Goal: Book appointment/travel/reservation

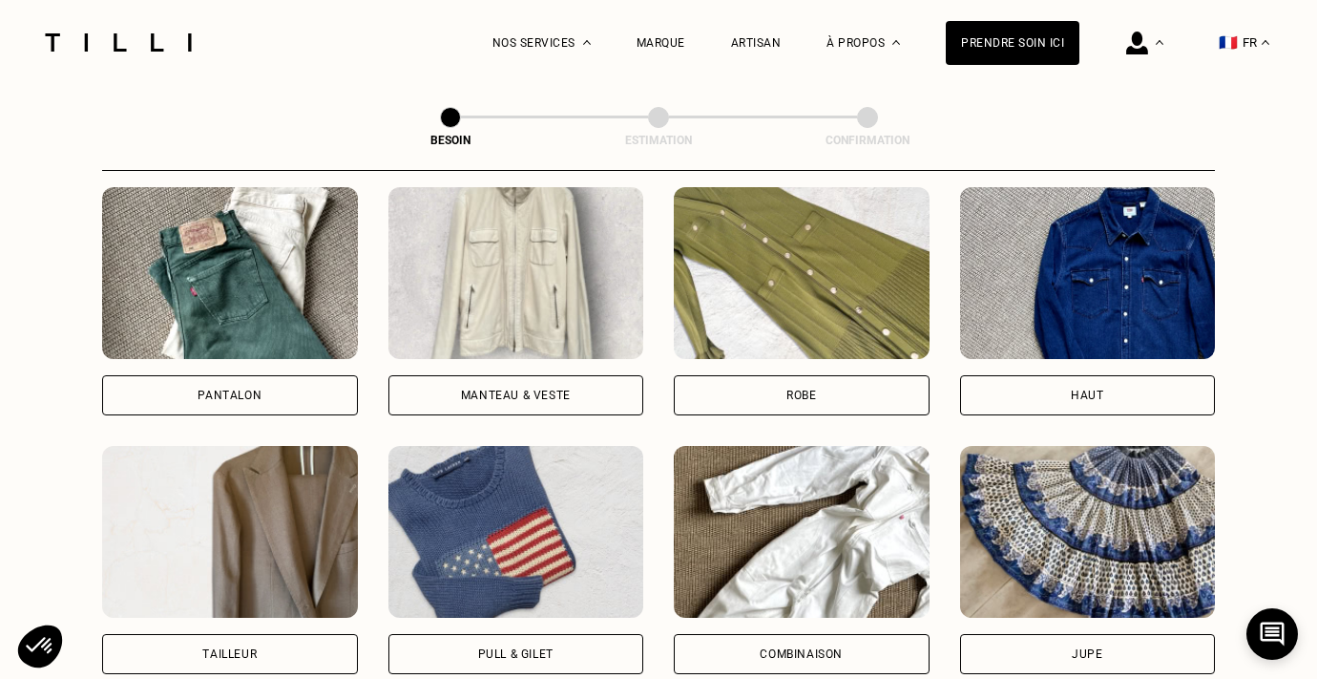
scroll to position [911, 0]
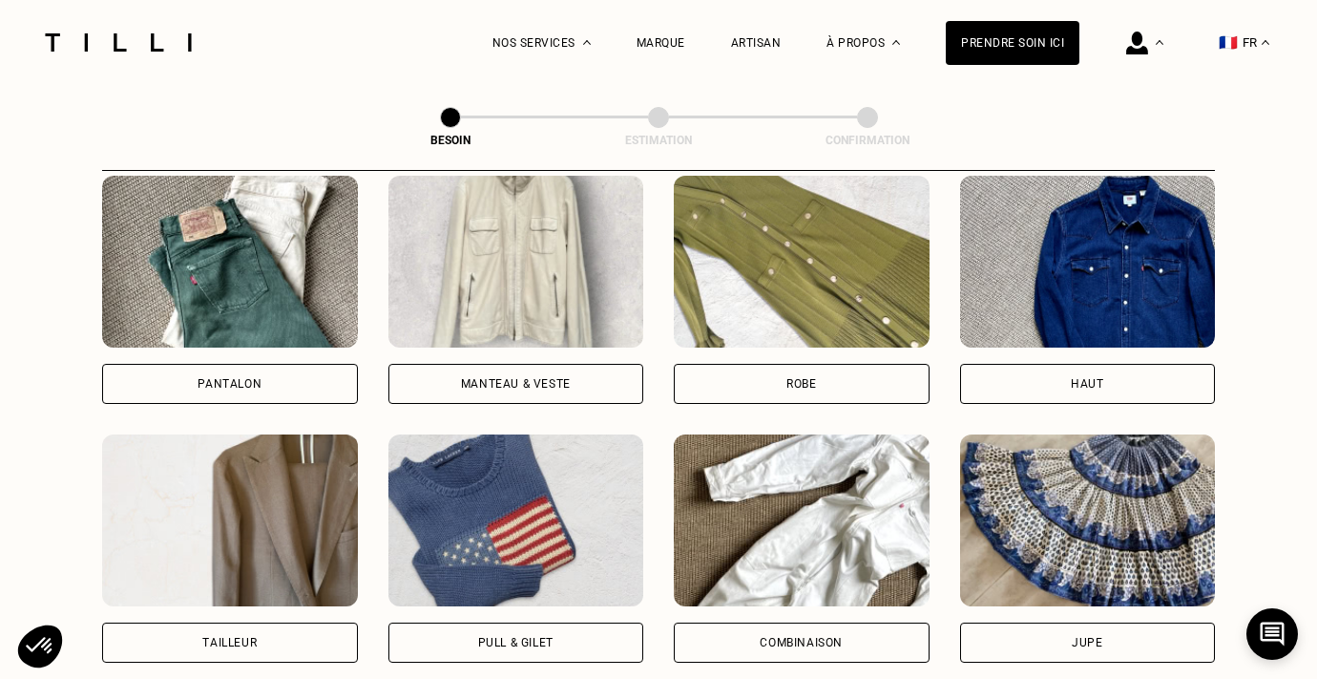
click at [550, 378] on div "Manteau & Veste" at bounding box center [516, 383] width 110 height 11
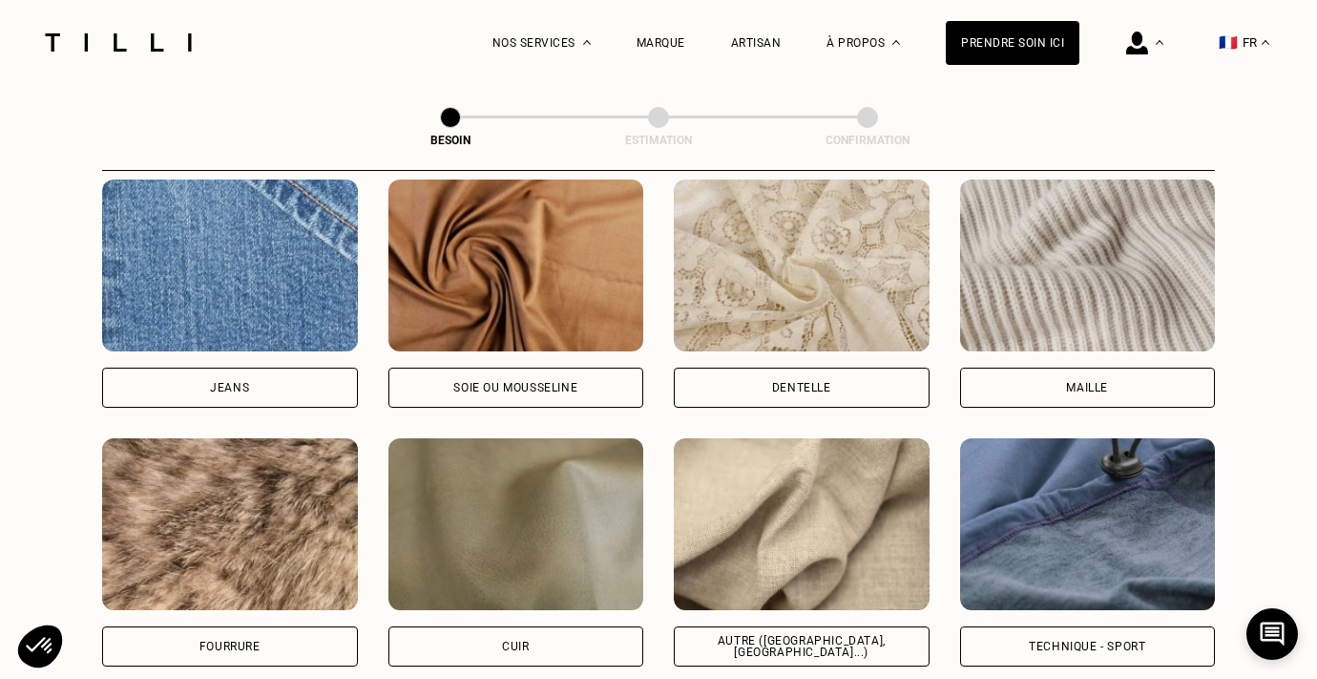
scroll to position [2063, 0]
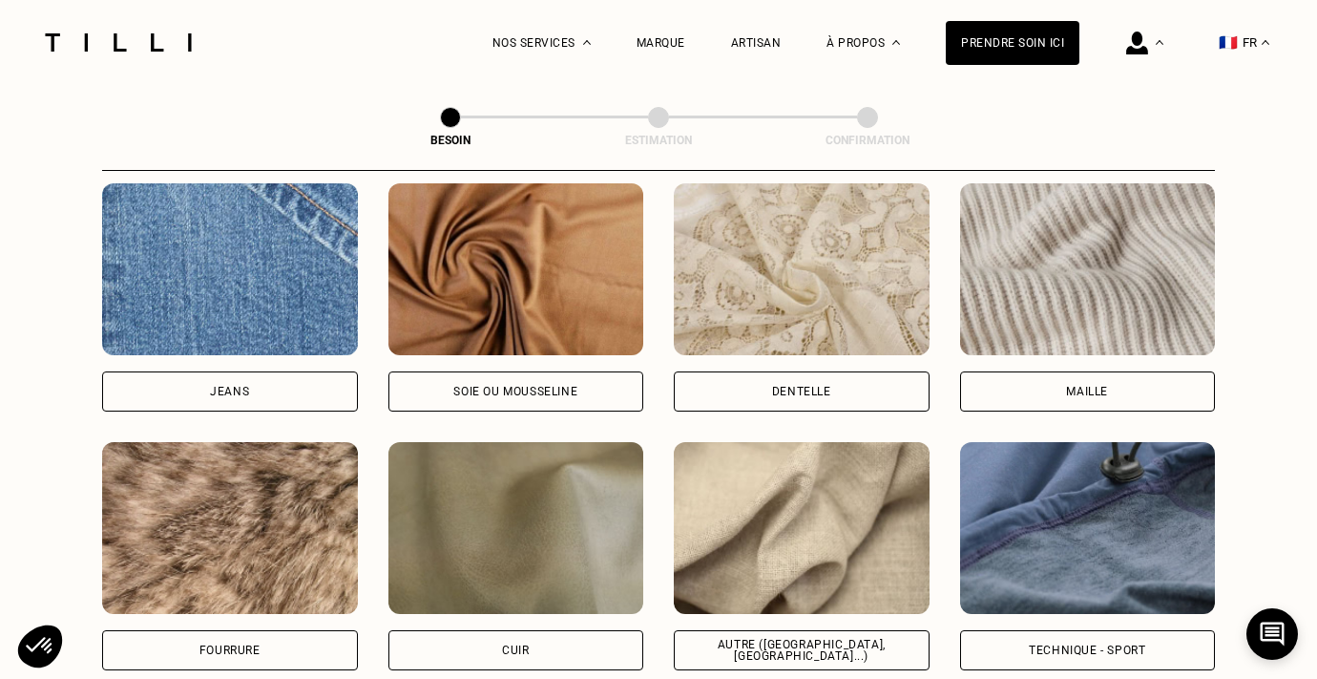
click at [789, 630] on div "Autre ([GEOGRAPHIC_DATA], [GEOGRAPHIC_DATA]...)" at bounding box center [802, 650] width 256 height 40
select select "FR"
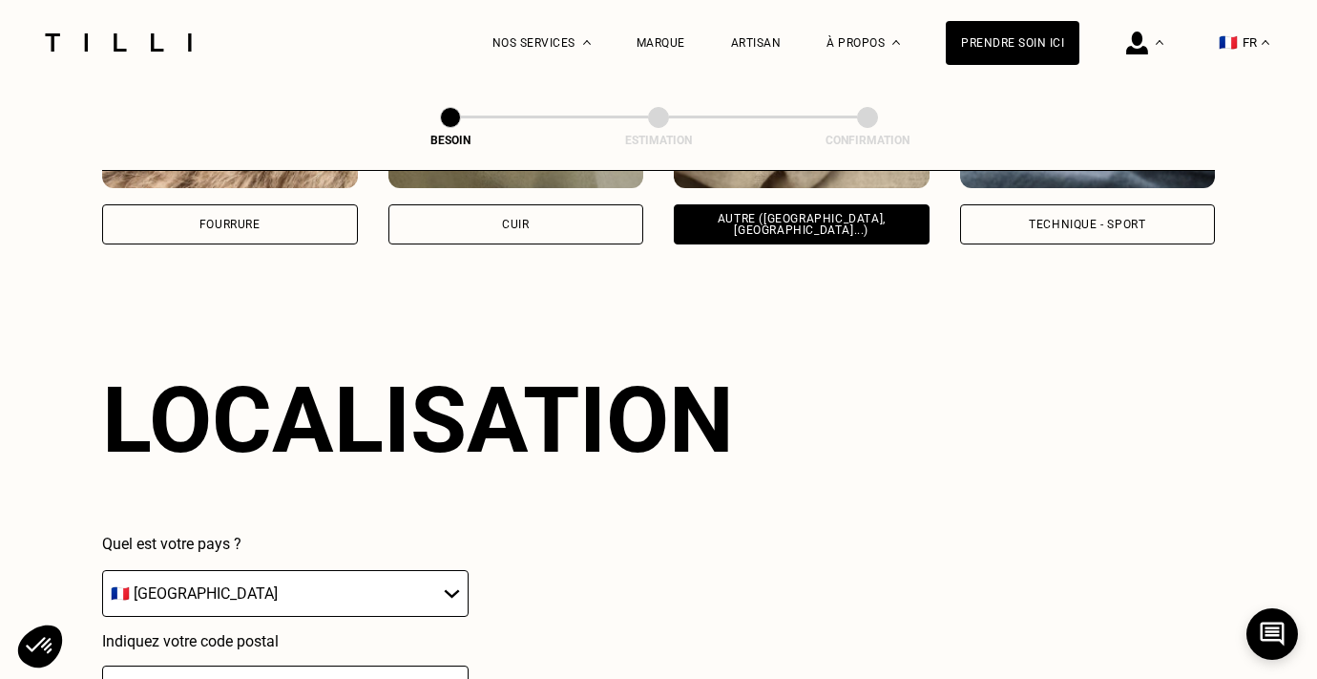
scroll to position [2558, 0]
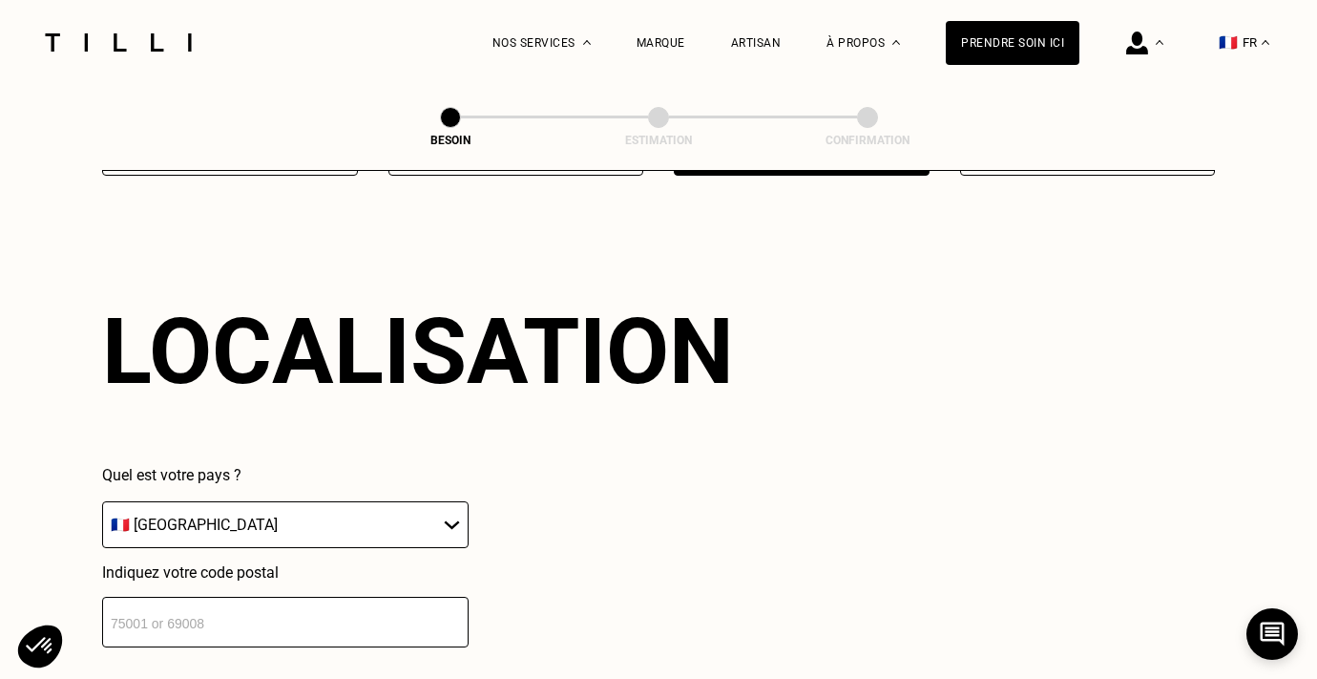
click at [263, 596] on input "number" at bounding box center [285, 621] width 366 height 51
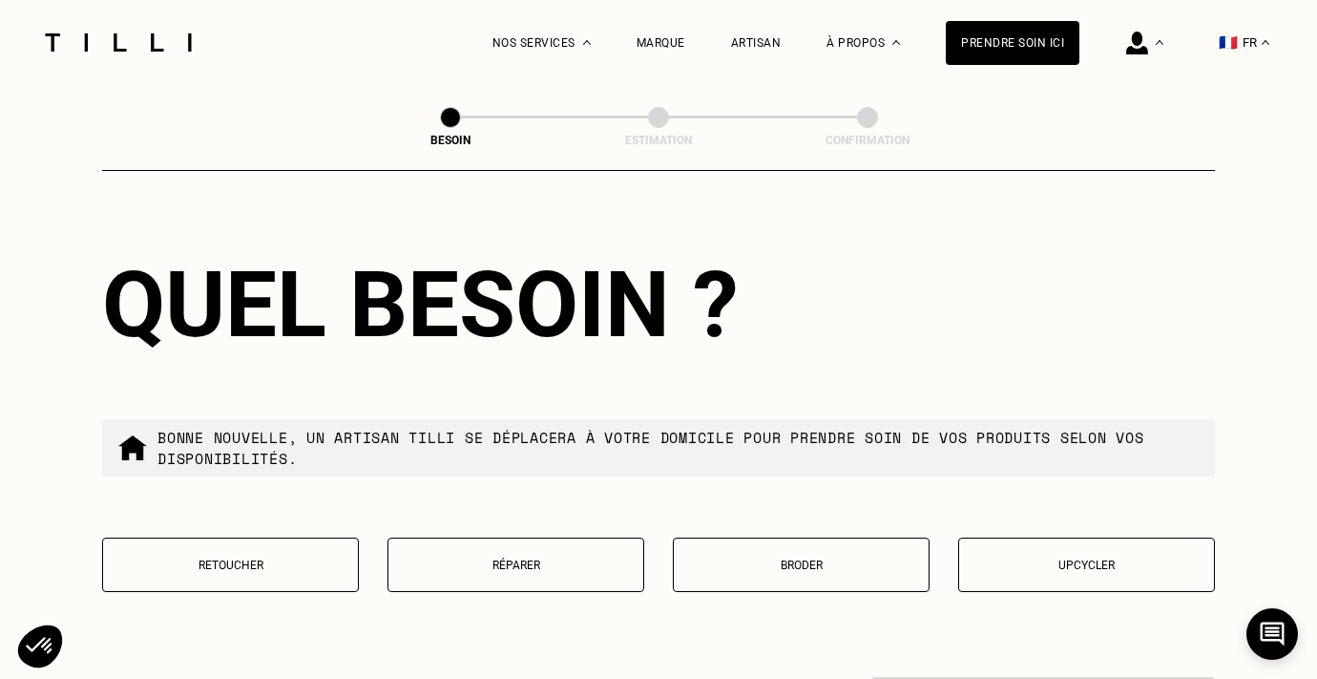
scroll to position [3081, 0]
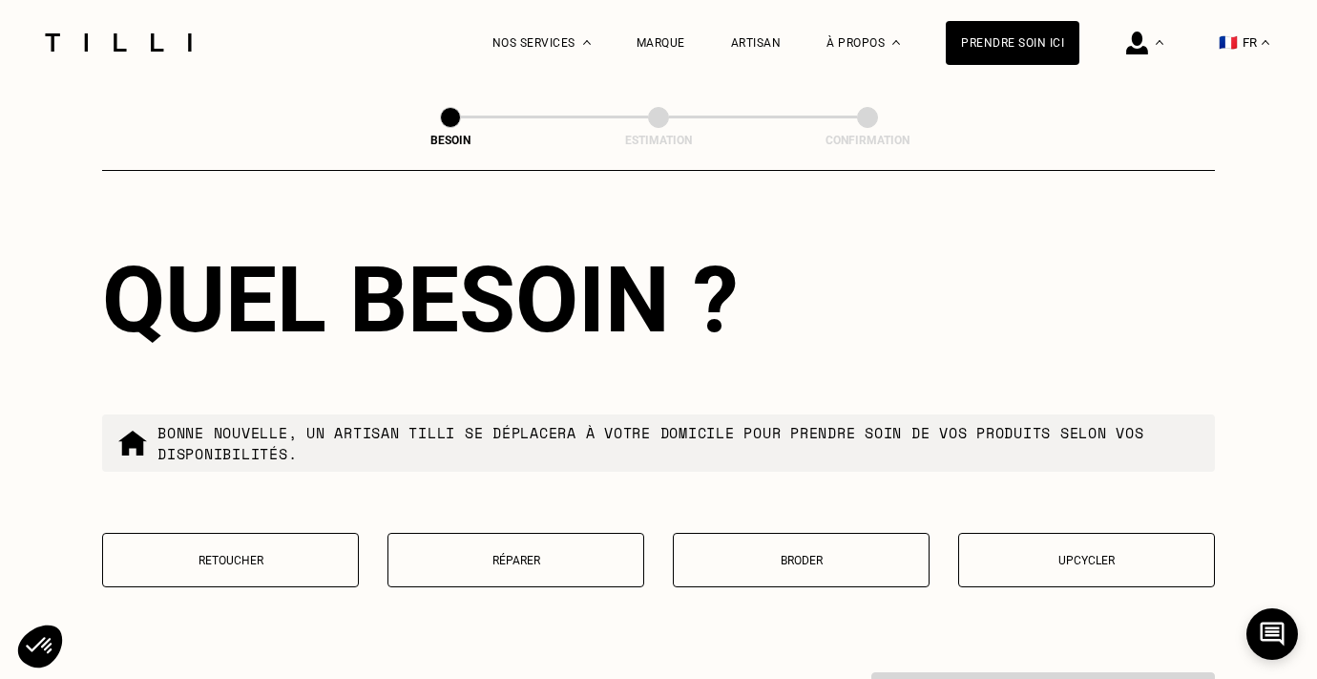
type input "33110"
click at [492, 554] on p "Réparer" at bounding box center [516, 560] width 236 height 13
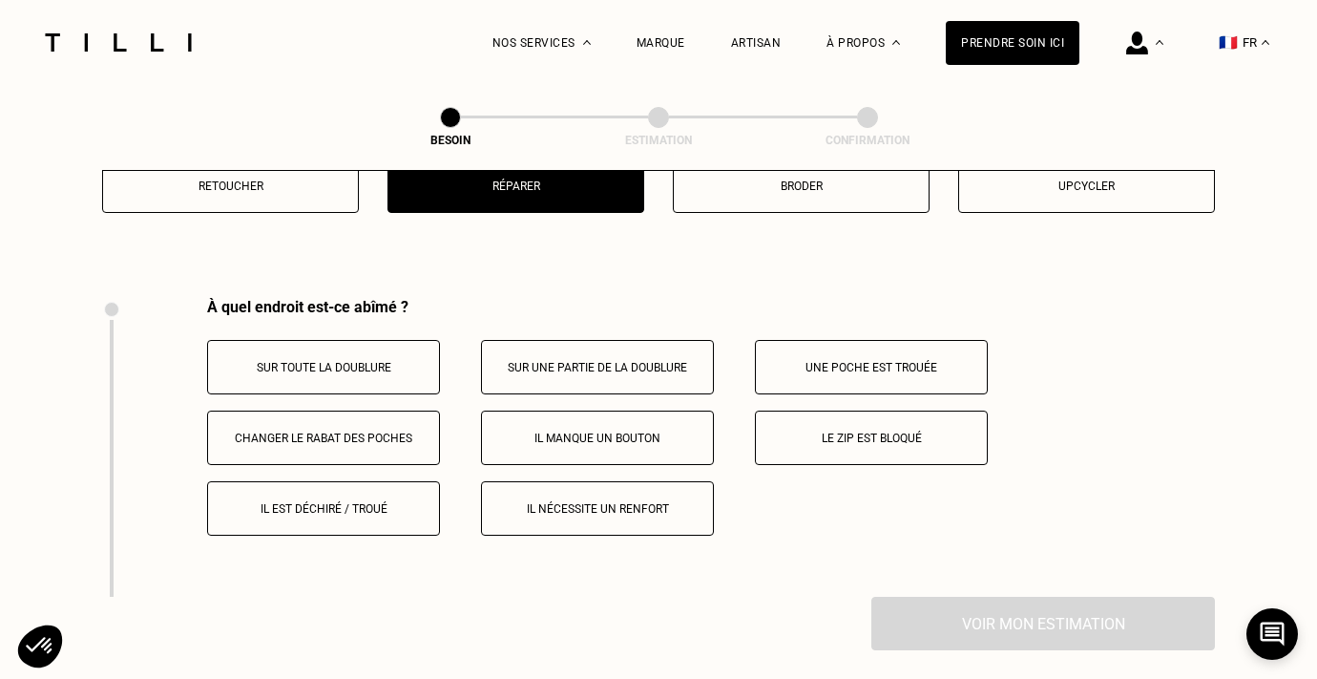
scroll to position [3522, 0]
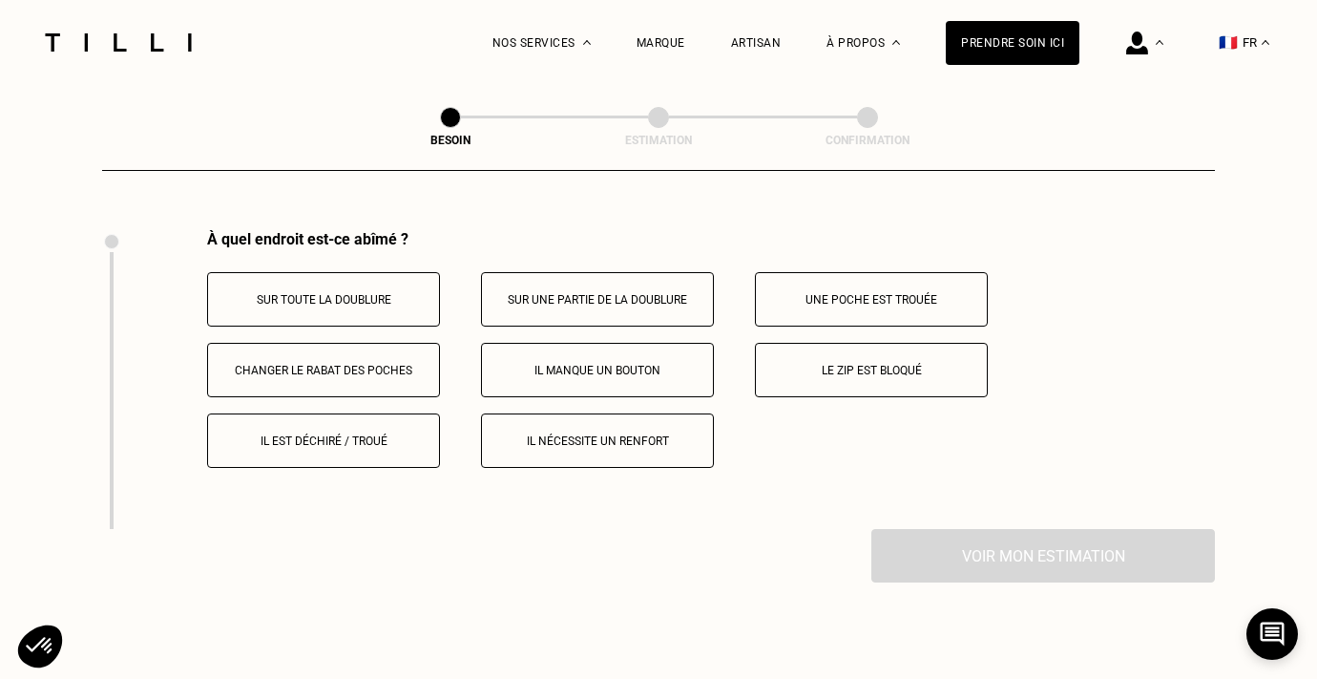
click at [581, 293] on p "Sur une partie de la doublure" at bounding box center [597, 299] width 212 height 13
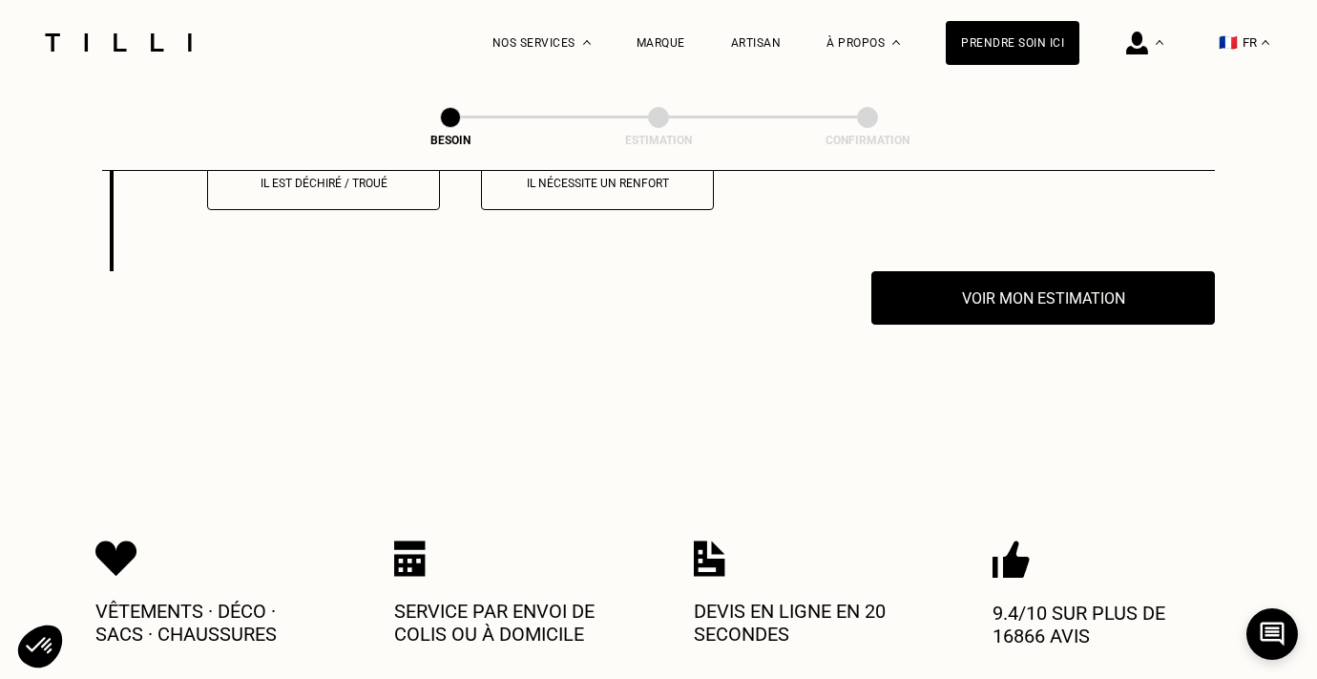
scroll to position [3821, 0]
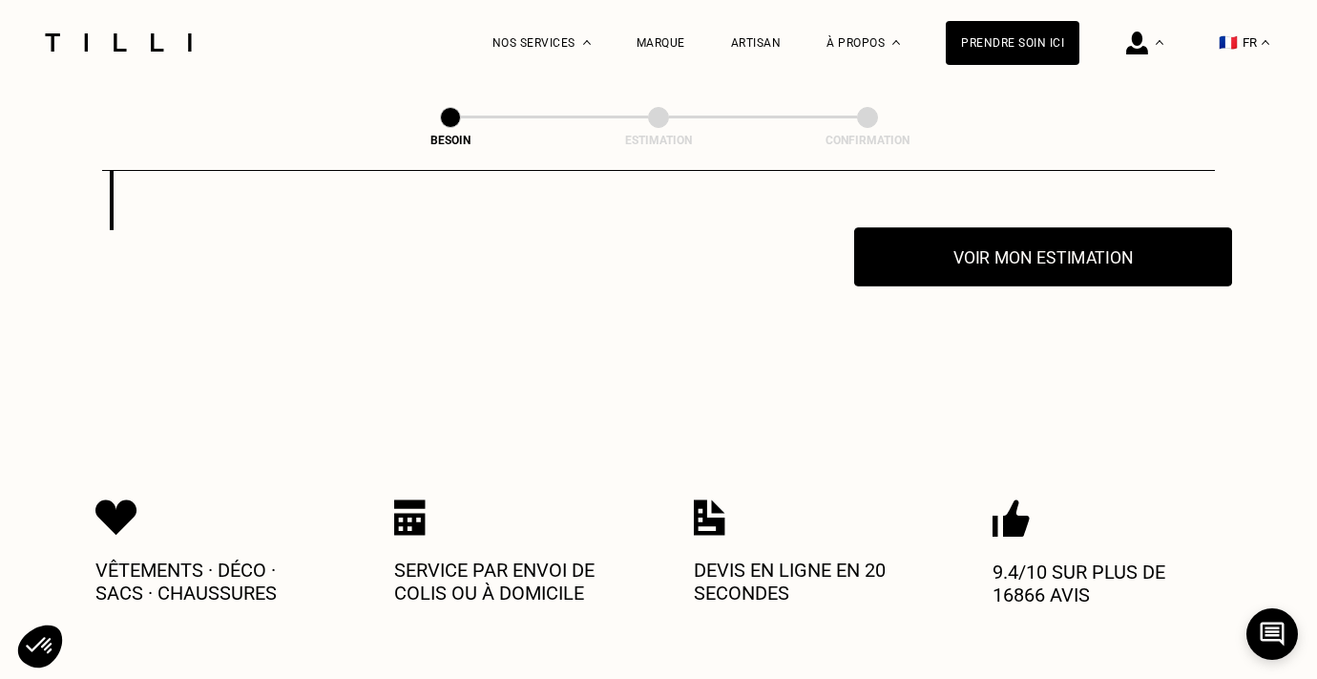
click at [1035, 247] on button "Voir mon estimation" at bounding box center [1043, 256] width 378 height 59
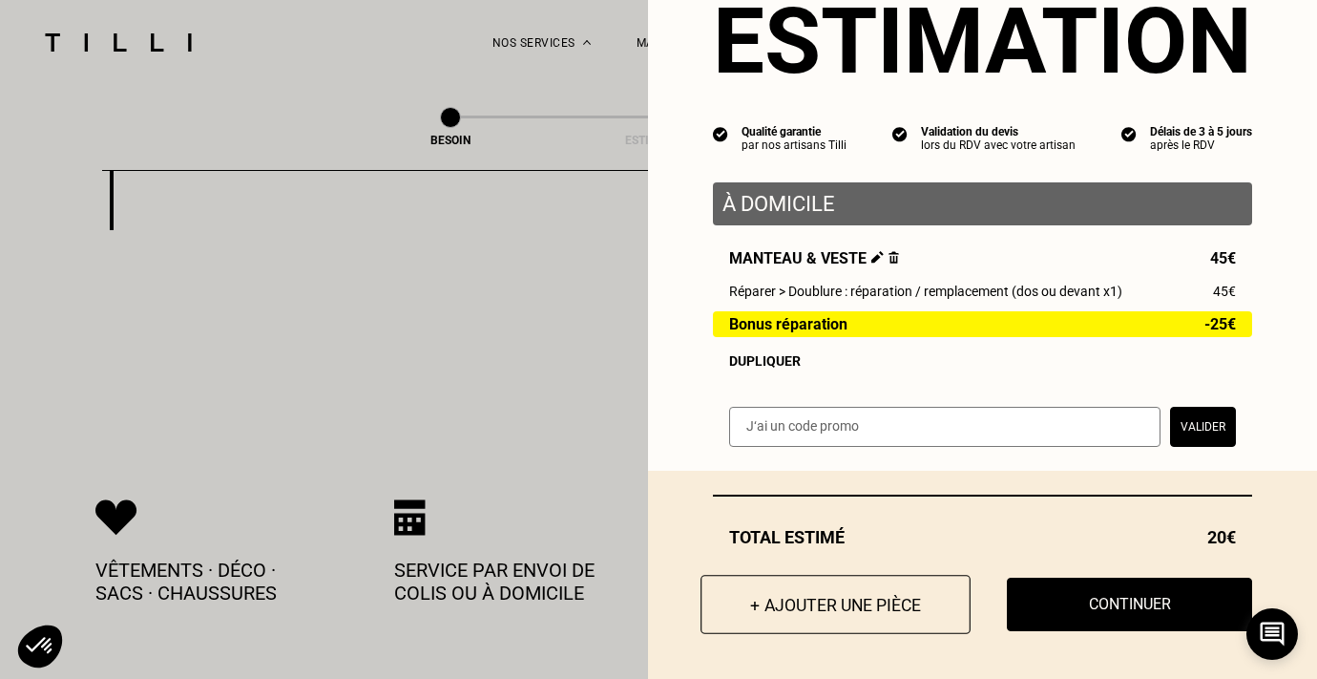
scroll to position [73, 0]
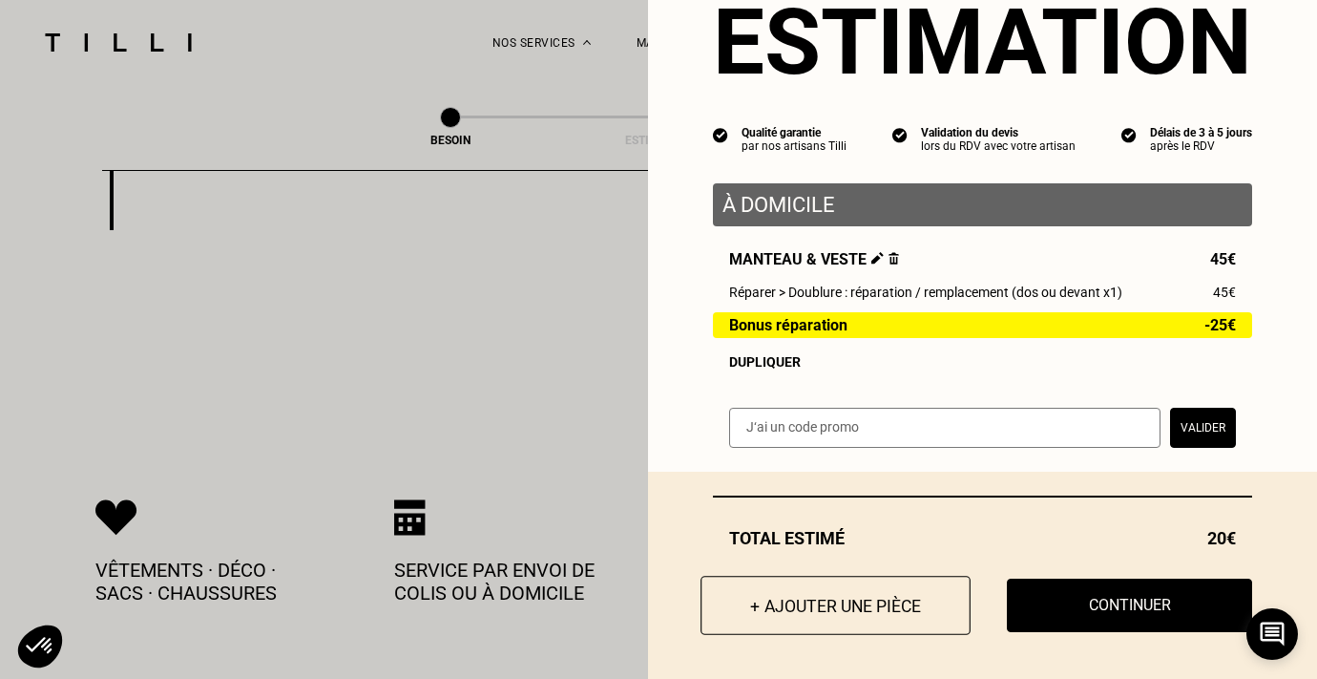
click at [827, 609] on button "+ Ajouter une pièce" at bounding box center [835, 604] width 270 height 59
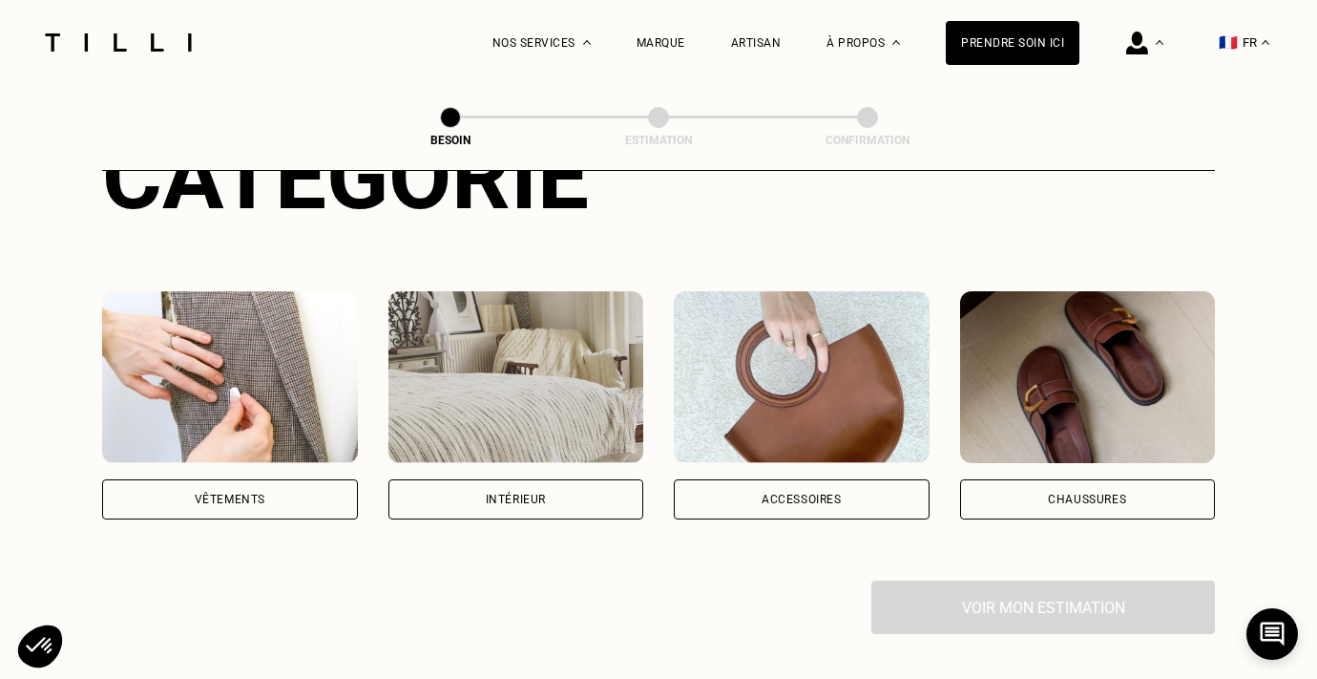
scroll to position [280, 0]
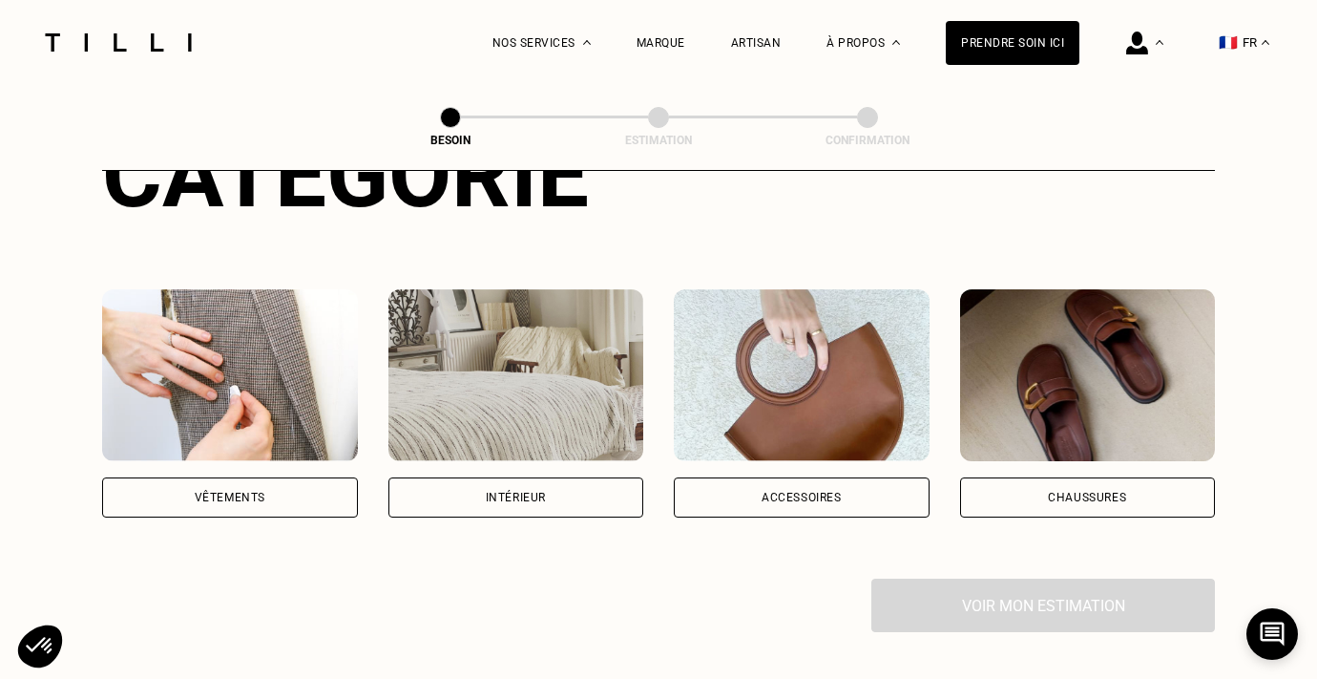
click at [259, 448] on div "Vêtements" at bounding box center [230, 403] width 256 height 228
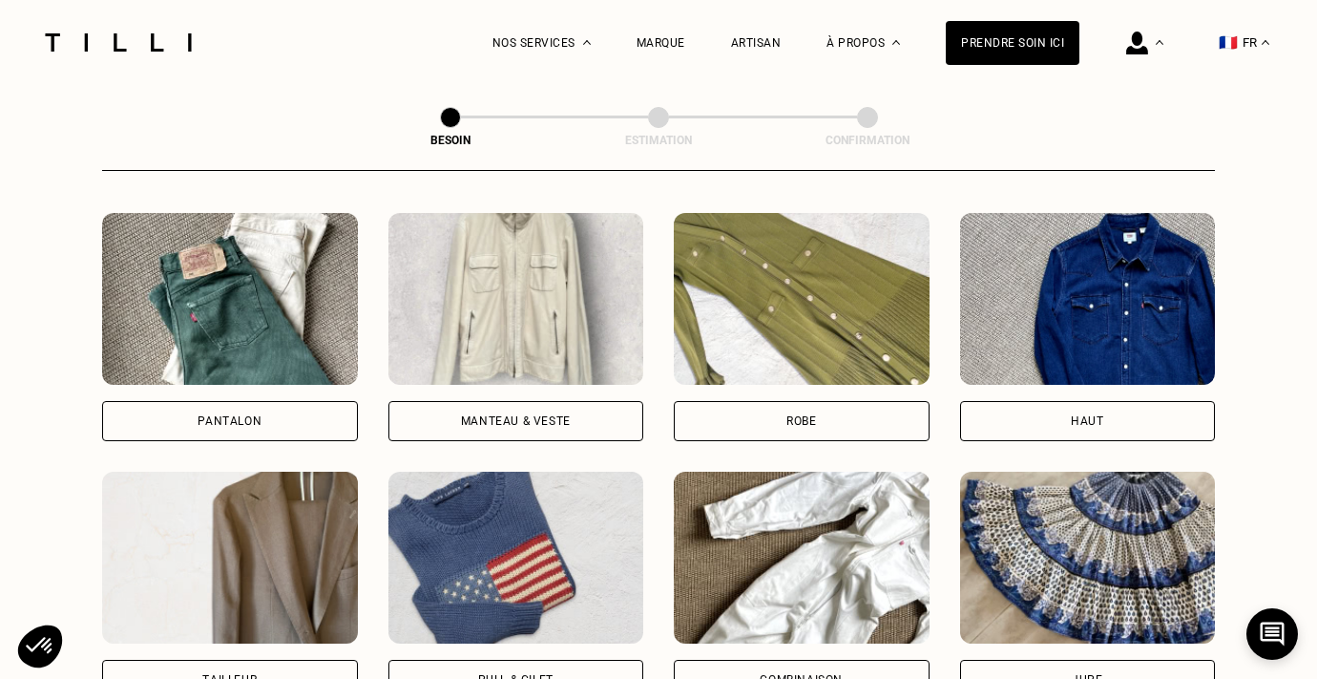
click at [544, 401] on div "Manteau & Veste" at bounding box center [516, 421] width 256 height 40
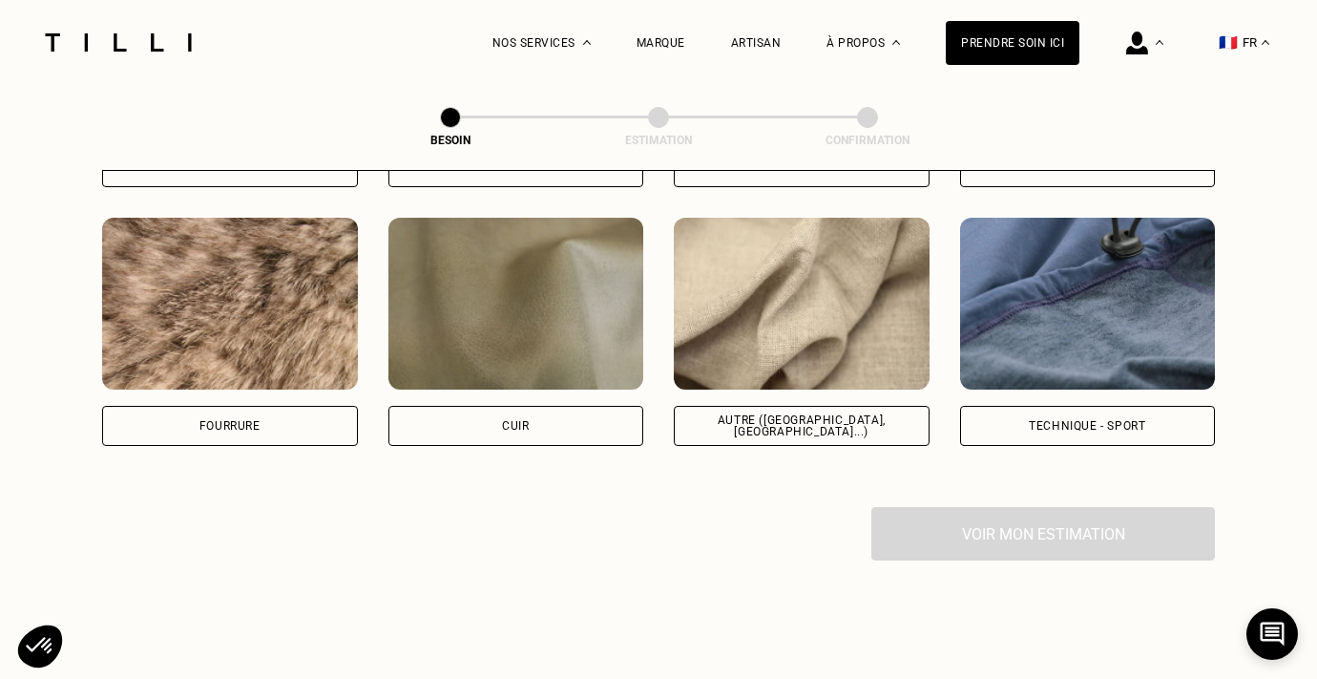
scroll to position [2290, 0]
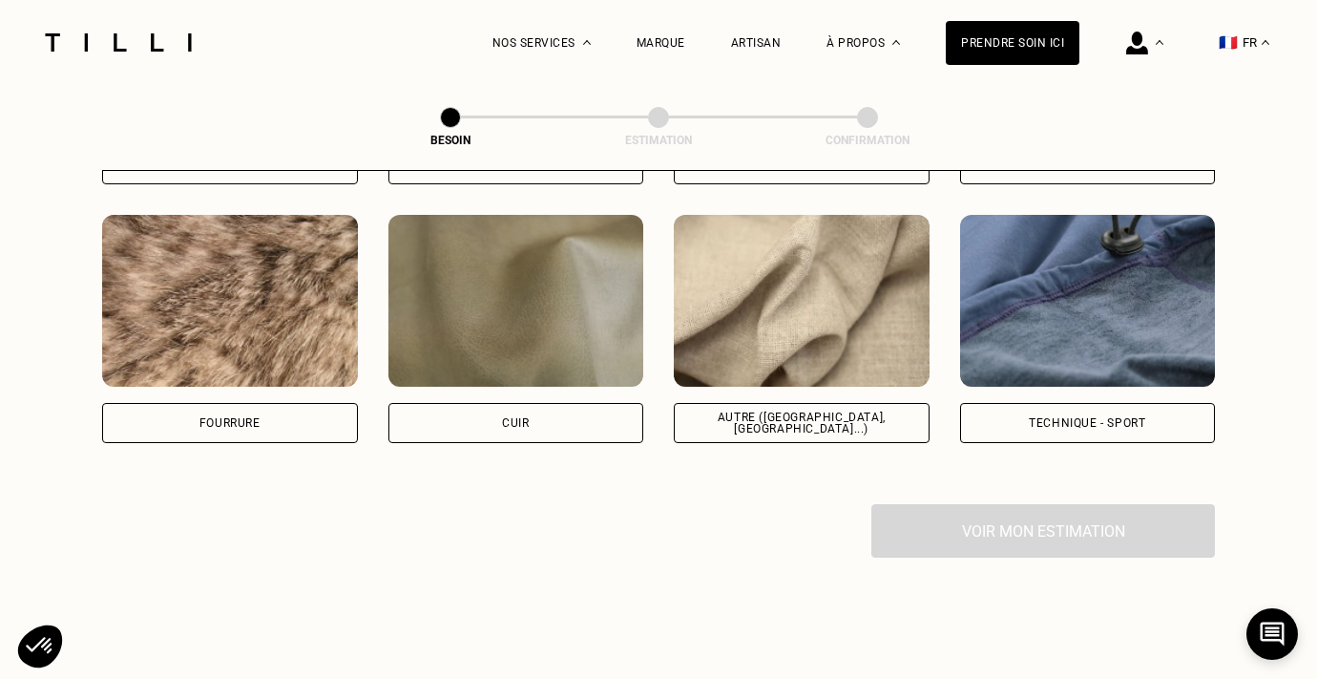
click at [771, 411] on div "Autre ([GEOGRAPHIC_DATA], [GEOGRAPHIC_DATA]...)" at bounding box center [801, 422] width 223 height 23
select select "FR"
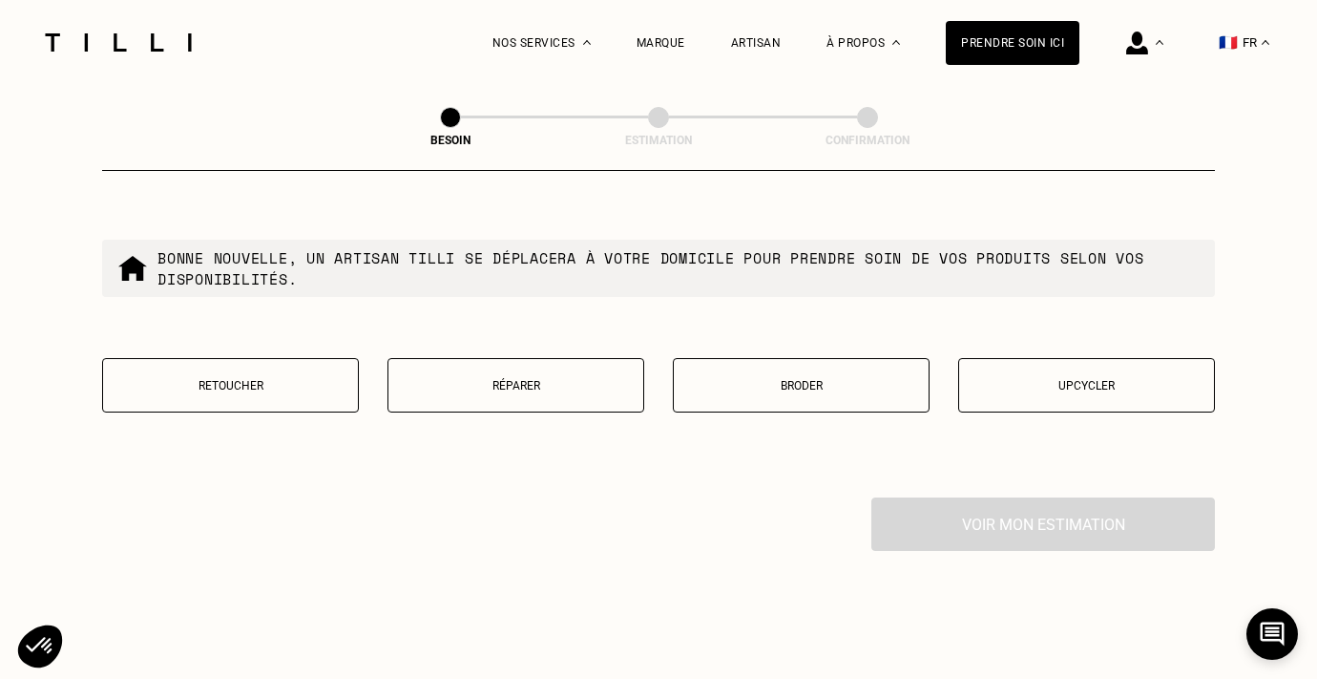
scroll to position [3256, 0]
click at [518, 378] on button "Réparer" at bounding box center [515, 384] width 257 height 54
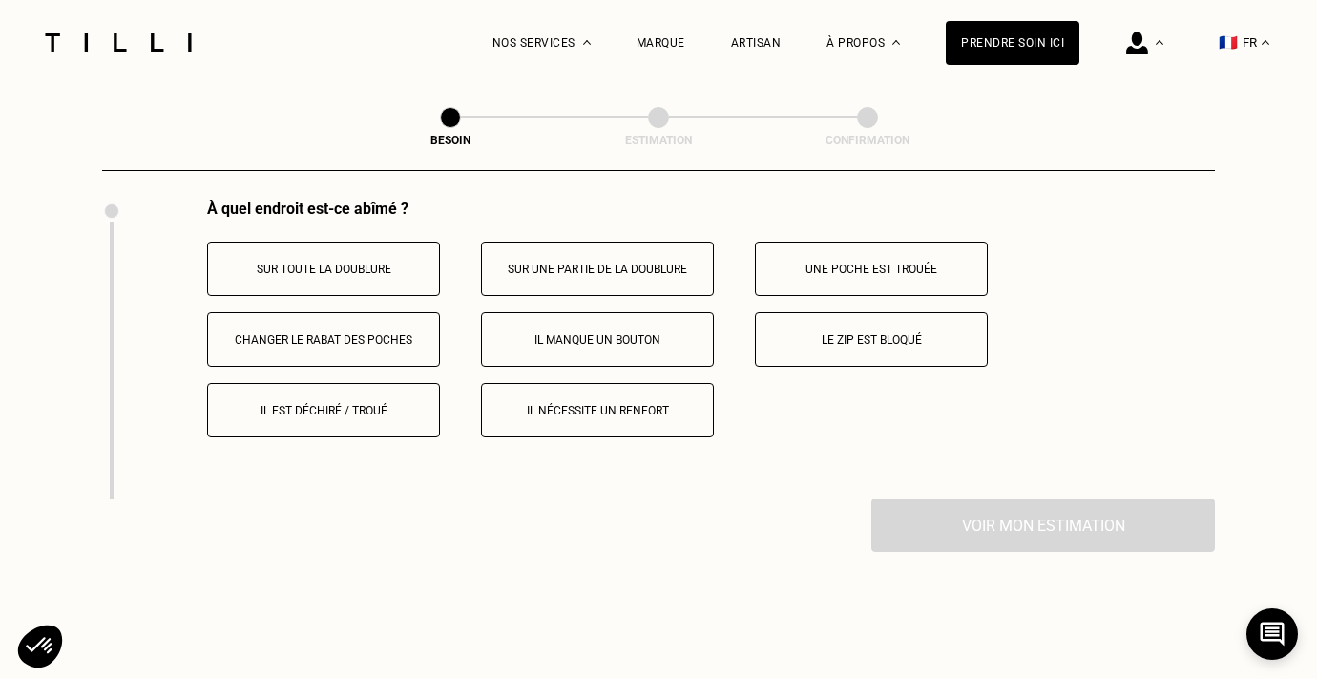
scroll to position [3551, 0]
click at [349, 406] on p "Il est déchiré / troué" at bounding box center [324, 412] width 212 height 13
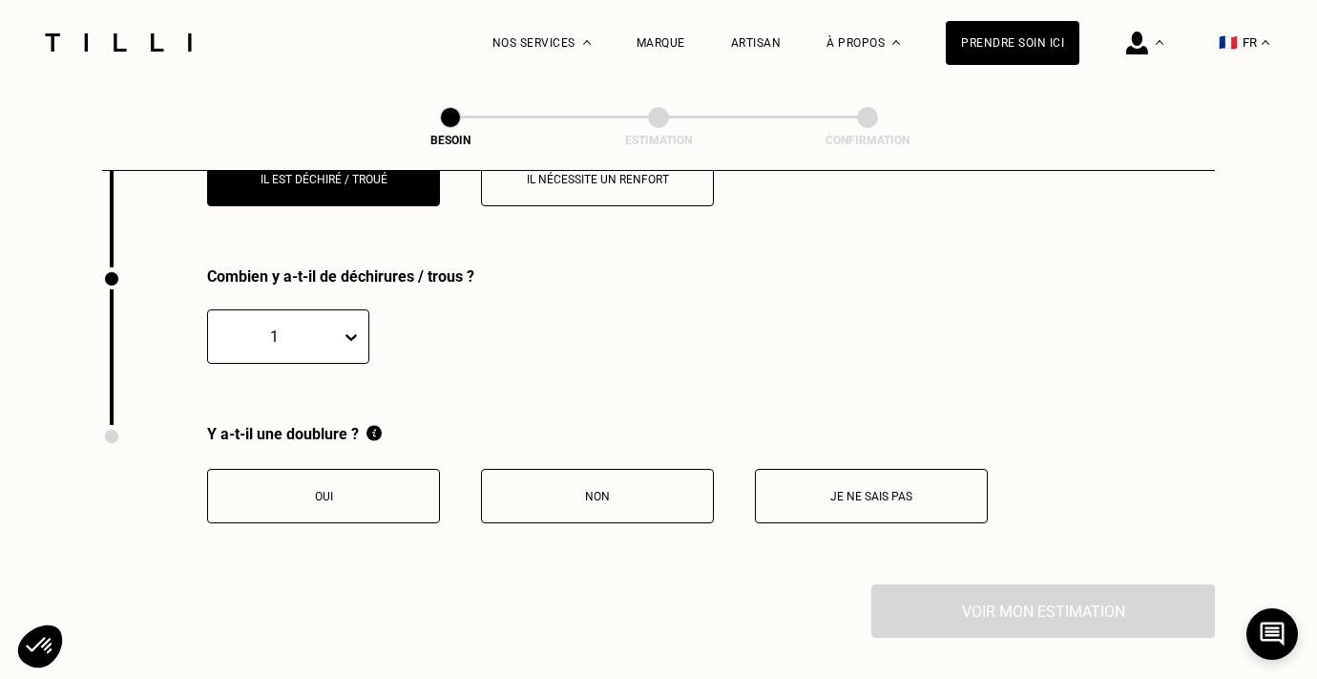
scroll to position [3821, 0]
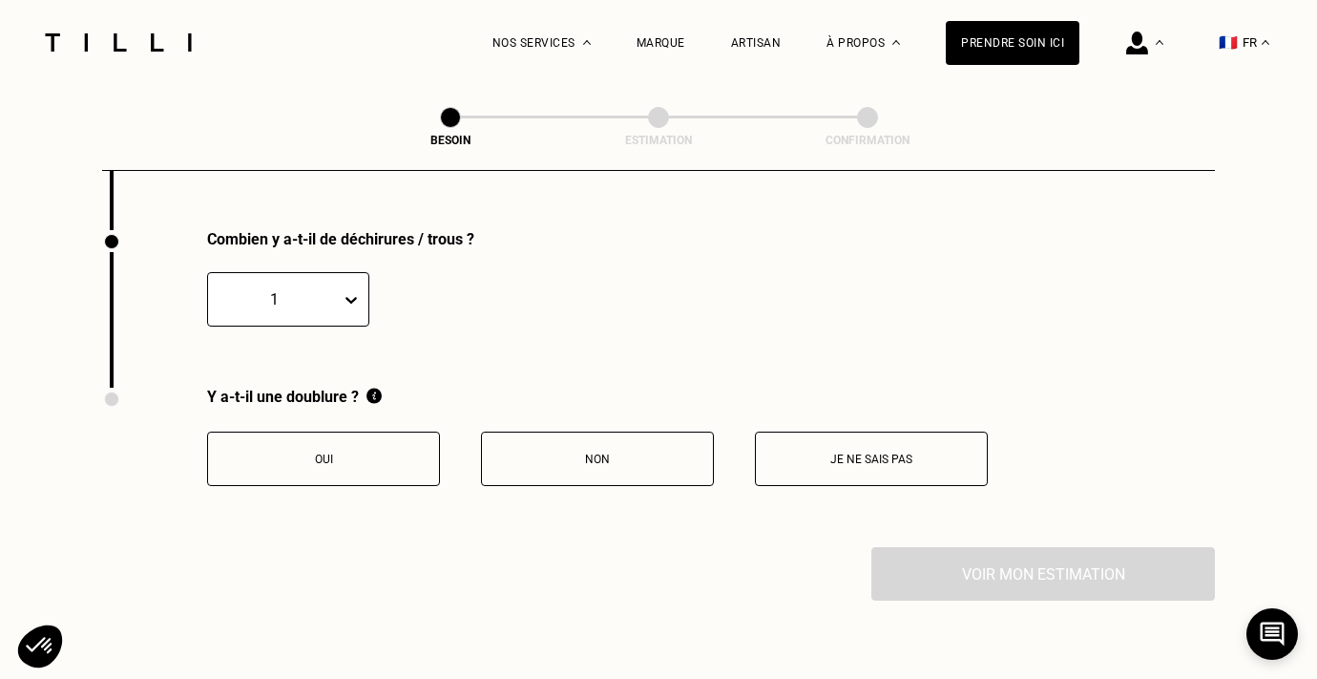
click at [309, 450] on button "Oui" at bounding box center [323, 458] width 233 height 54
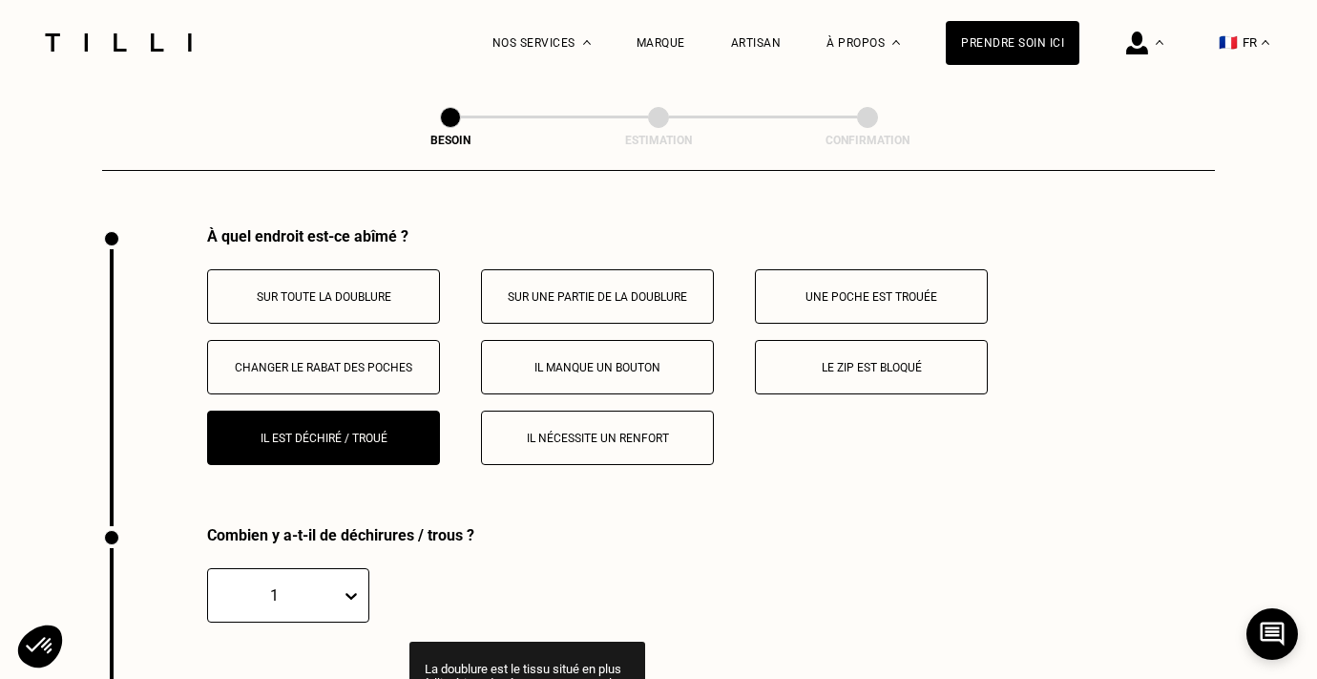
scroll to position [3405, 0]
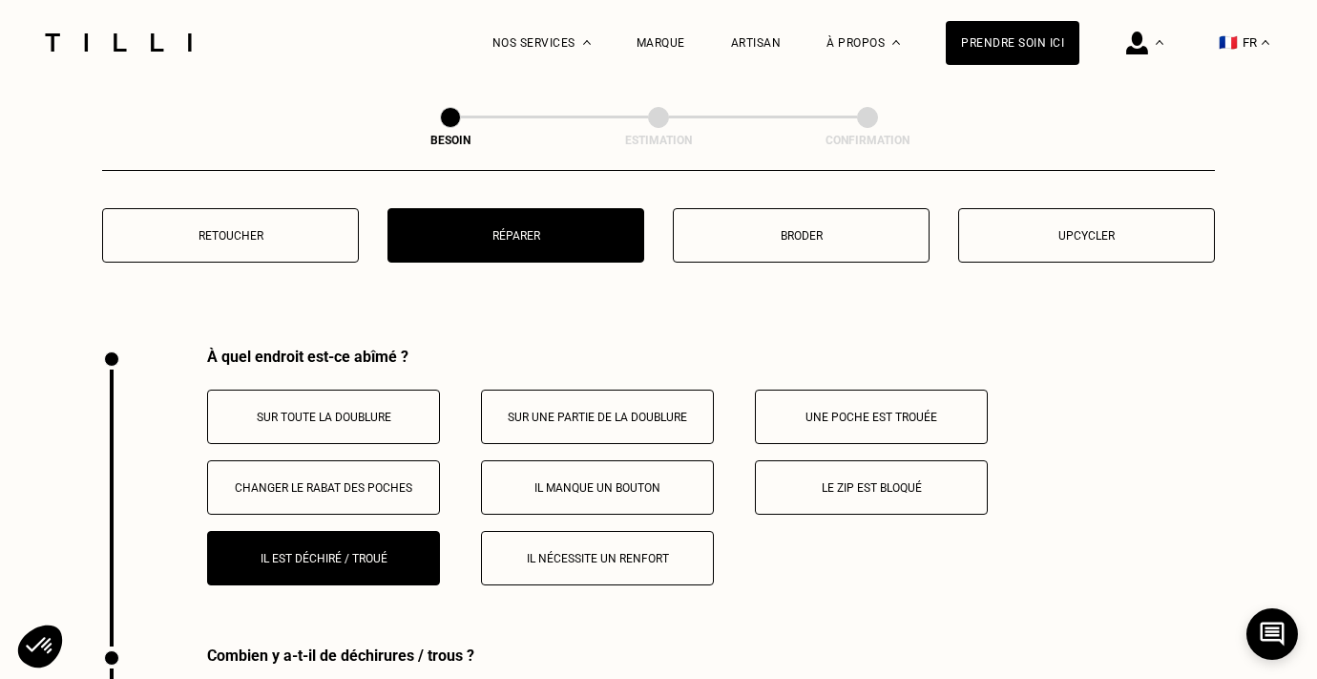
click at [336, 410] on p "Sur toute la doublure" at bounding box center [324, 416] width 212 height 13
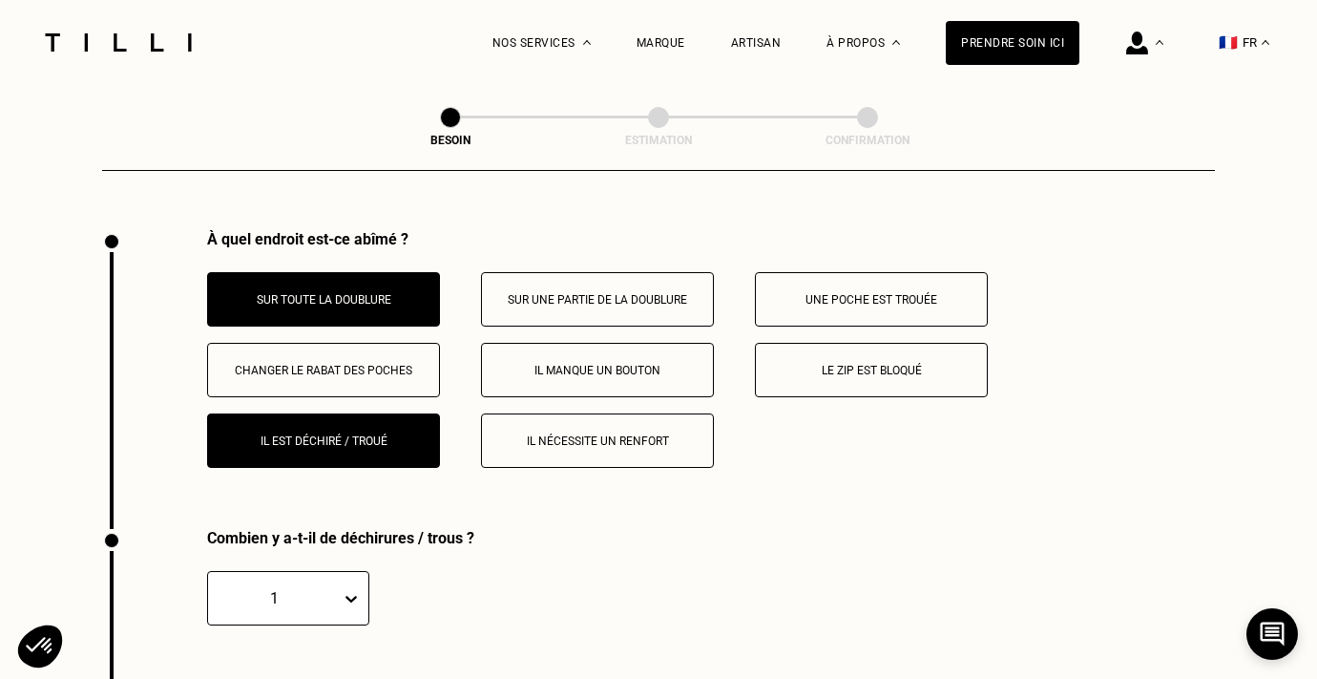
click at [397, 434] on p "Il est déchiré / troué" at bounding box center [324, 440] width 212 height 13
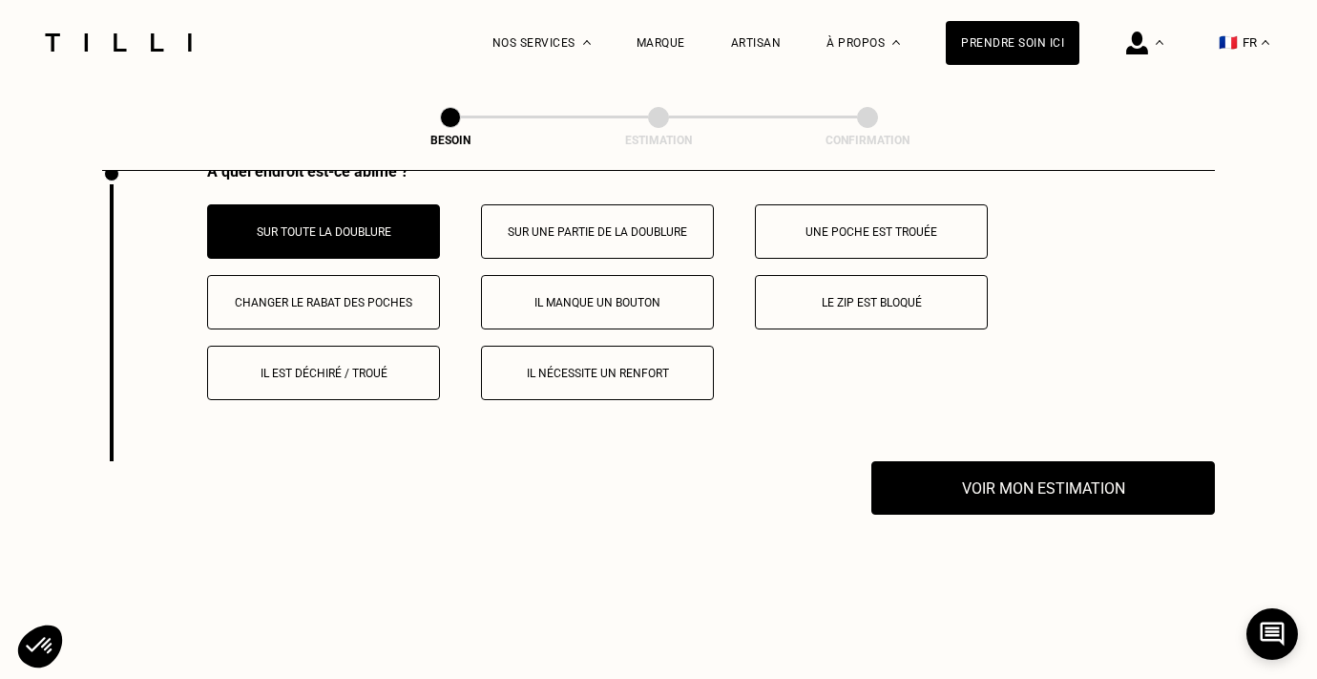
scroll to position [3561, 0]
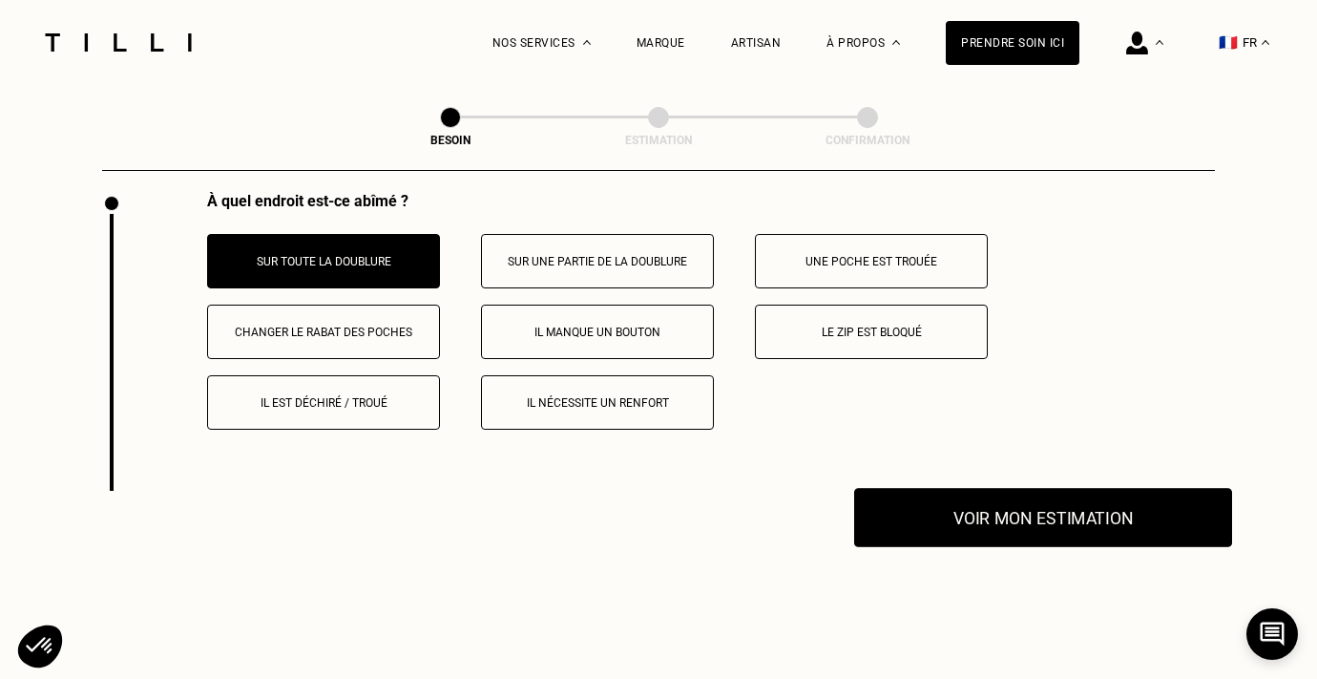
click at [954, 488] on button "Voir mon estimation" at bounding box center [1043, 517] width 378 height 59
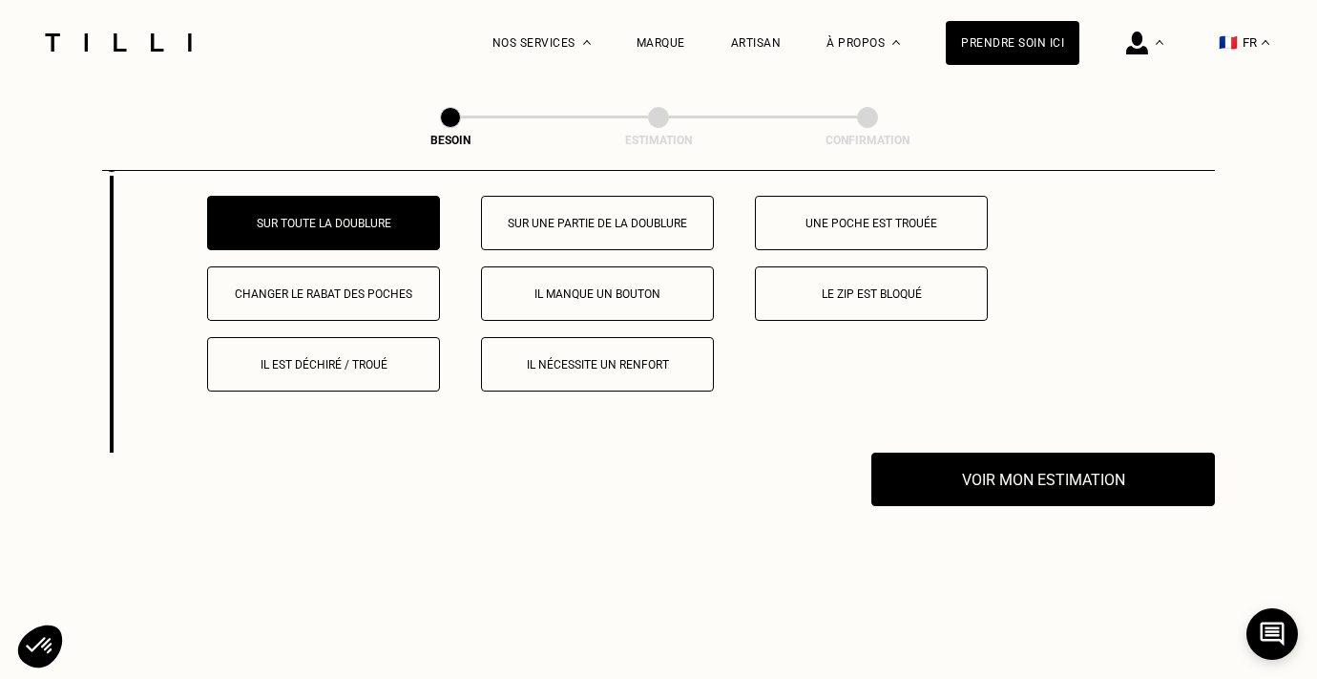
scroll to position [3599, 0]
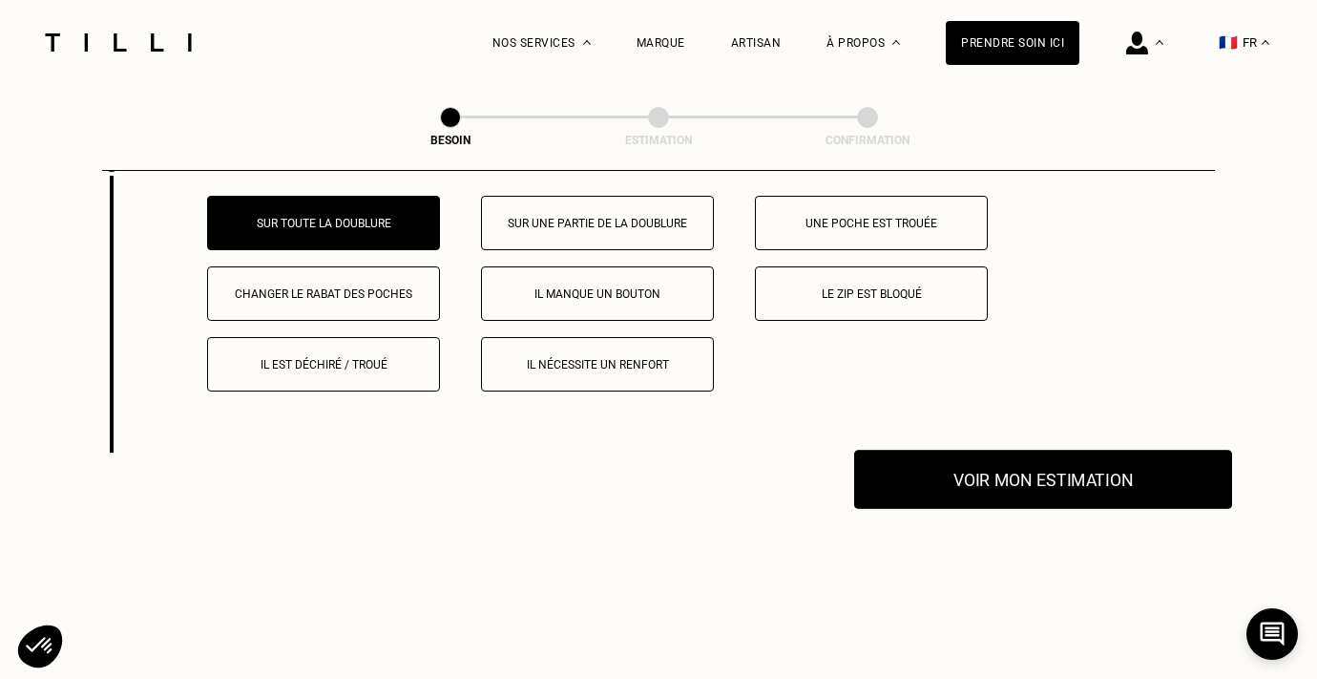
click at [1083, 471] on button "Voir mon estimation" at bounding box center [1043, 478] width 378 height 59
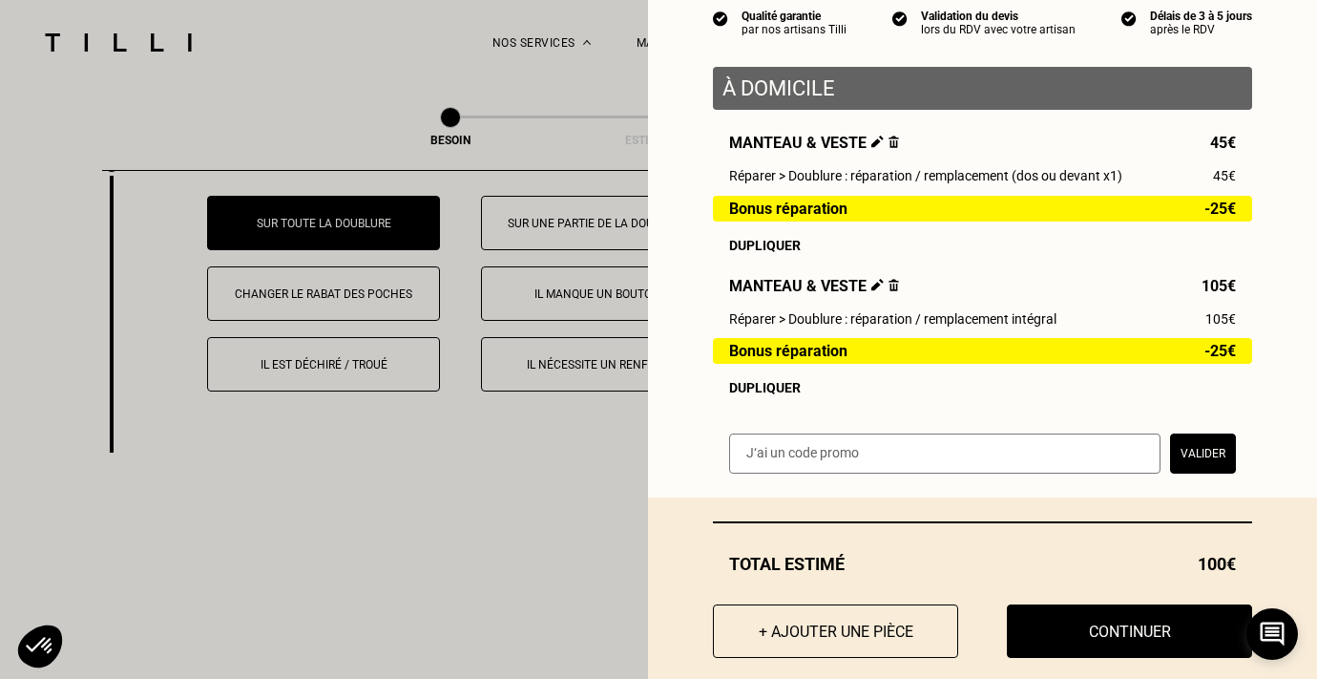
scroll to position [193, 0]
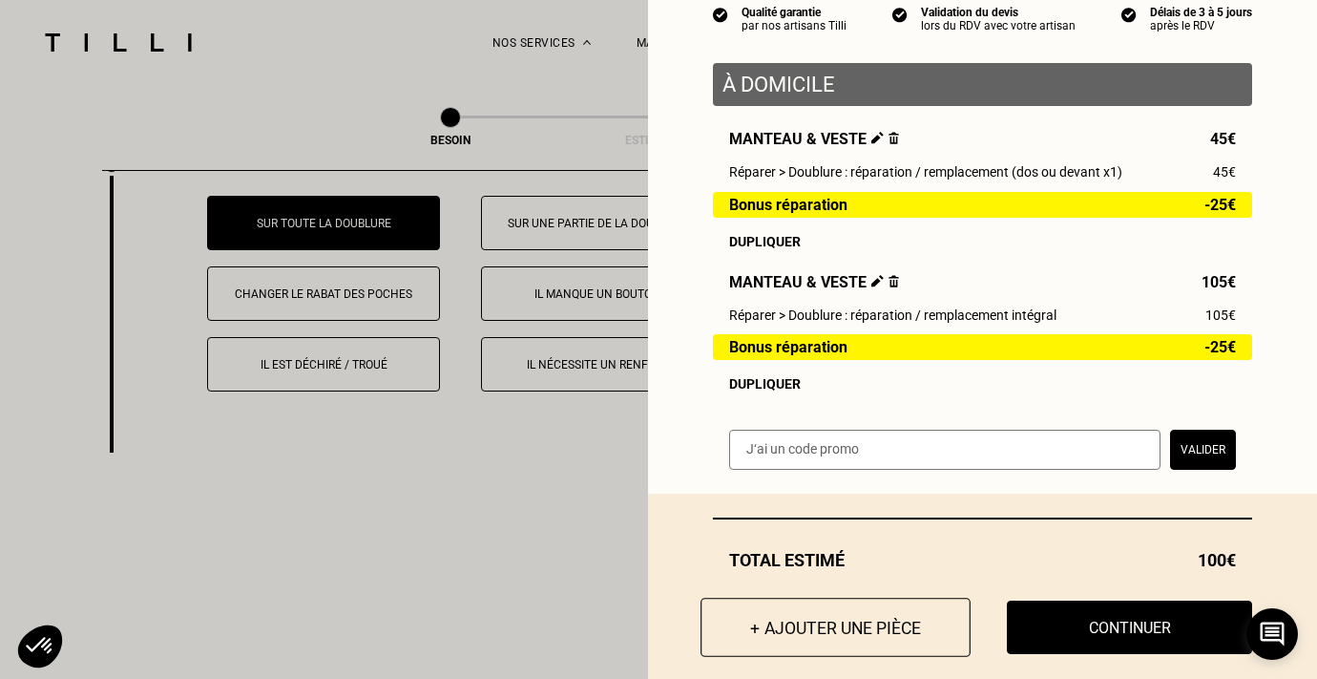
click at [850, 630] on button "+ Ajouter une pièce" at bounding box center [835, 626] width 270 height 59
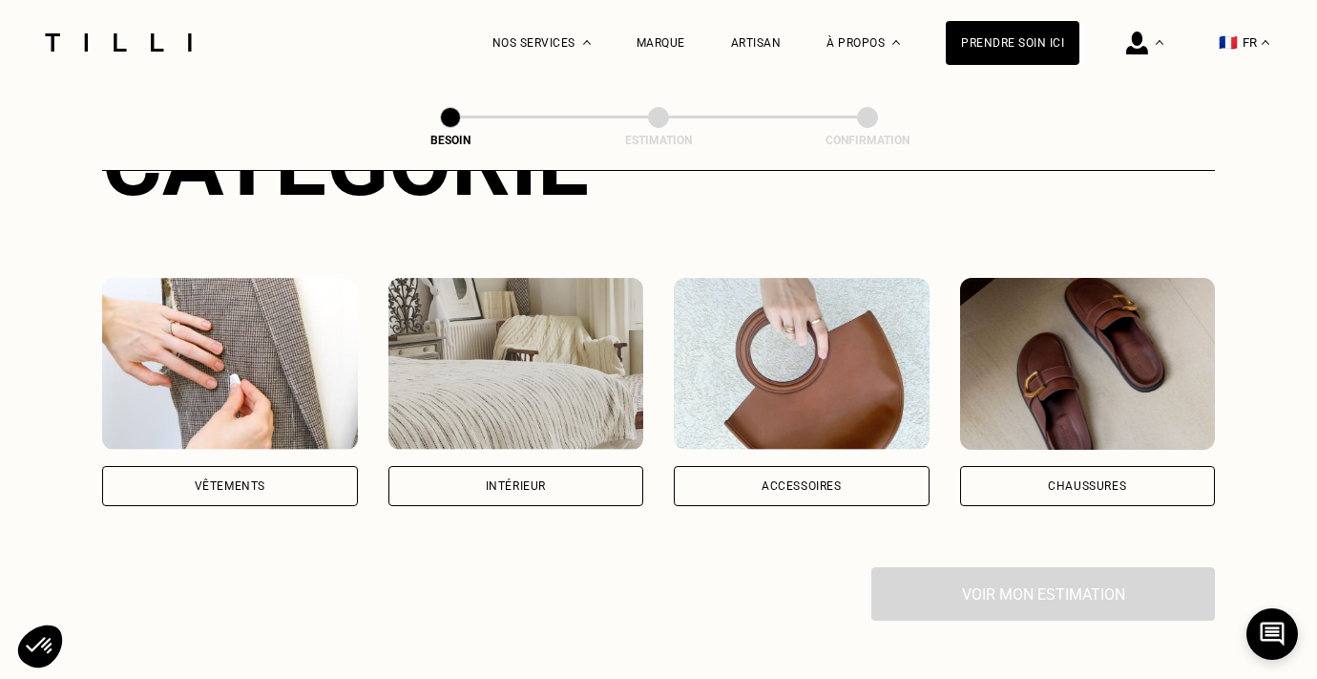
scroll to position [163, 0]
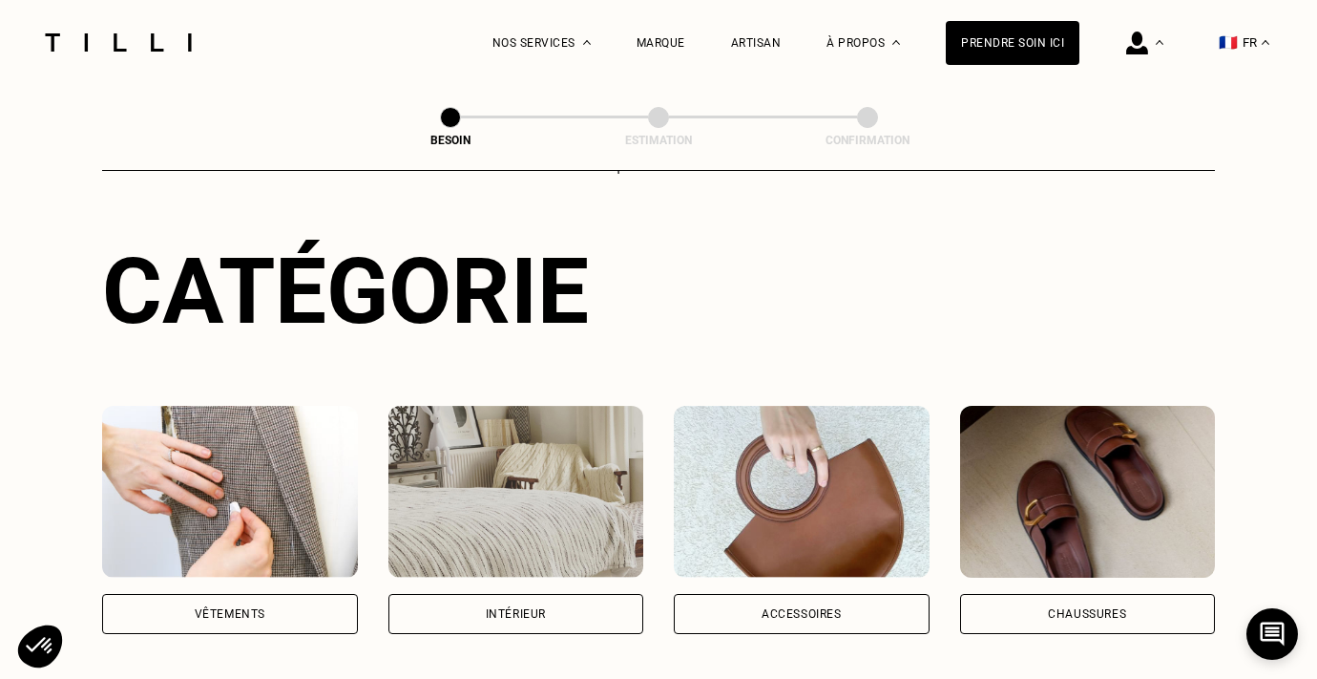
click at [237, 594] on div "Vêtements" at bounding box center [230, 614] width 256 height 40
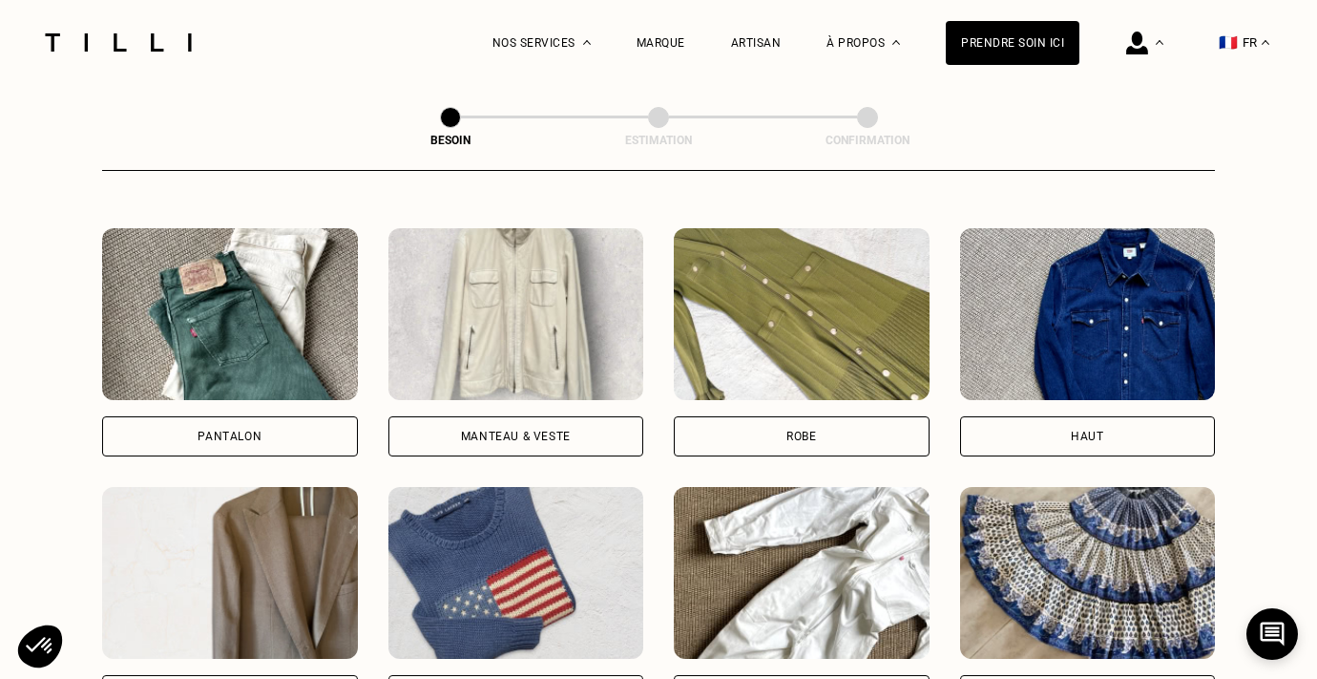
scroll to position [867, 0]
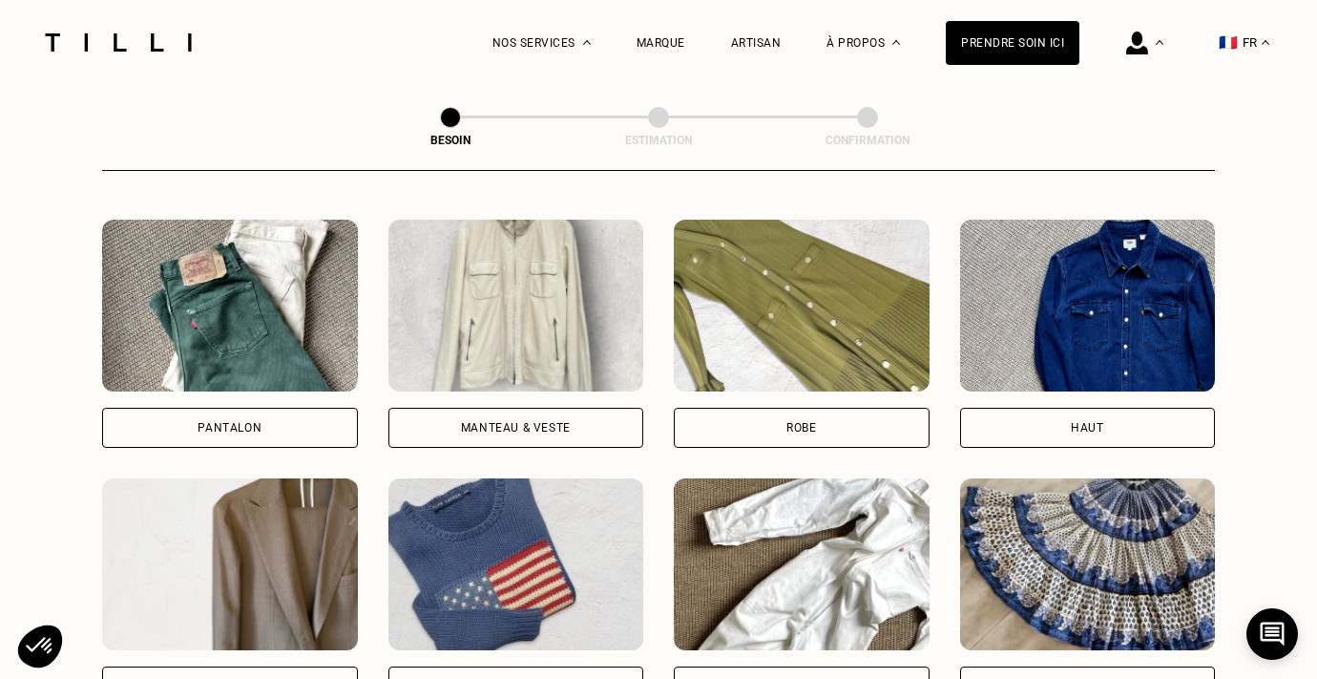
click at [540, 374] on div "Manteau & Veste" at bounding box center [516, 333] width 256 height 228
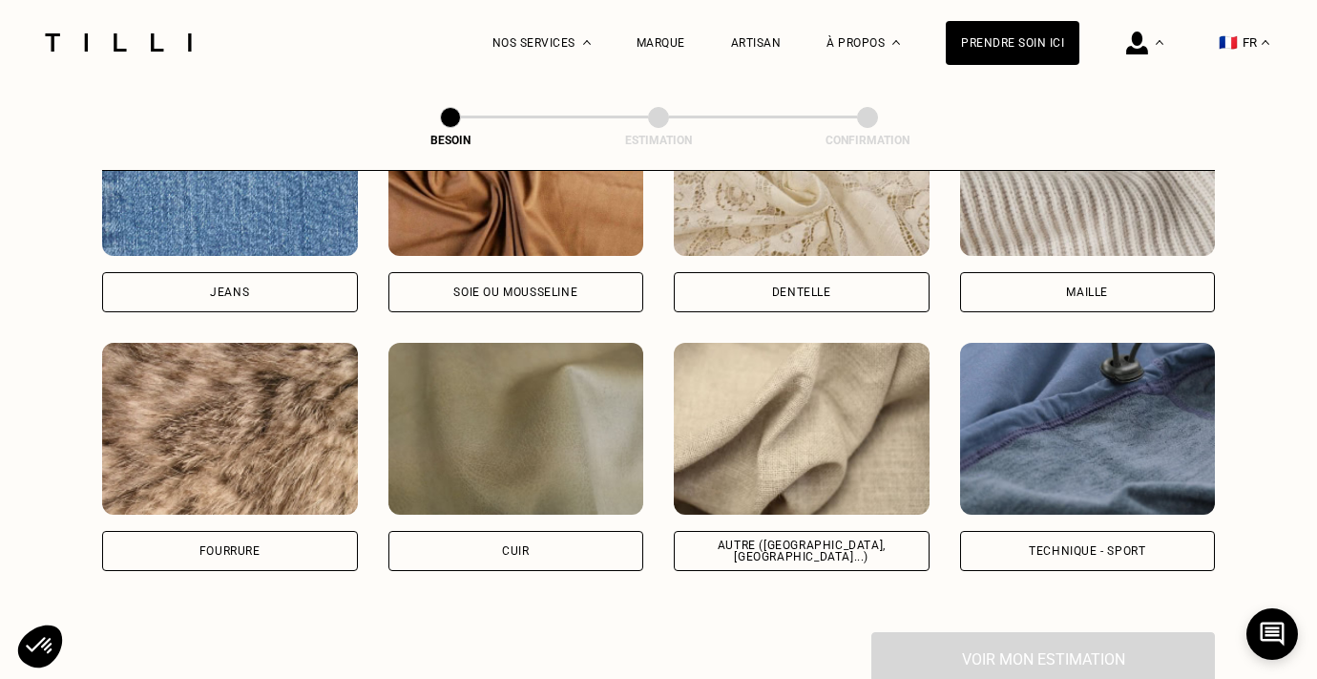
scroll to position [2186, 0]
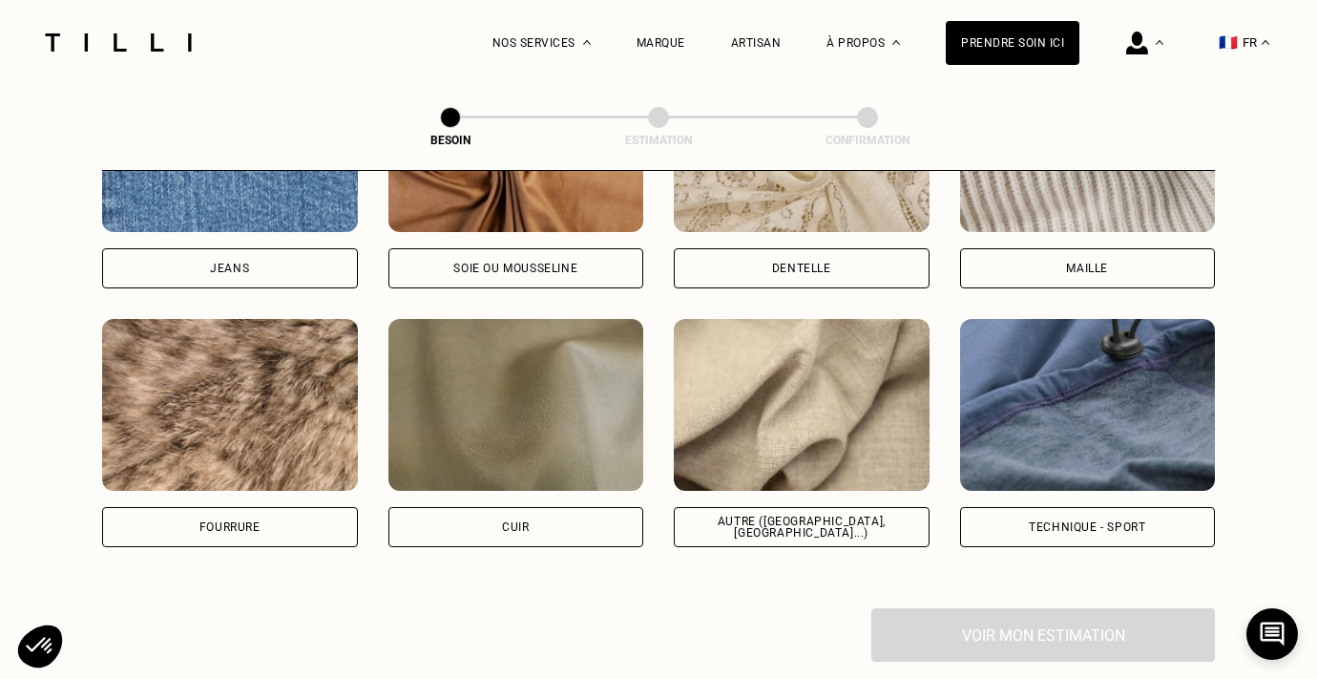
click at [832, 515] on div "Autre ([GEOGRAPHIC_DATA], [GEOGRAPHIC_DATA]...)" at bounding box center [801, 526] width 223 height 23
select select "FR"
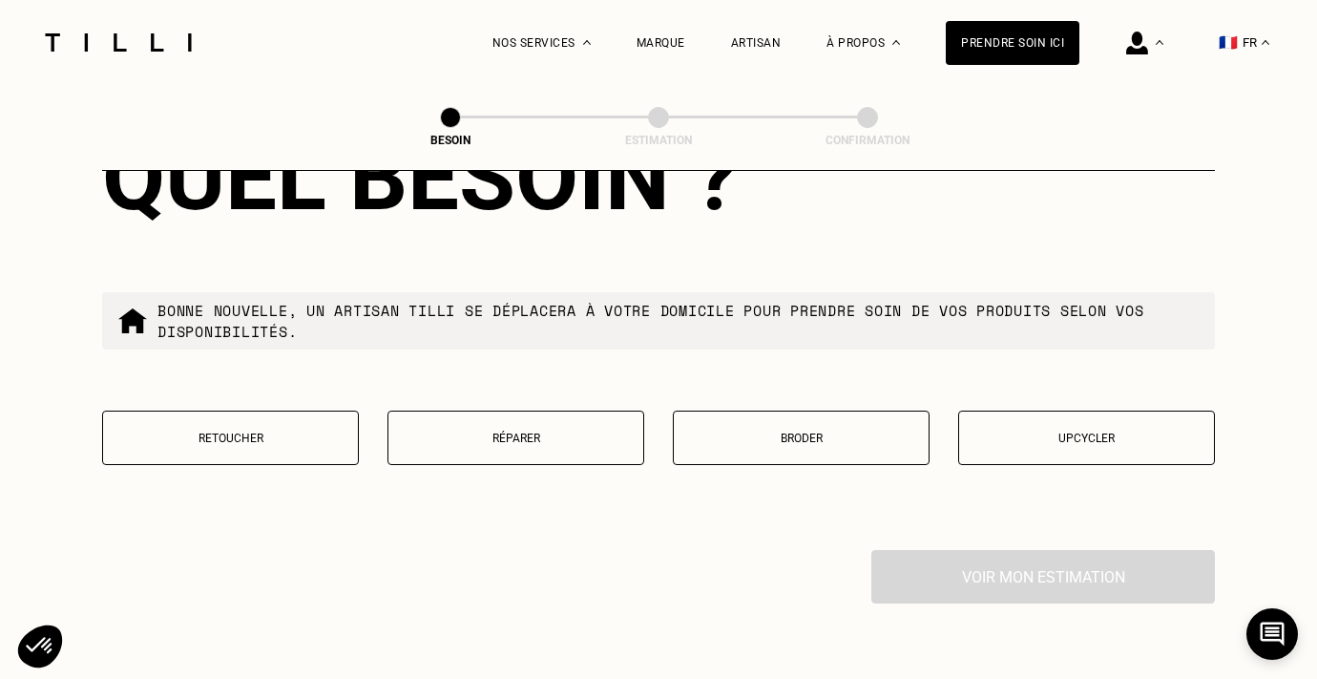
scroll to position [3207, 0]
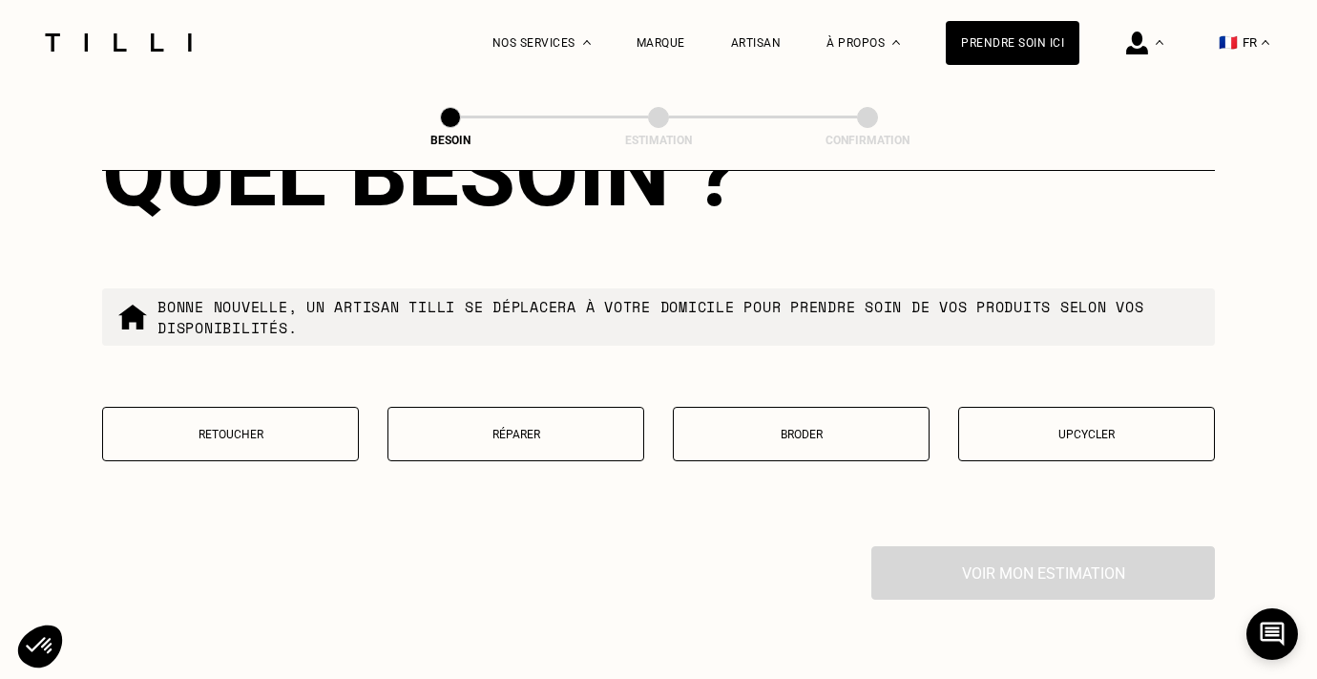
click at [519, 428] on p "Réparer" at bounding box center [516, 434] width 236 height 13
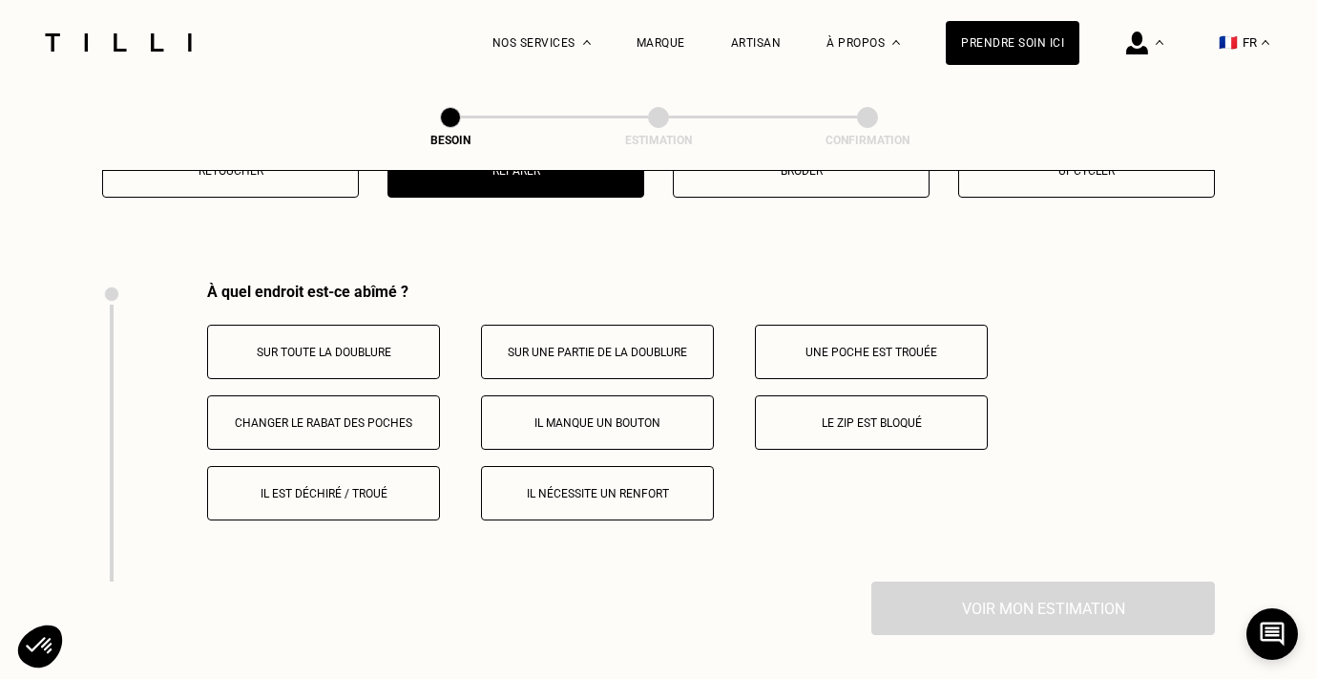
scroll to position [3522, 0]
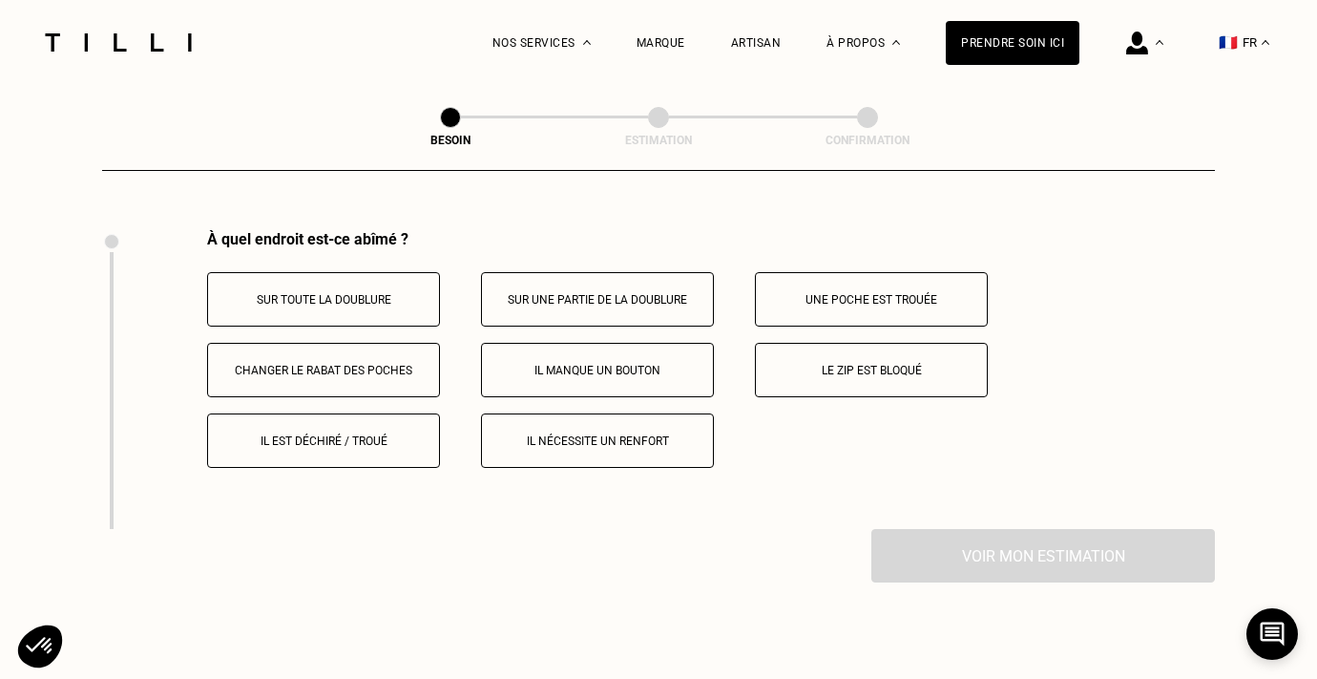
click at [358, 434] on p "Il est déchiré / troué" at bounding box center [324, 440] width 212 height 13
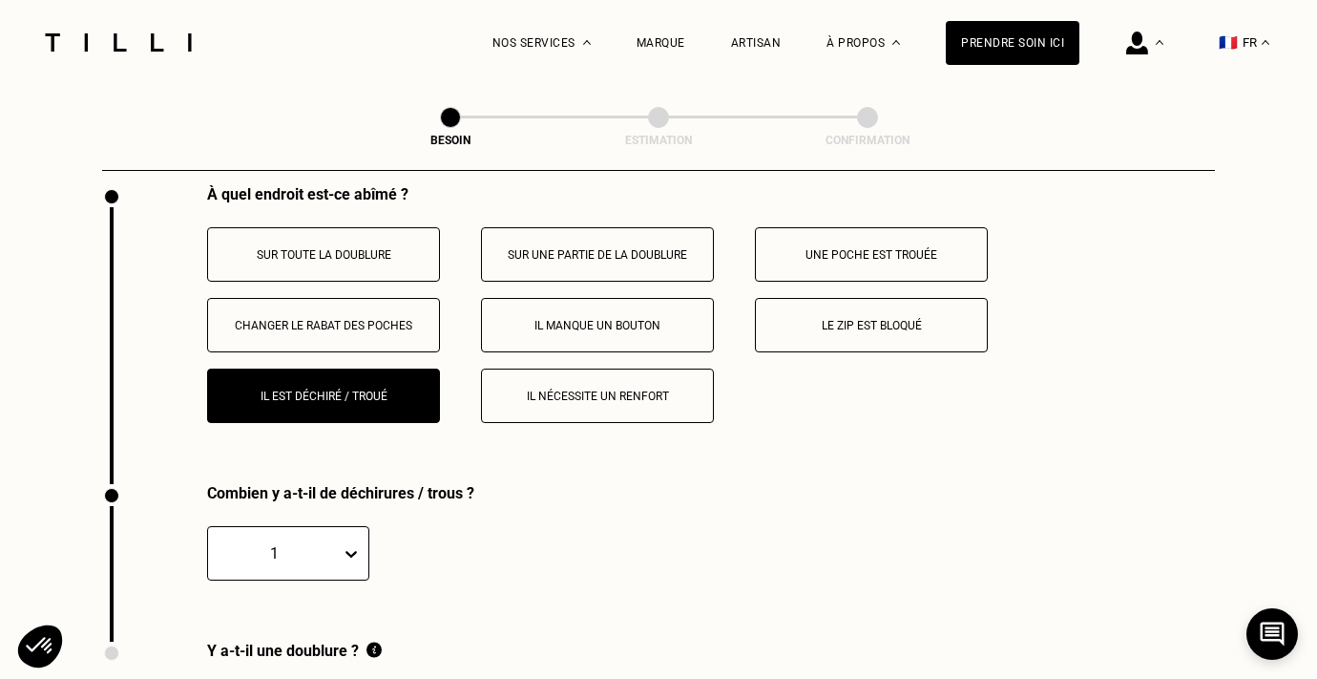
scroll to position [3565, 0]
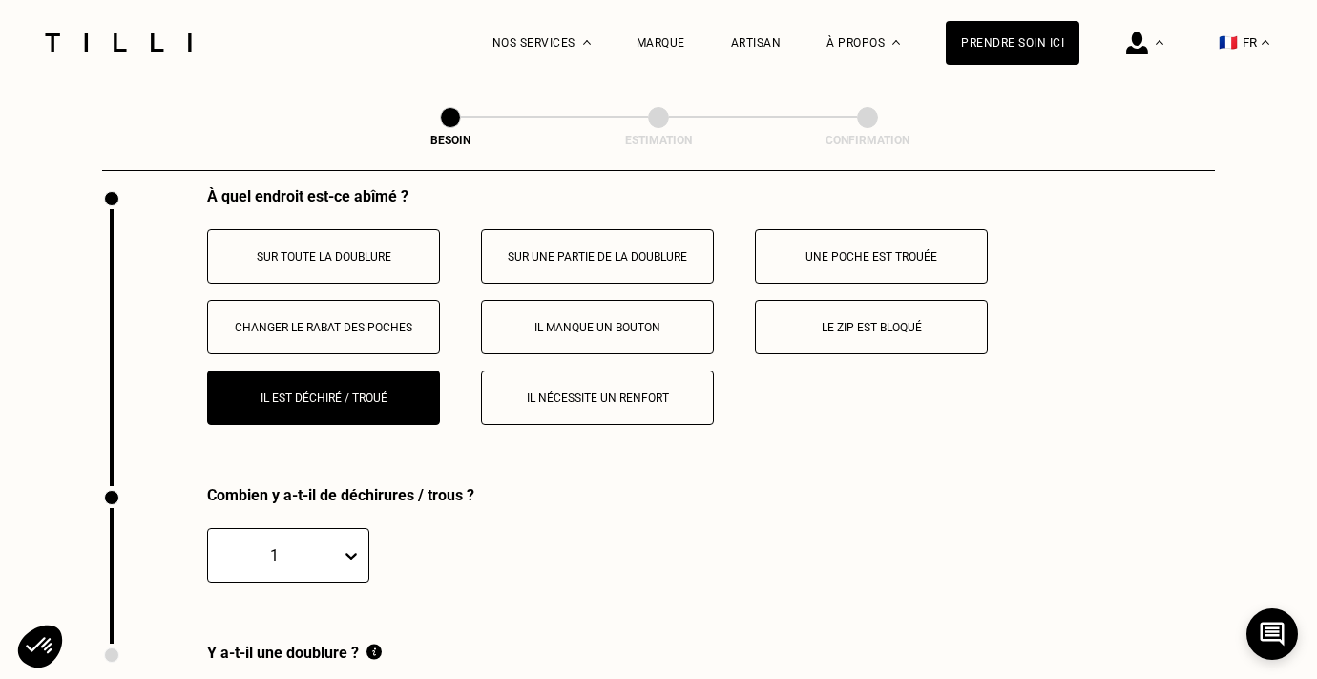
click at [642, 370] on button "Il nécessite un renfort" at bounding box center [597, 397] width 233 height 54
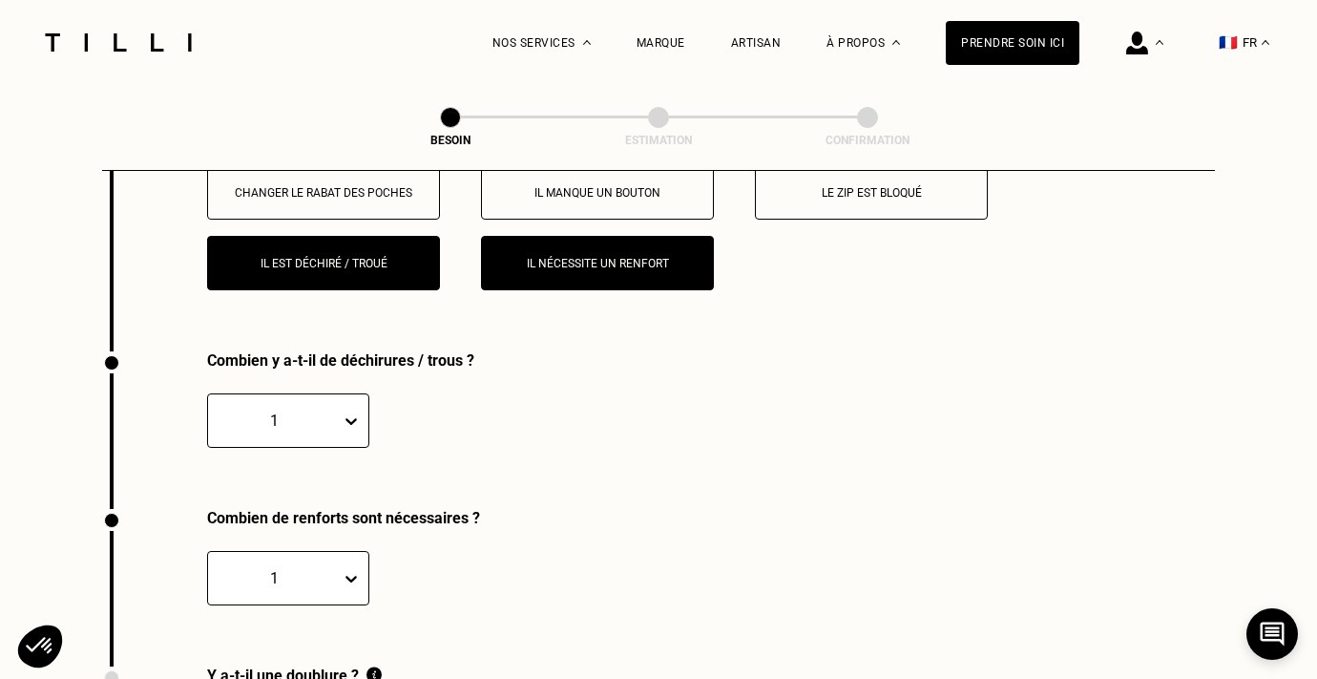
scroll to position [3591, 0]
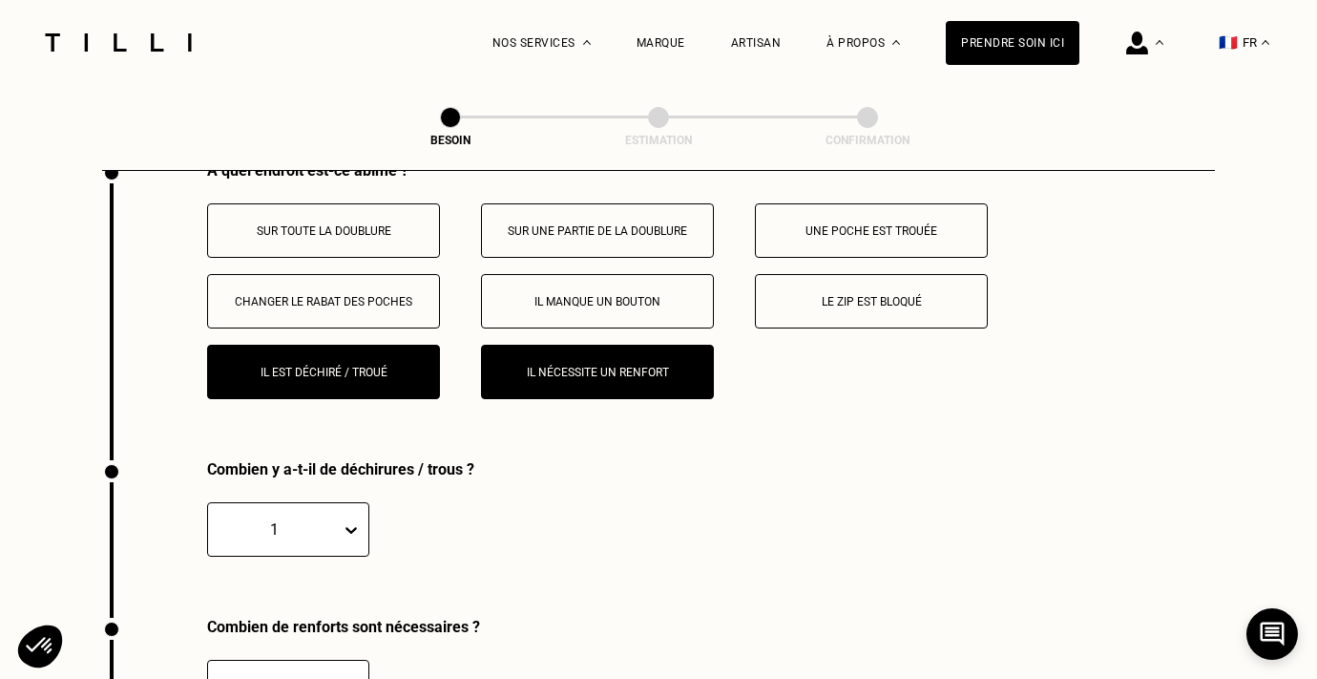
click at [574, 366] on p "Il nécessite un renfort" at bounding box center [597, 372] width 212 height 13
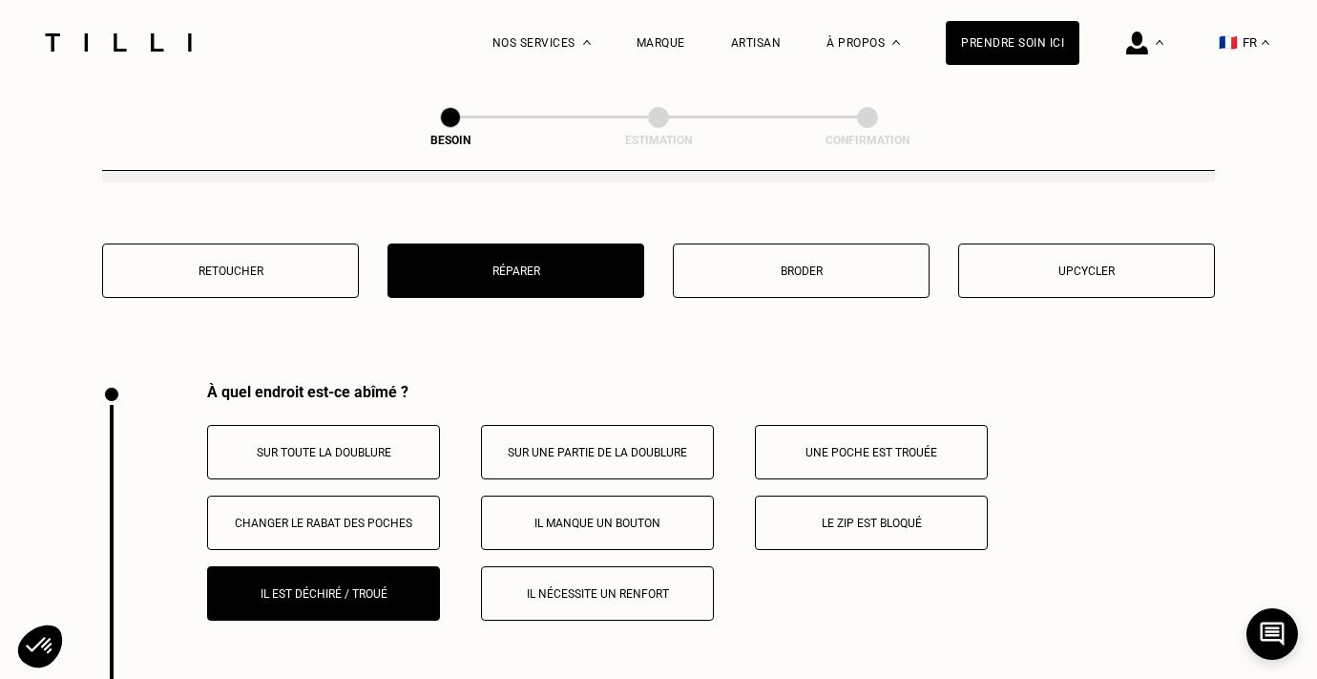
scroll to position [3362, 0]
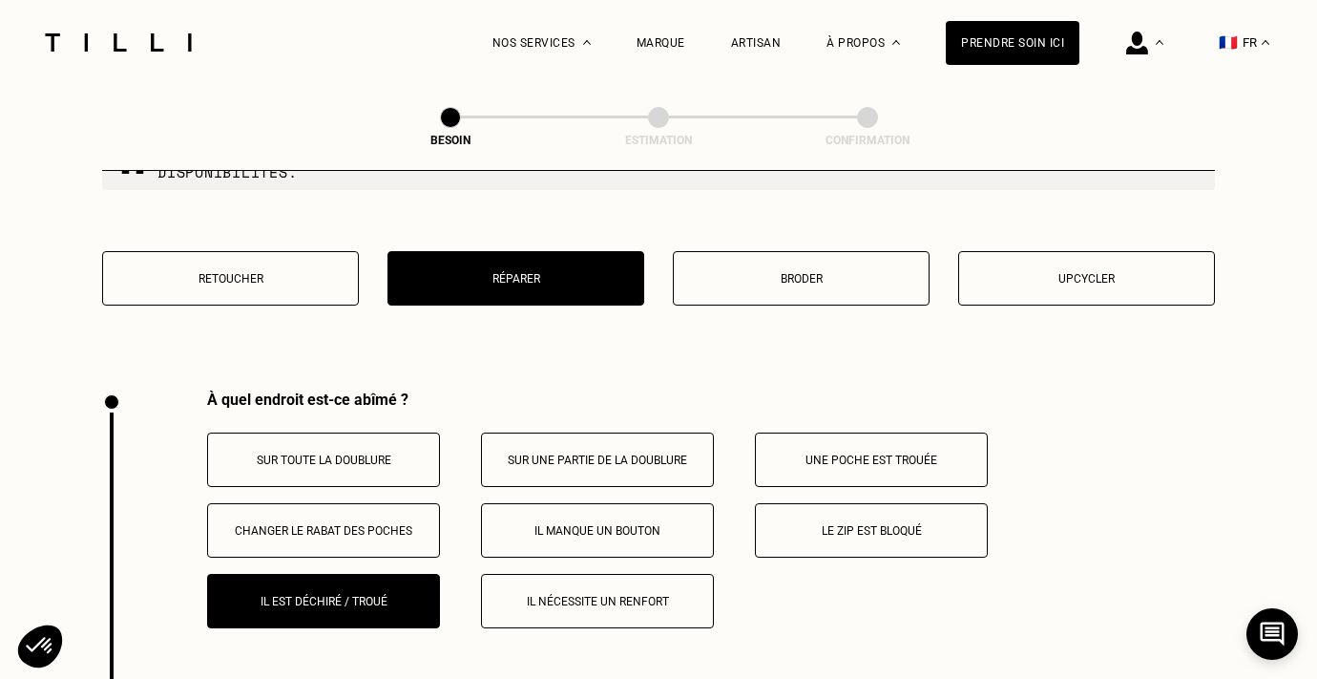
click at [317, 272] on p "Retoucher" at bounding box center [231, 278] width 236 height 13
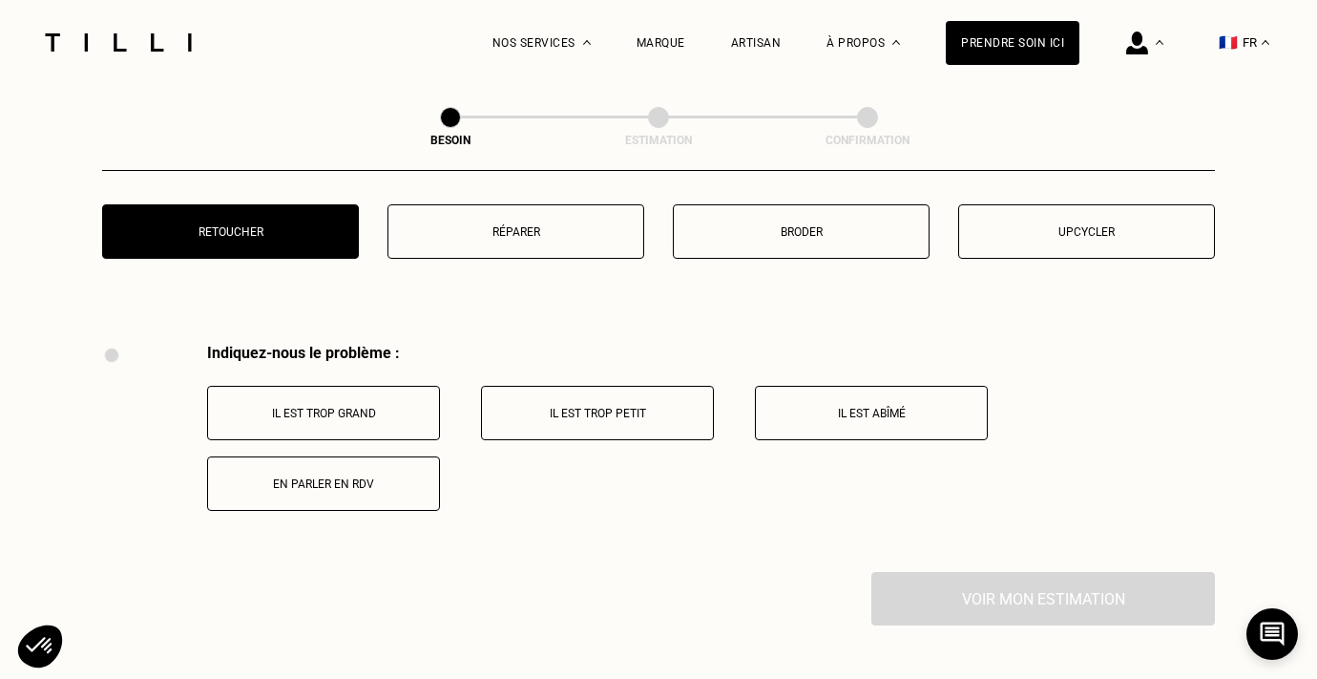
scroll to position [3407, 0]
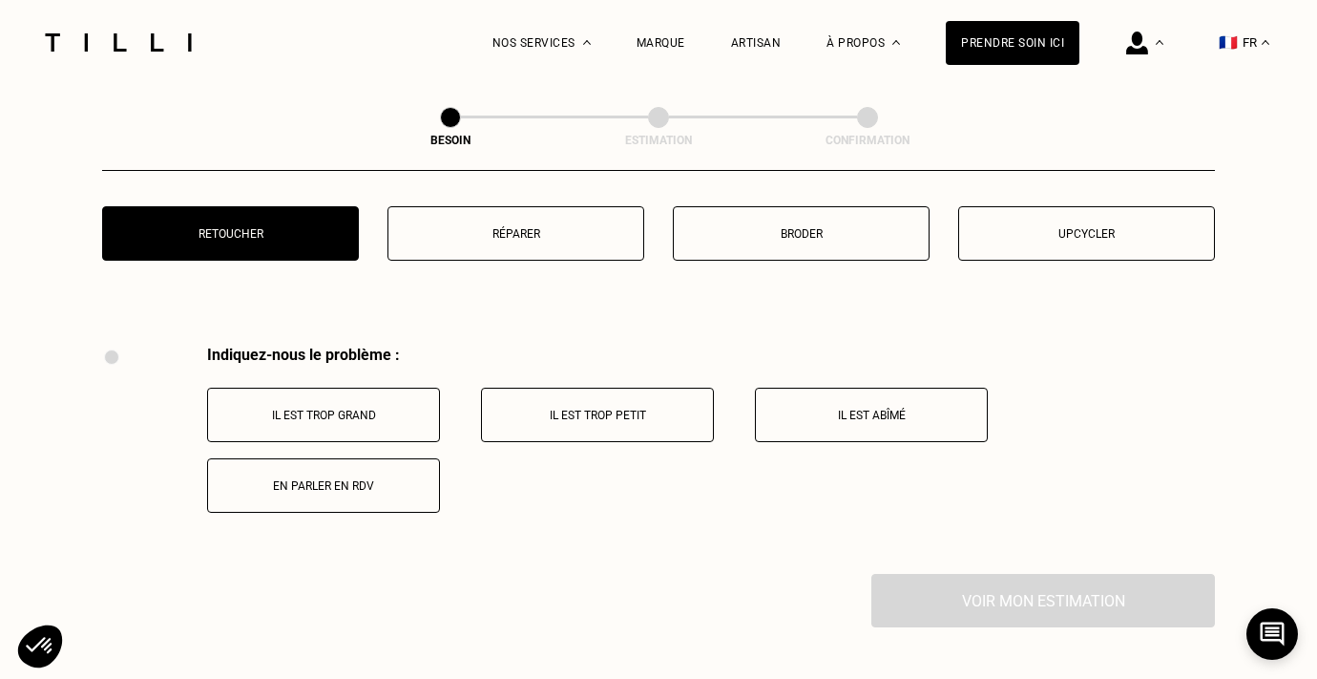
click at [394, 479] on button "En parler en RDV" at bounding box center [323, 485] width 233 height 54
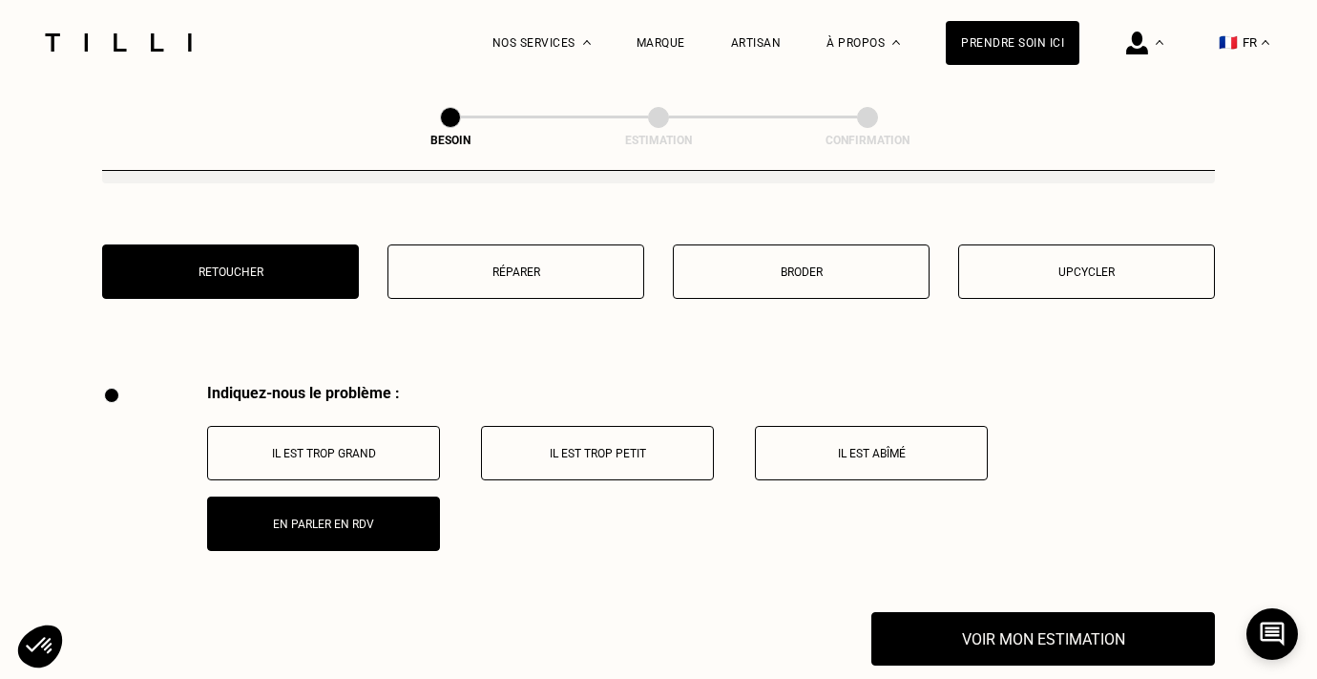
scroll to position [3348, 0]
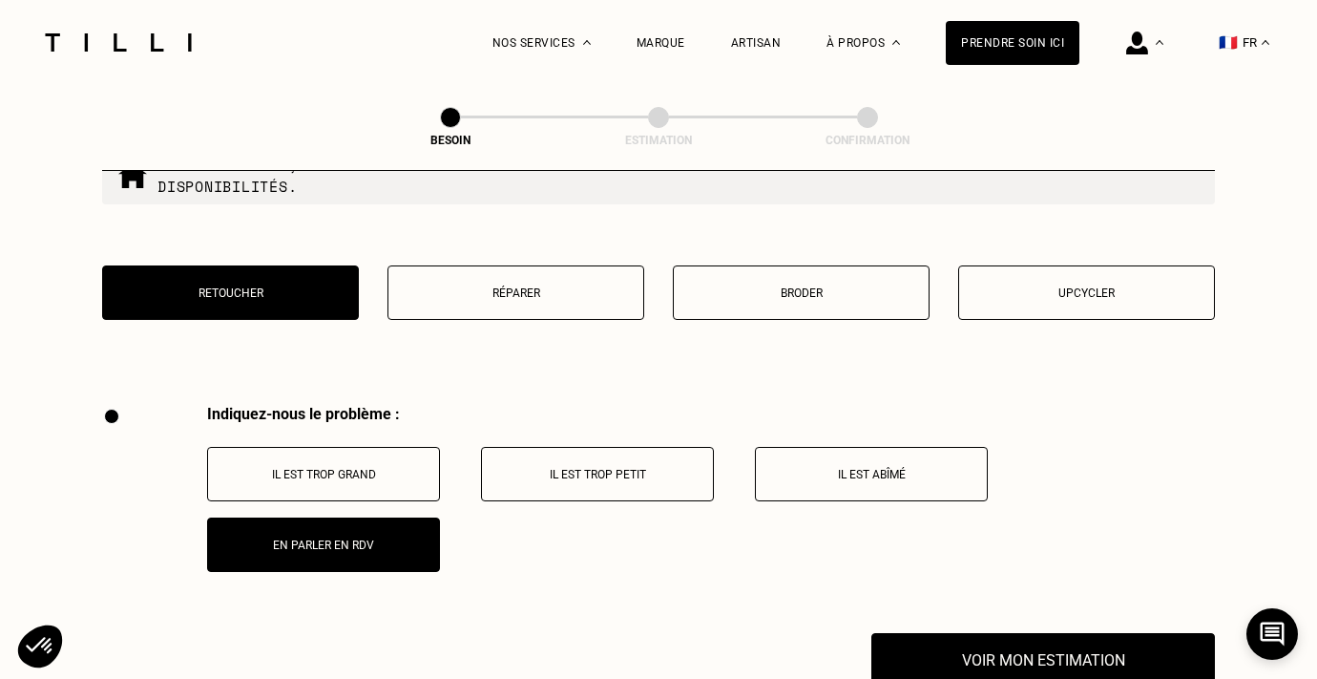
click at [489, 286] on p "Réparer" at bounding box center [516, 292] width 236 height 13
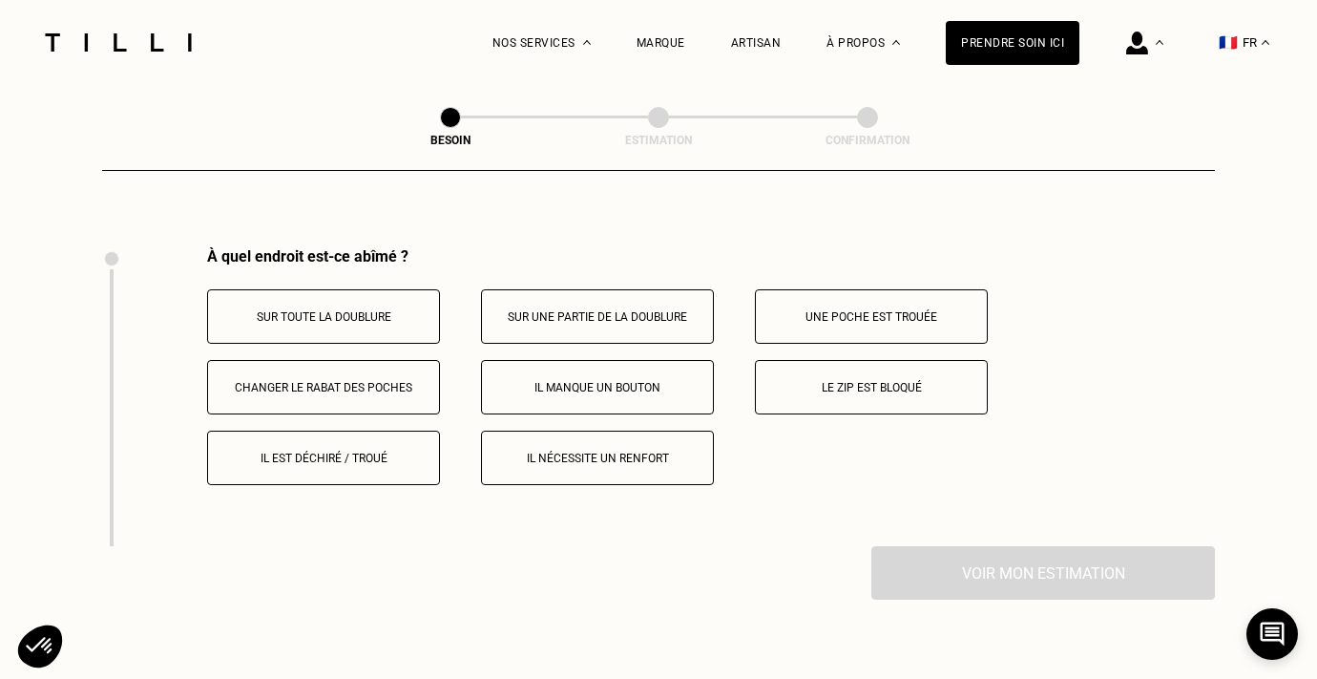
scroll to position [3522, 0]
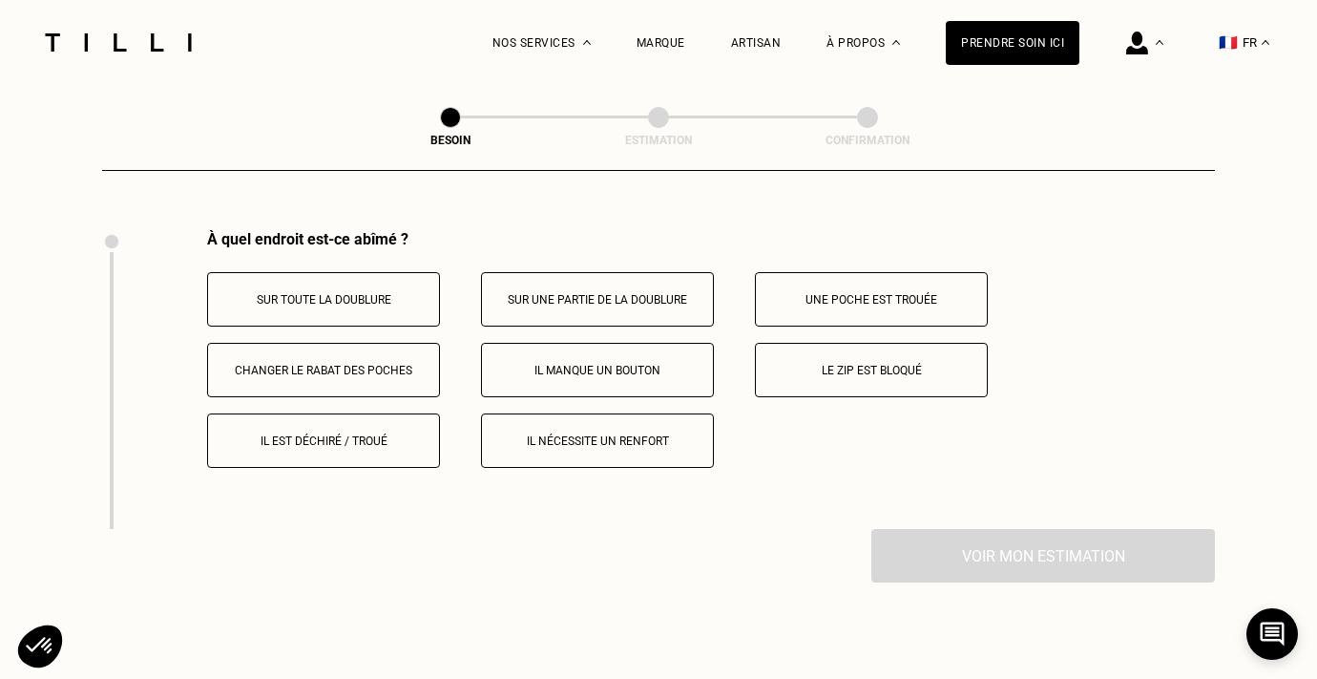
click at [380, 434] on p "Il est déchiré / troué" at bounding box center [324, 440] width 212 height 13
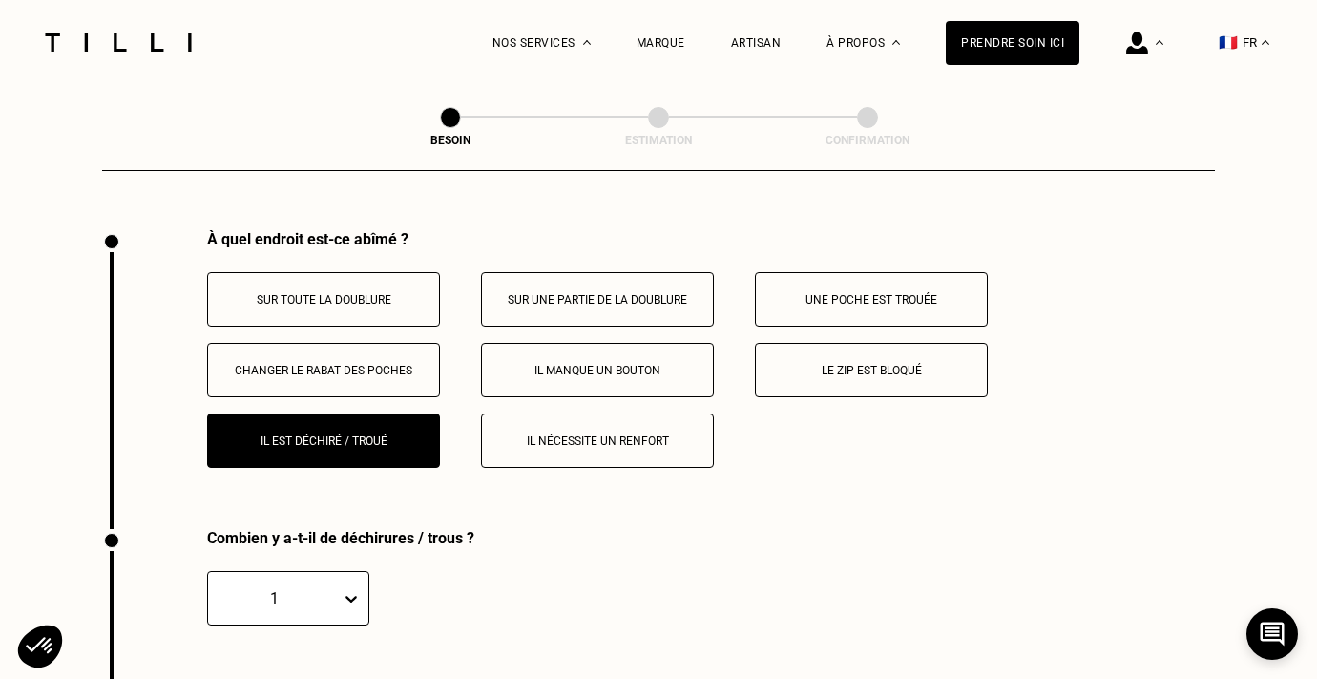
scroll to position [3821, 0]
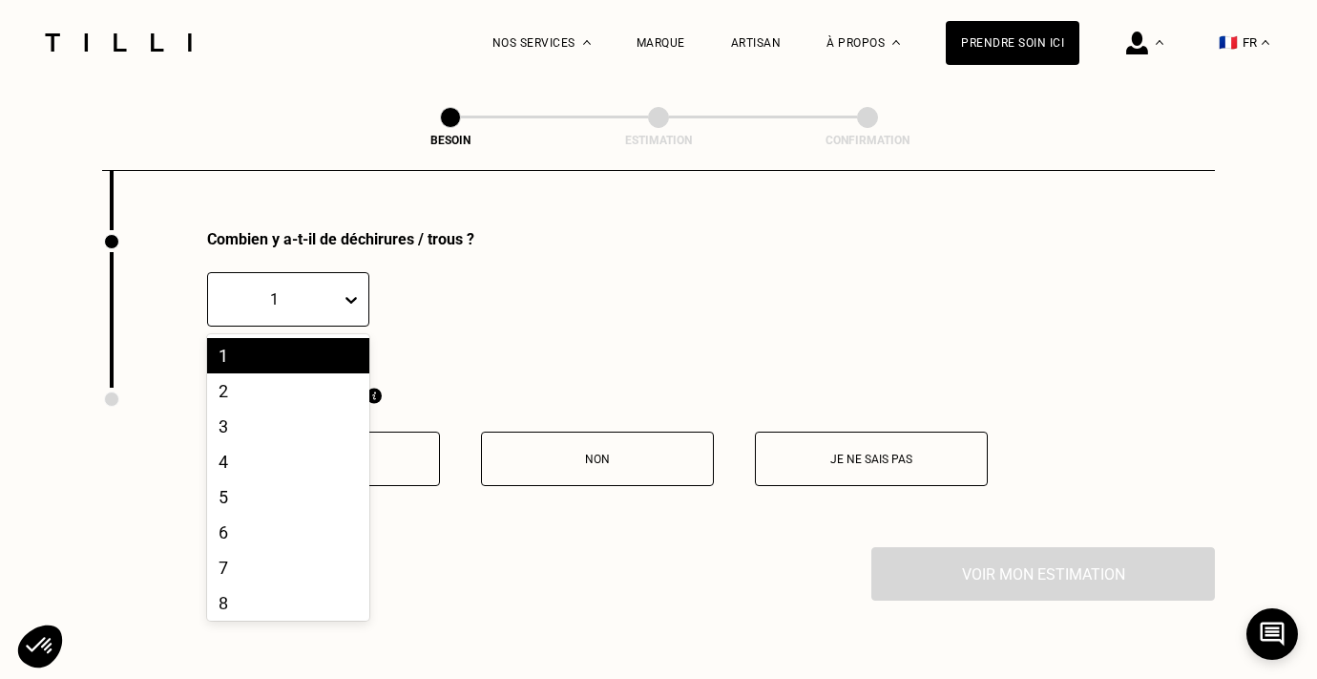
click at [350, 297] on icon at bounding box center [350, 300] width 11 height 7
click at [255, 377] on div "2" at bounding box center [288, 390] width 162 height 35
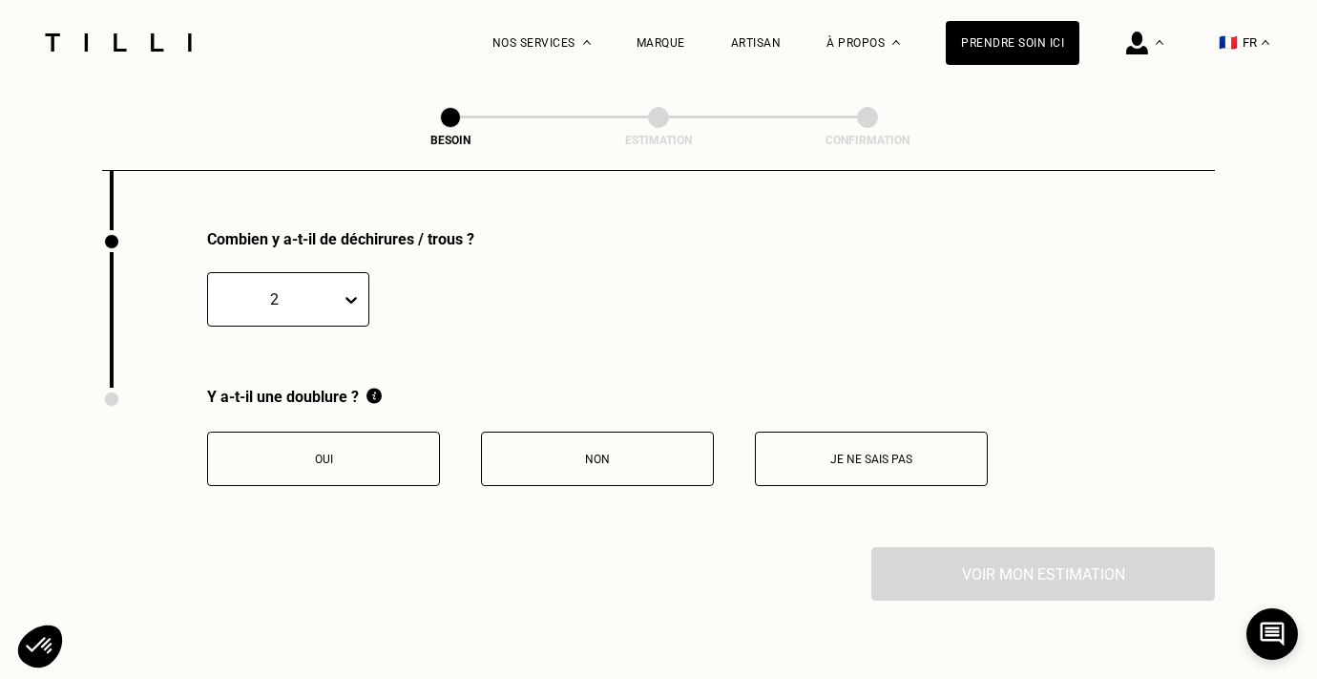
click at [345, 452] on p "Oui" at bounding box center [324, 458] width 212 height 13
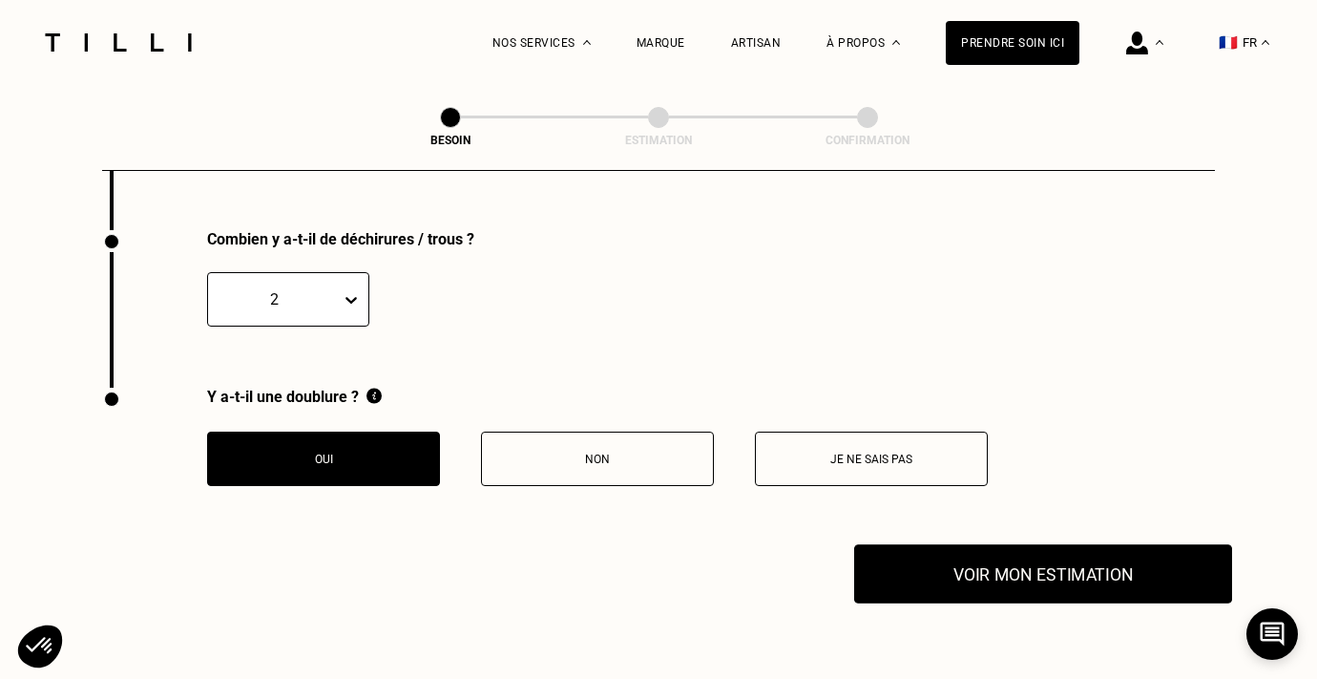
click at [967, 575] on button "Voir mon estimation" at bounding box center [1043, 573] width 378 height 59
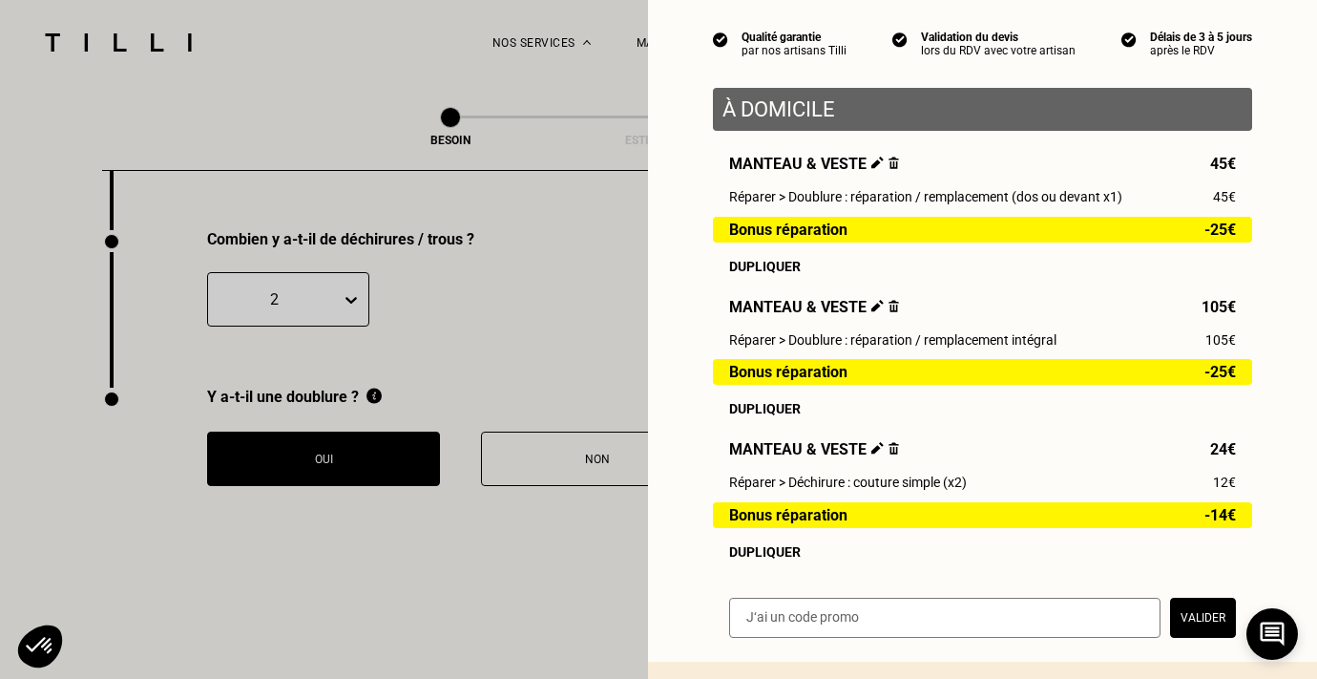
scroll to position [170, 0]
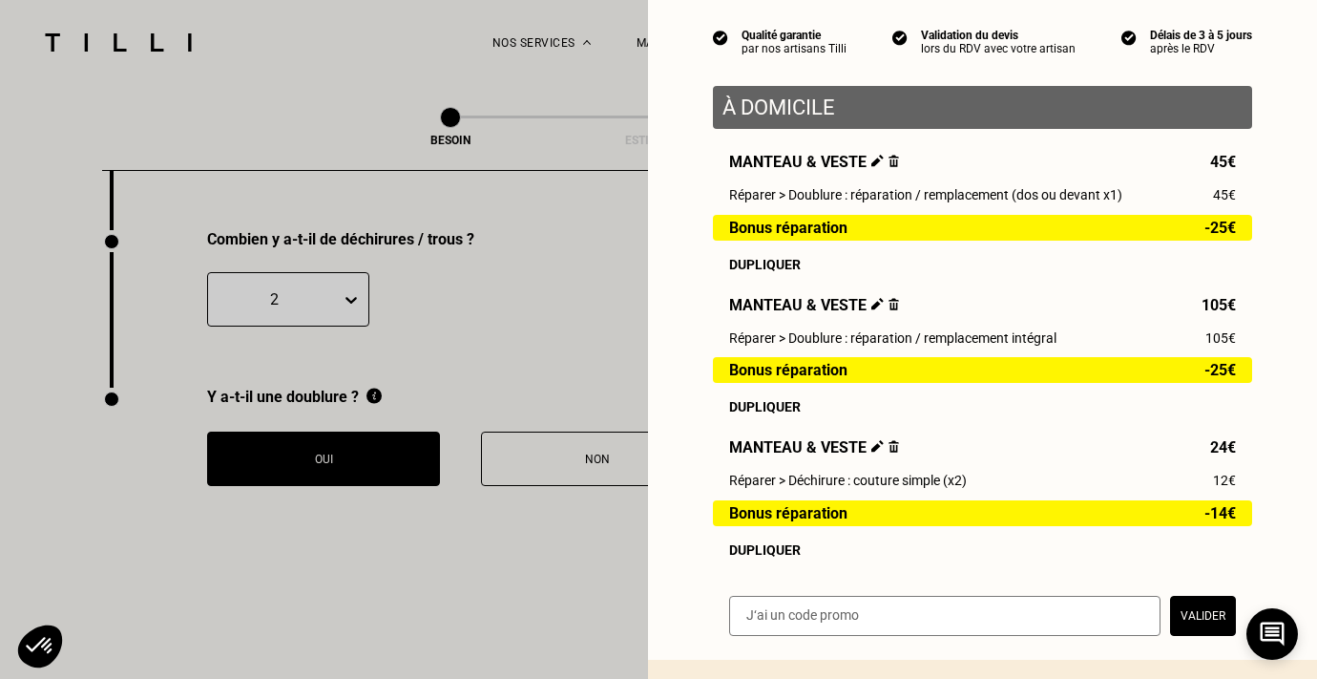
click at [892, 444] on img at bounding box center [893, 446] width 10 height 12
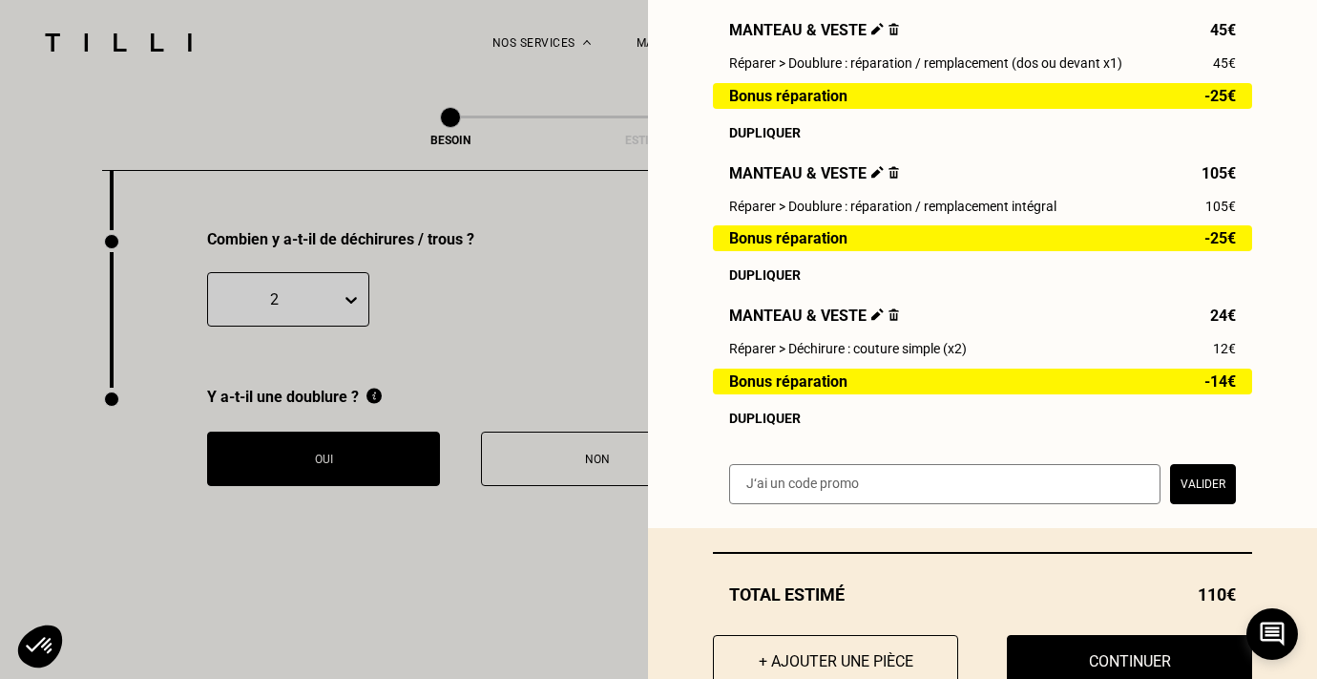
scroll to position [303, 0]
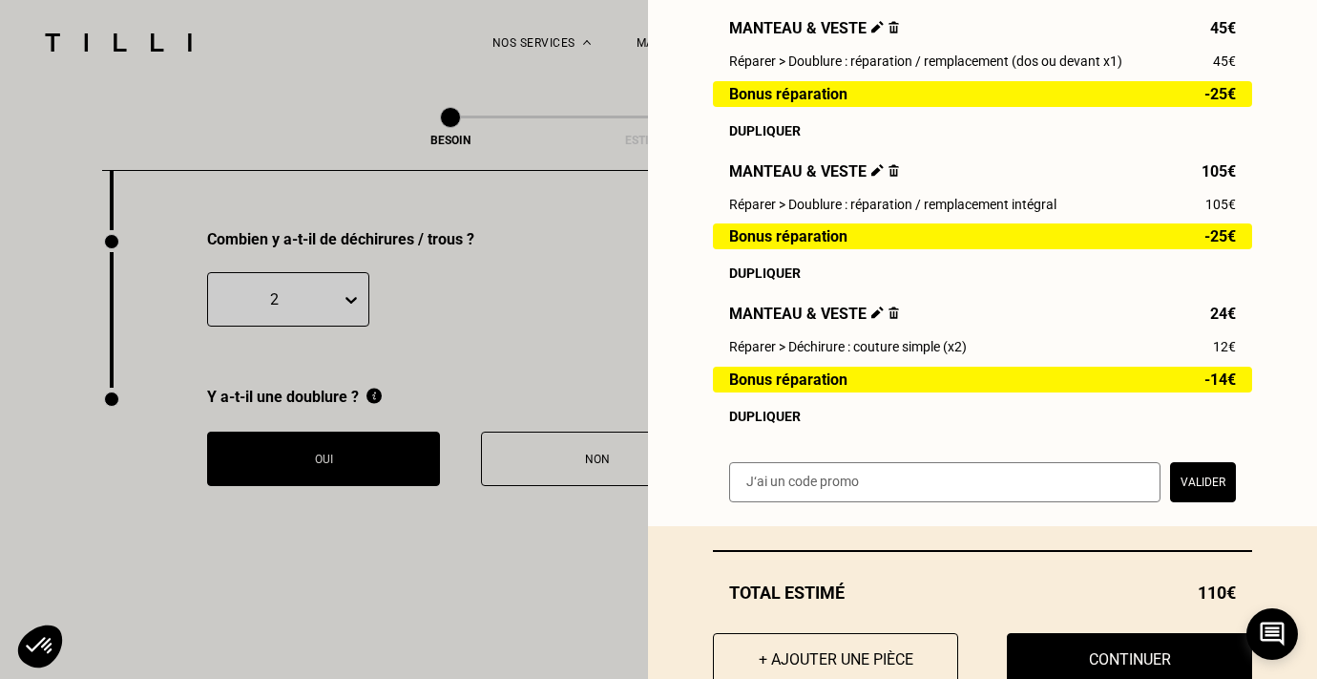
click at [891, 314] on img at bounding box center [893, 312] width 10 height 12
click at [871, 316] on img at bounding box center [877, 312] width 12 height 12
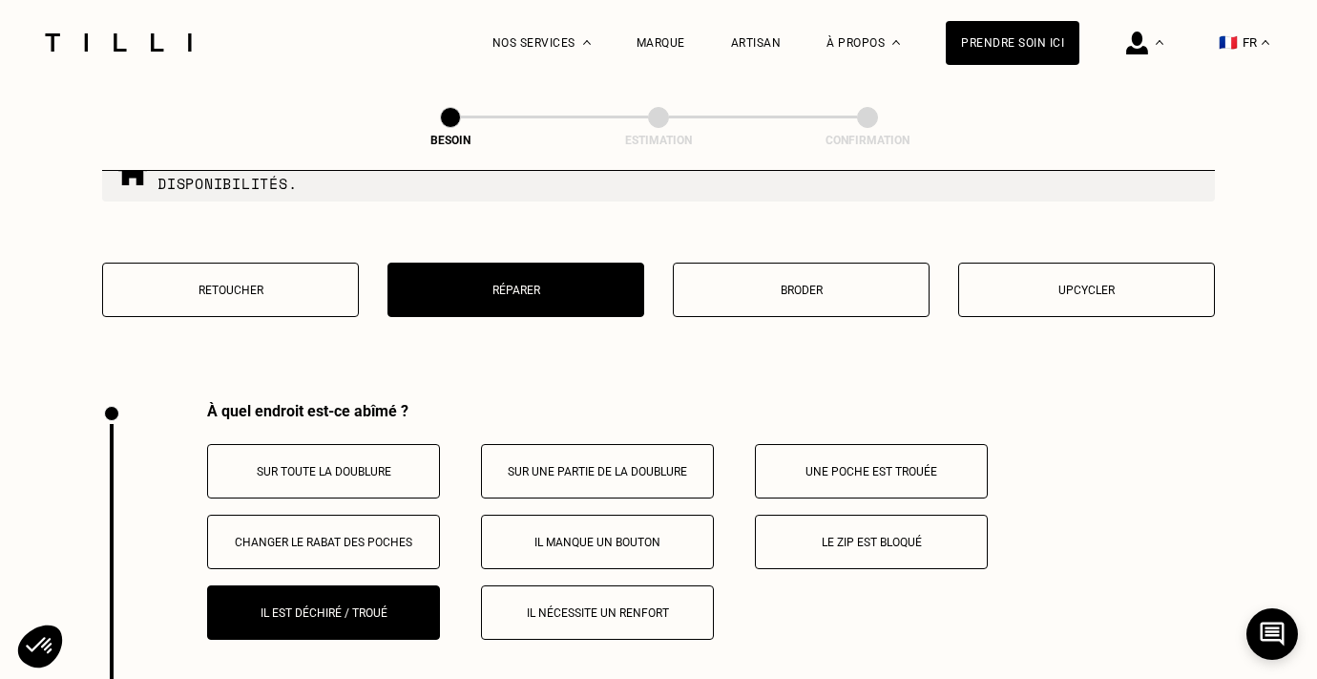
scroll to position [3434, 0]
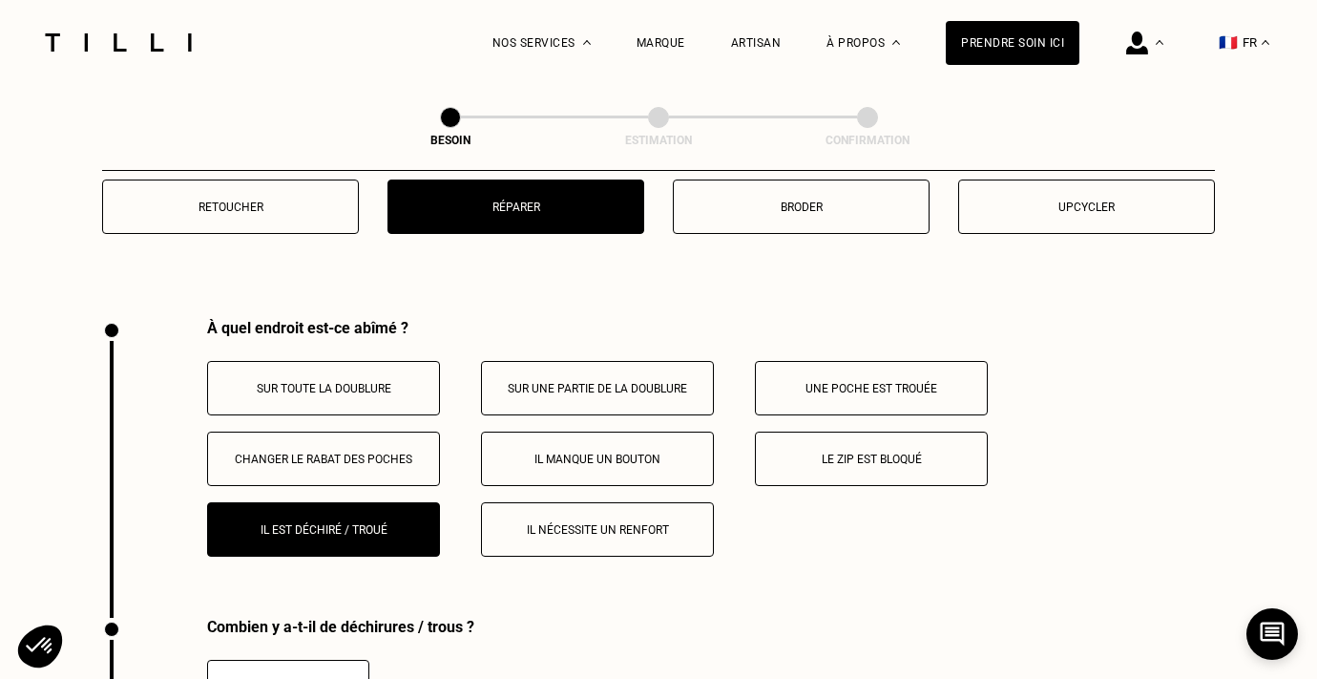
click at [1036, 219] on div "Retoucher Réparer Broder Upcycler" at bounding box center [658, 218] width 1113 height 78
click at [1036, 202] on button "Upcycler" at bounding box center [1086, 206] width 257 height 54
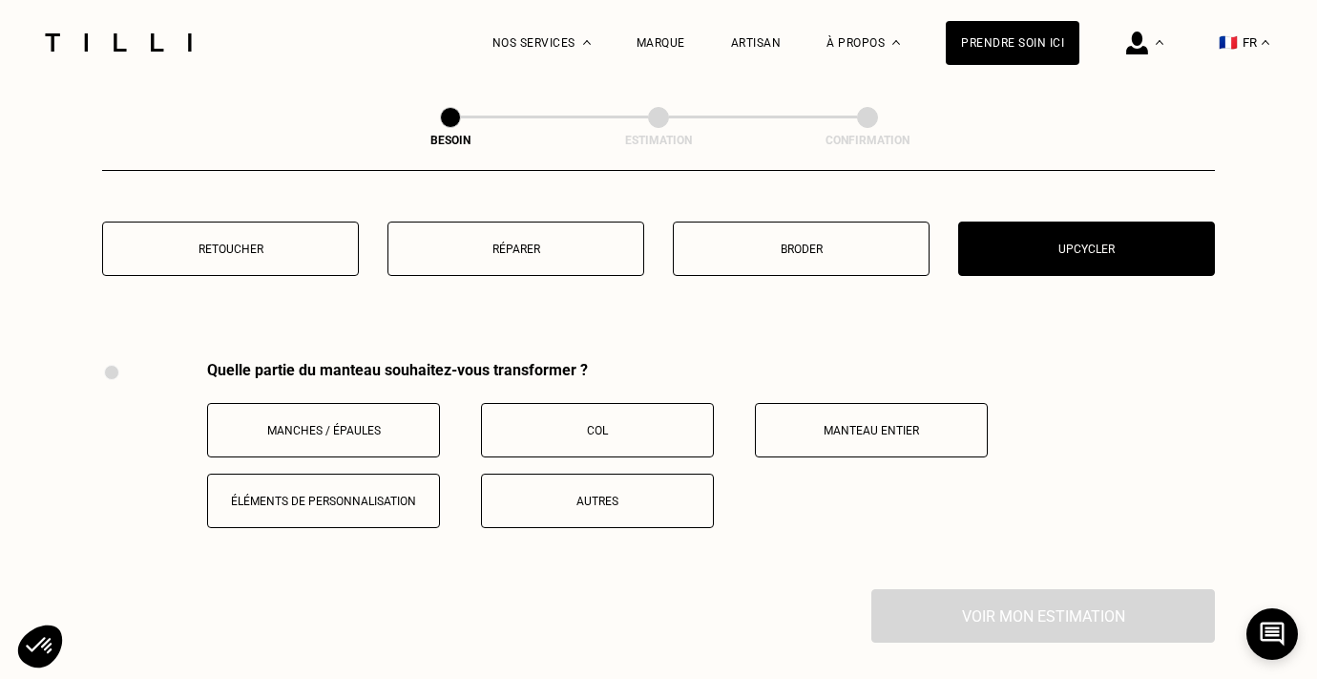
scroll to position [3390, 0]
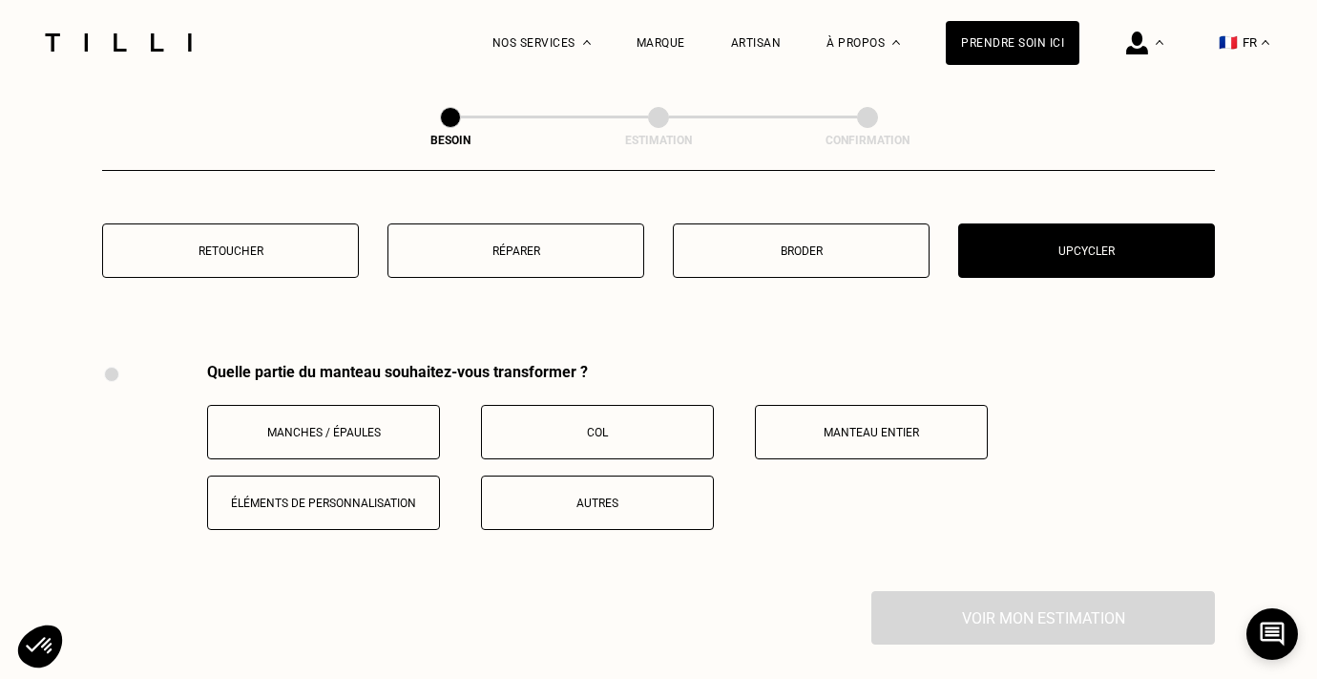
click at [417, 405] on button "Manches / Épaules" at bounding box center [323, 432] width 233 height 54
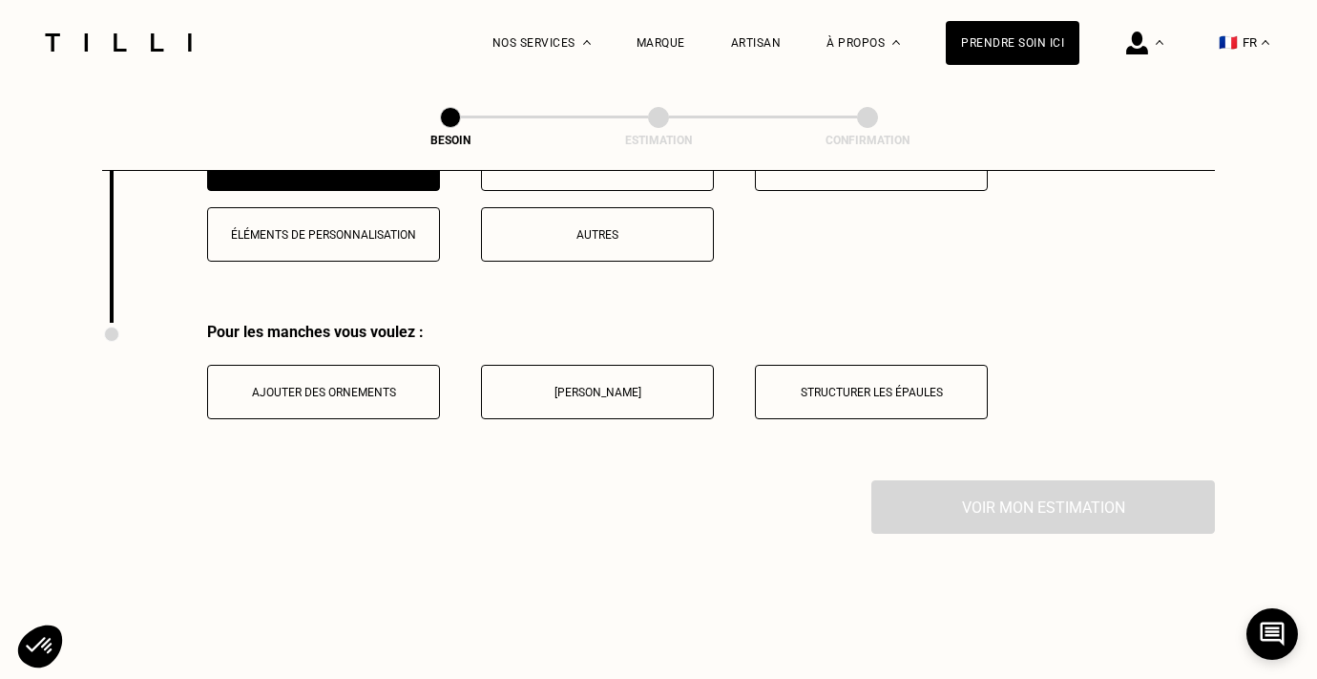
scroll to position [3668, 0]
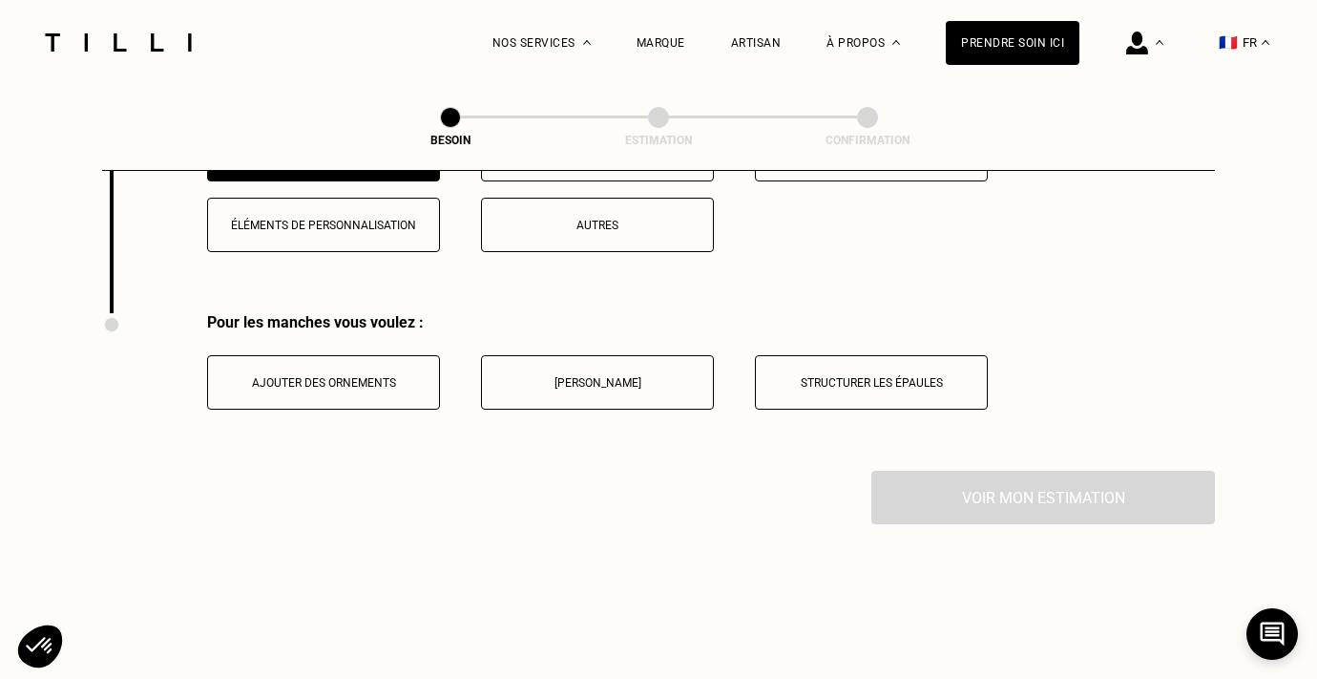
click at [887, 376] on p "Structurer les épaules" at bounding box center [871, 382] width 212 height 13
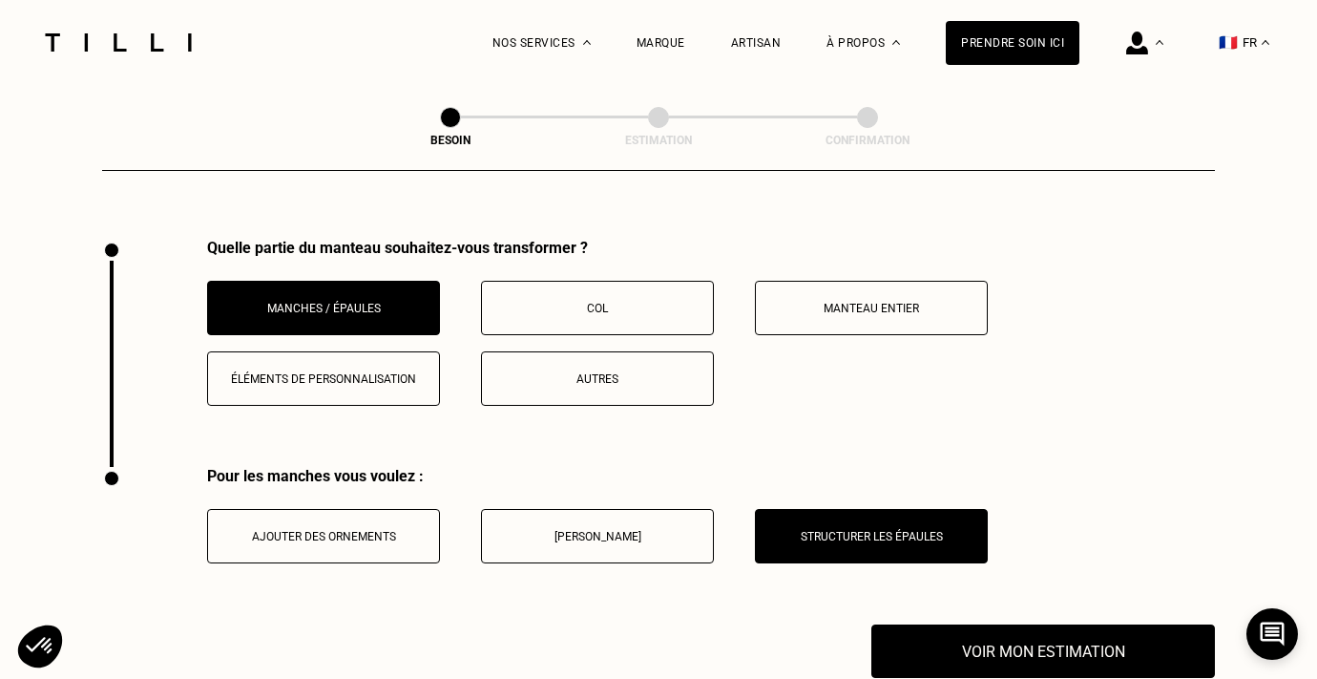
scroll to position [3312, 0]
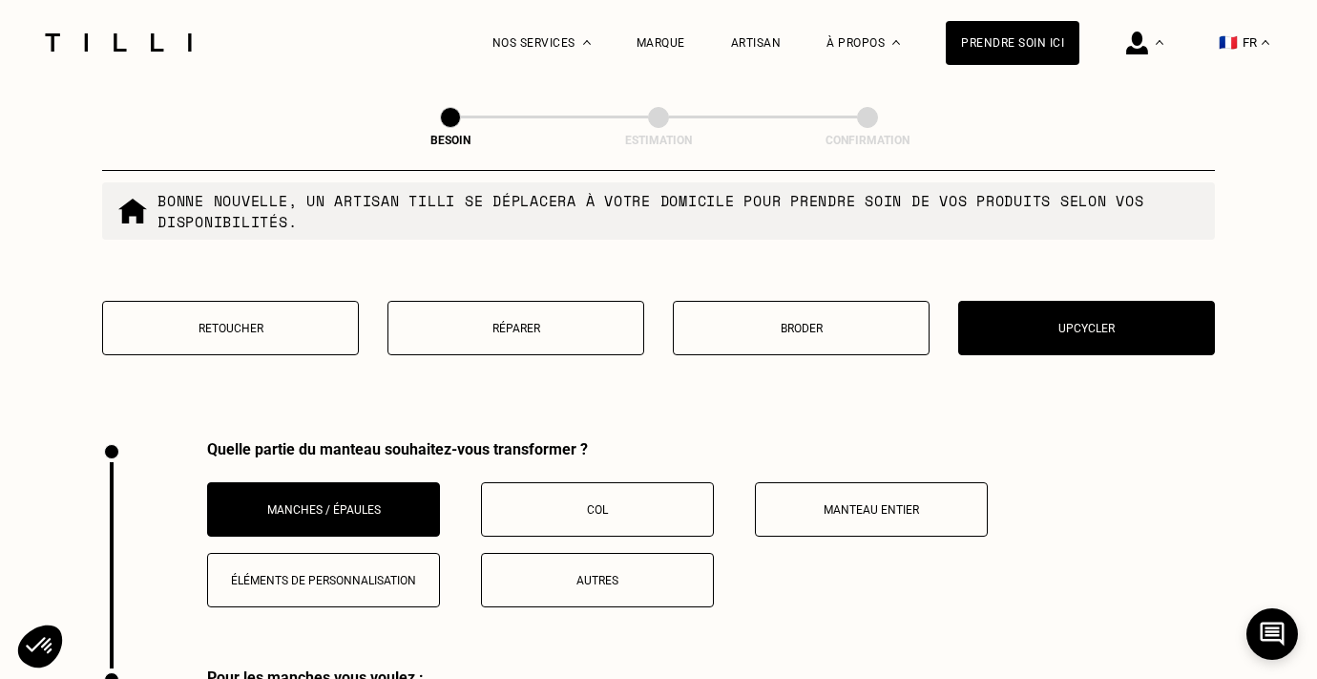
click at [542, 301] on button "Réparer" at bounding box center [515, 328] width 257 height 54
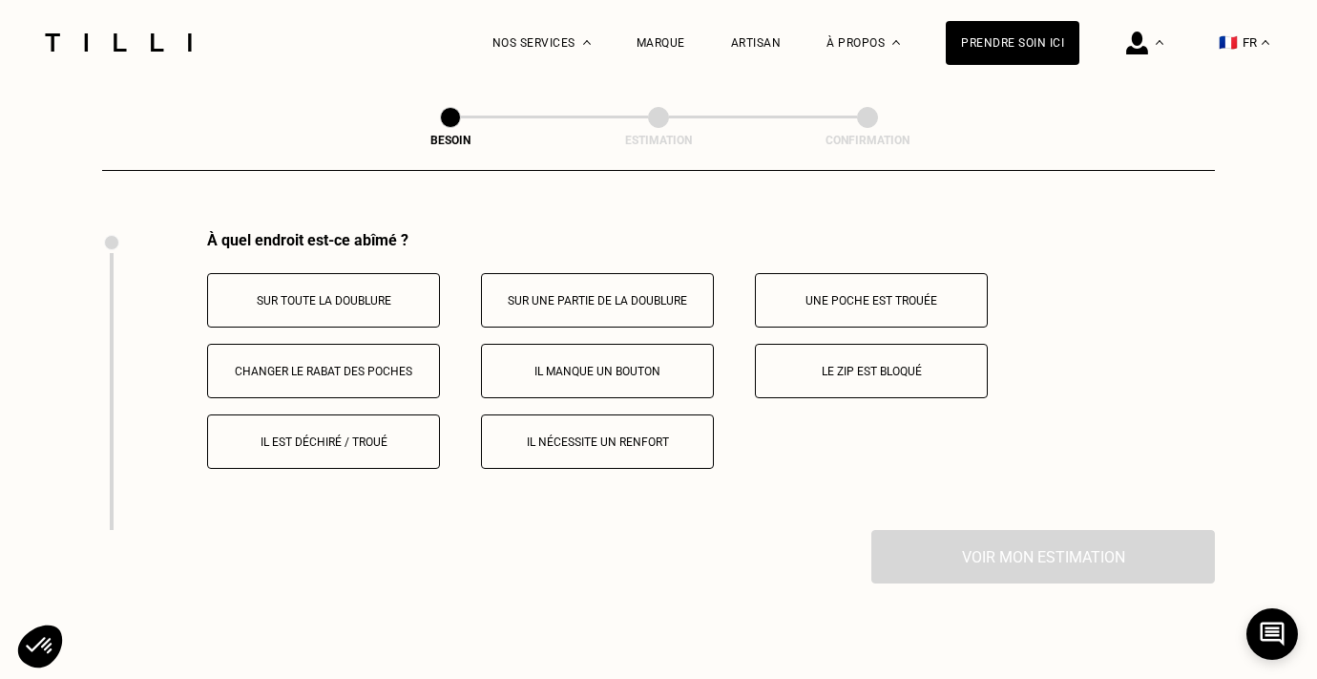
scroll to position [3522, 0]
click at [356, 434] on p "Il est déchiré / troué" at bounding box center [324, 440] width 212 height 13
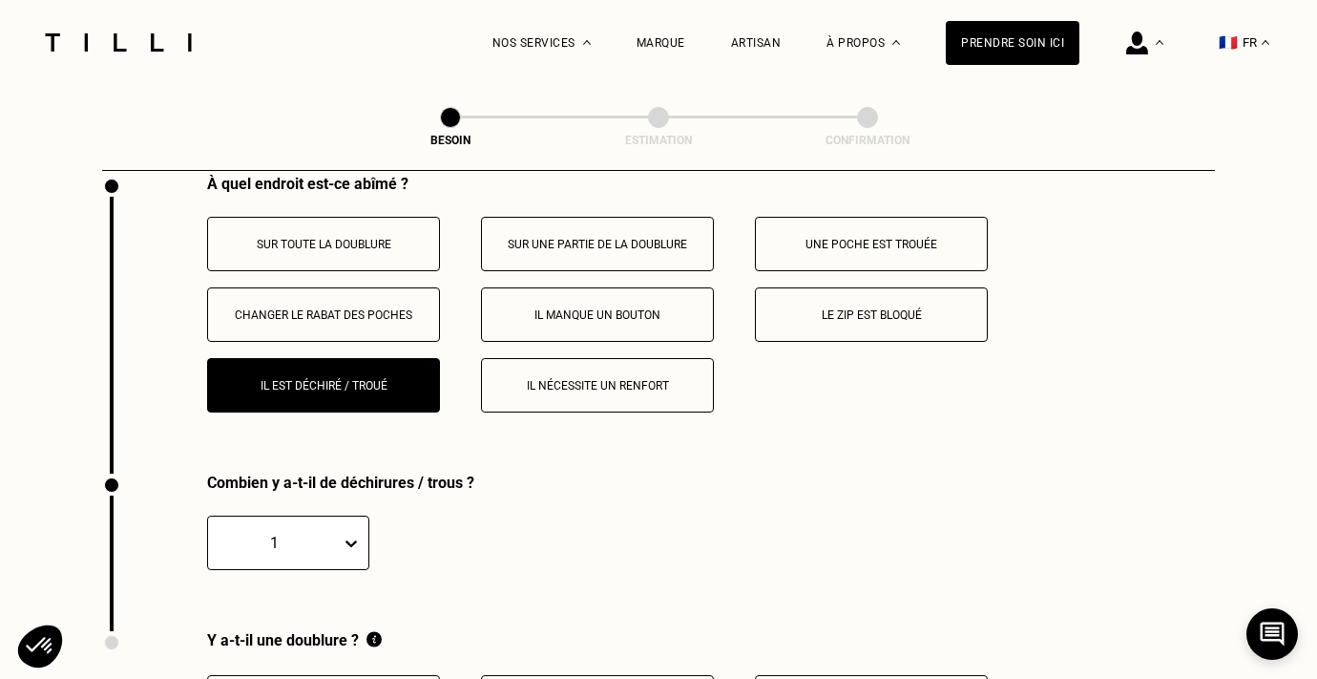
scroll to position [3575, 0]
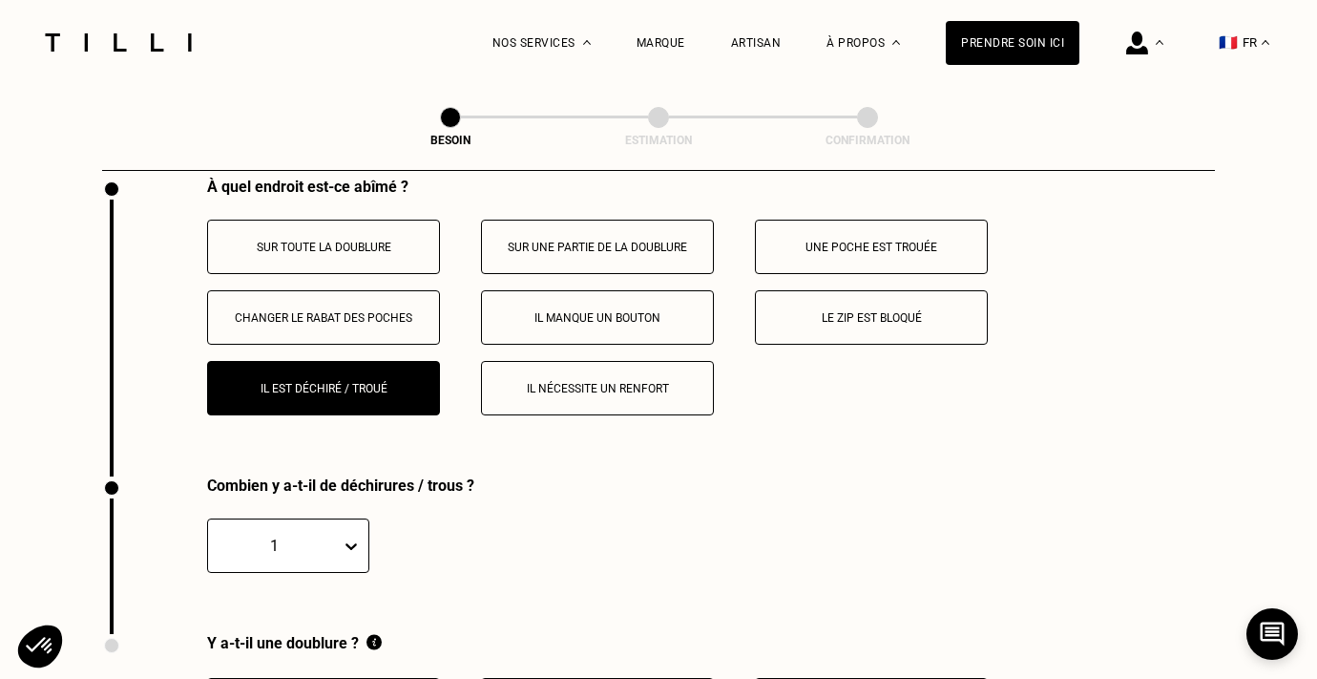
click at [590, 390] on button "Il nécessite un renfort" at bounding box center [597, 388] width 233 height 54
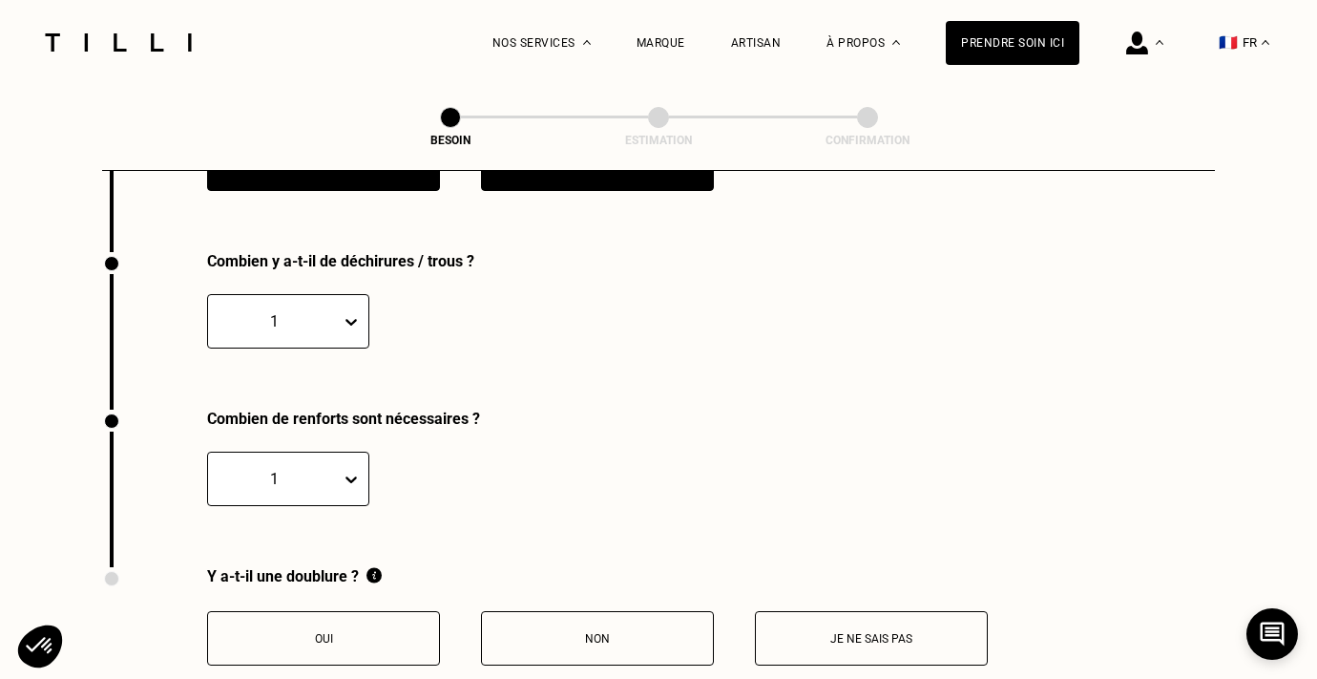
scroll to position [3801, 0]
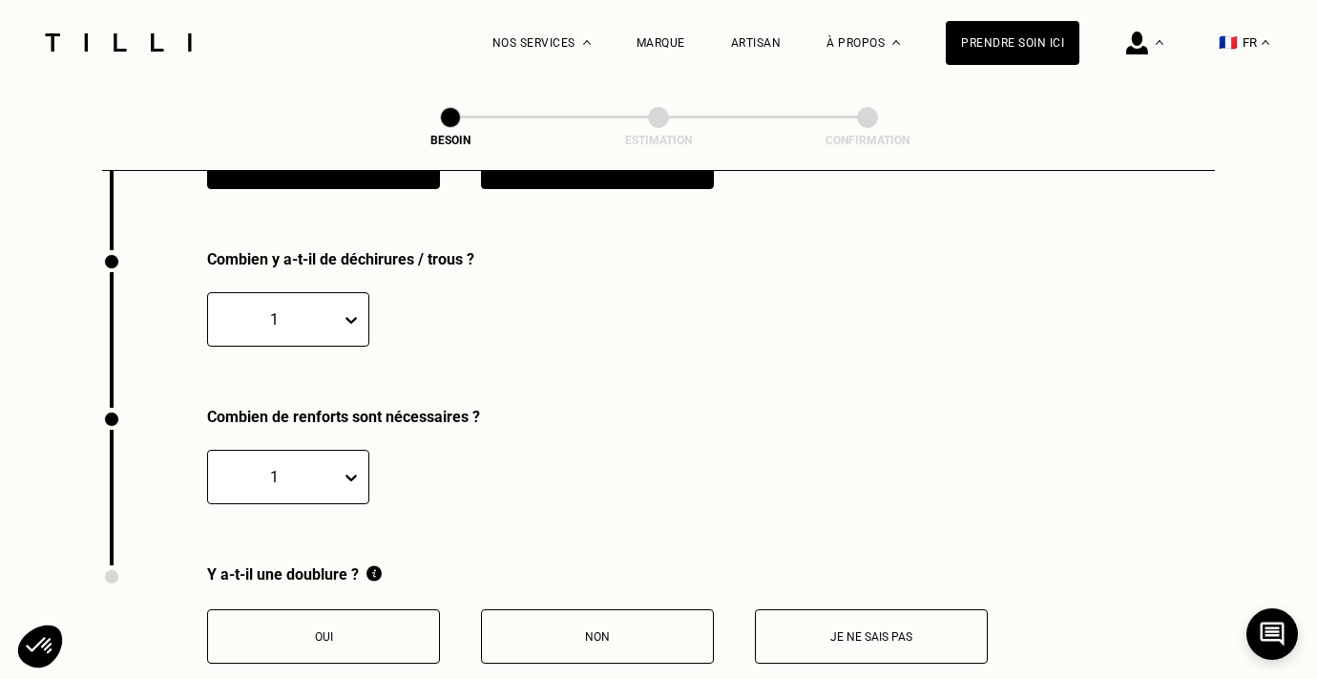
click at [340, 323] on div "1" at bounding box center [288, 319] width 162 height 54
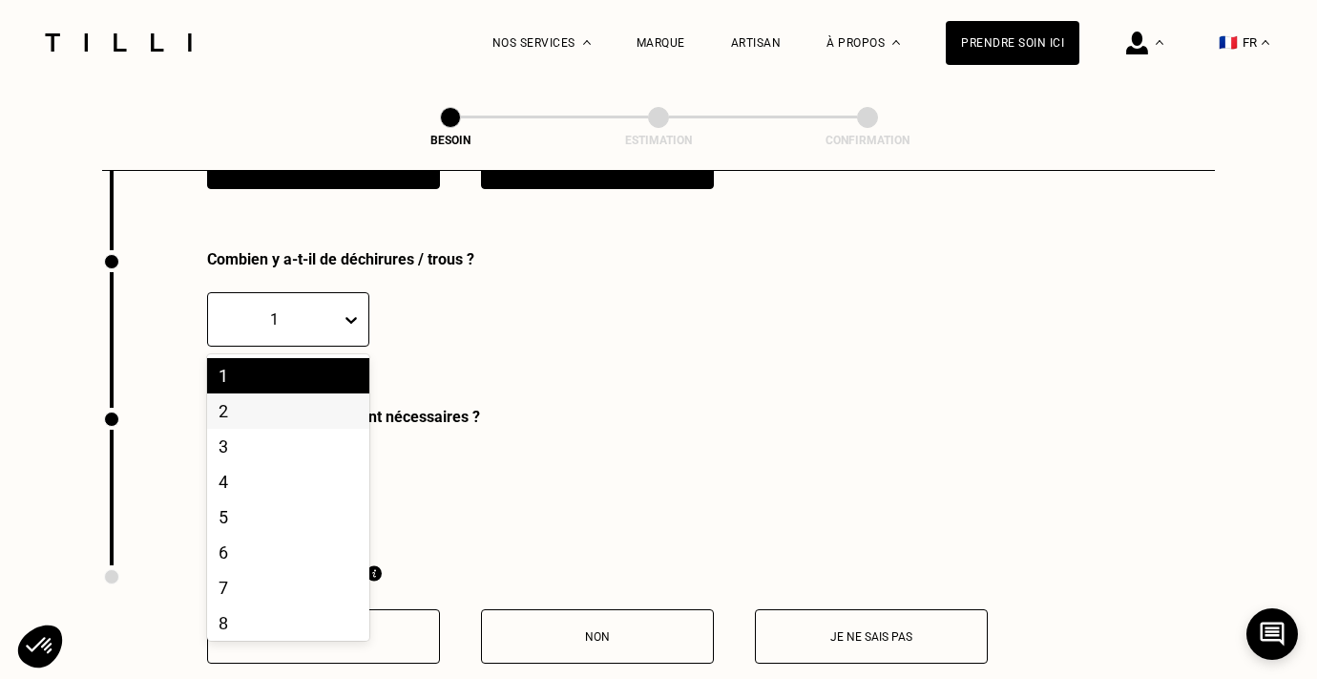
click at [249, 393] on div "2" at bounding box center [288, 410] width 162 height 35
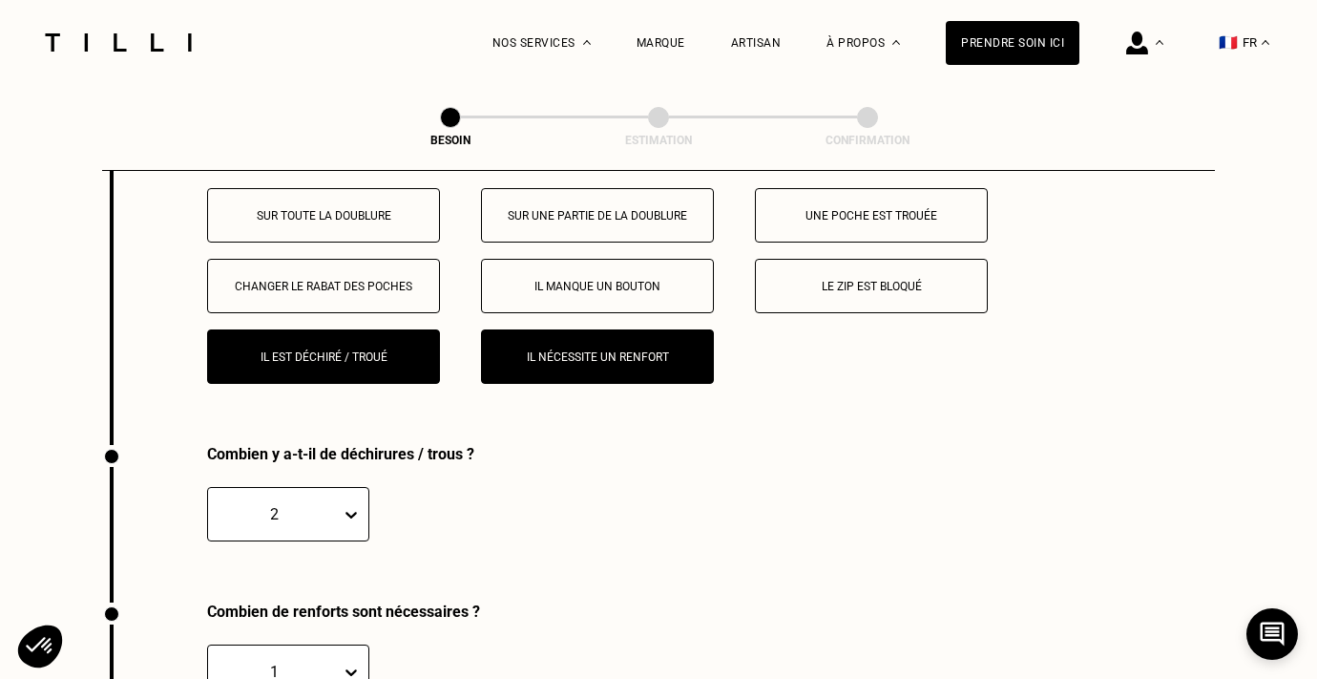
click at [550, 350] on p "Il nécessite un renfort" at bounding box center [597, 356] width 212 height 13
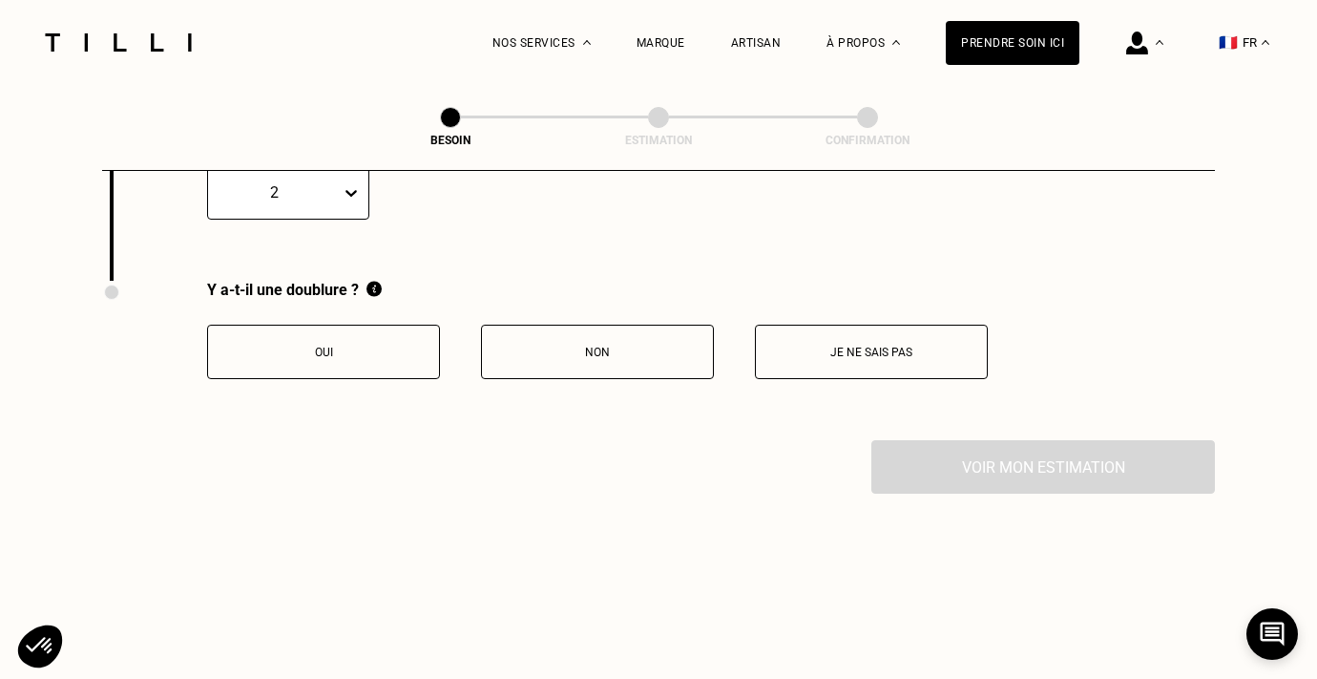
scroll to position [3930, 0]
click at [383, 360] on button "Oui" at bounding box center [323, 350] width 233 height 54
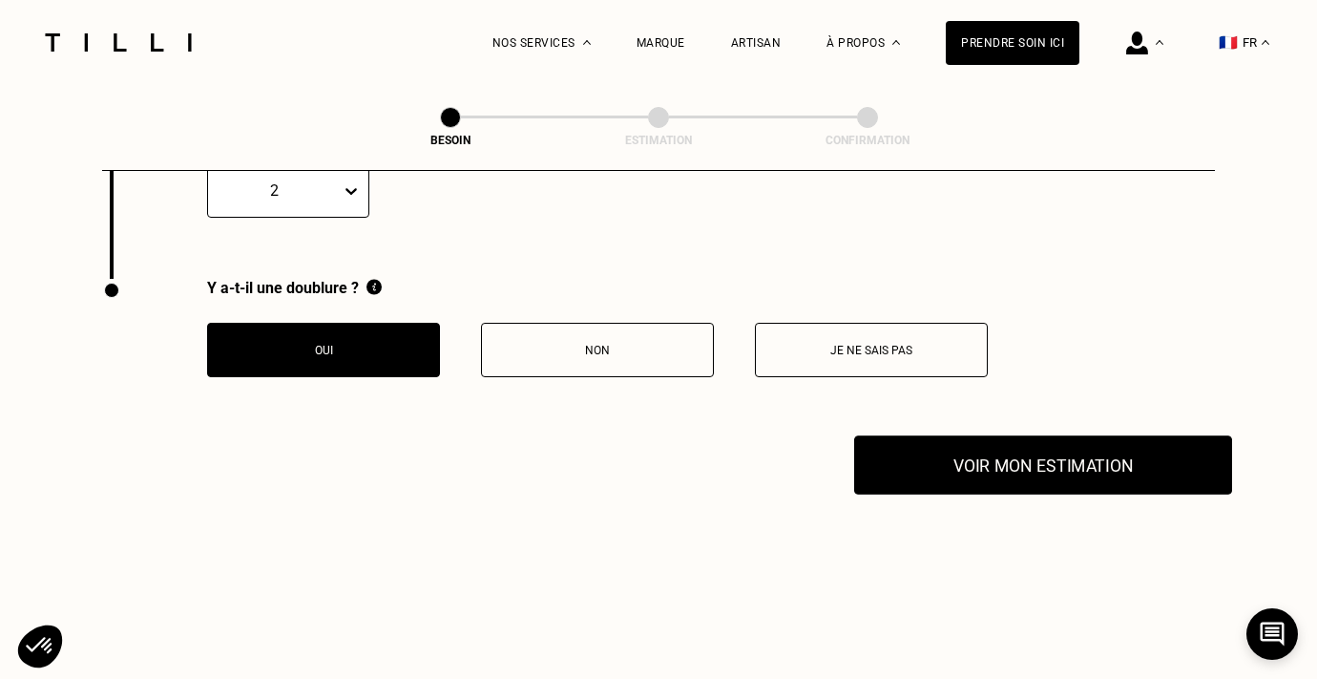
click at [1037, 435] on button "Voir mon estimation" at bounding box center [1043, 464] width 378 height 59
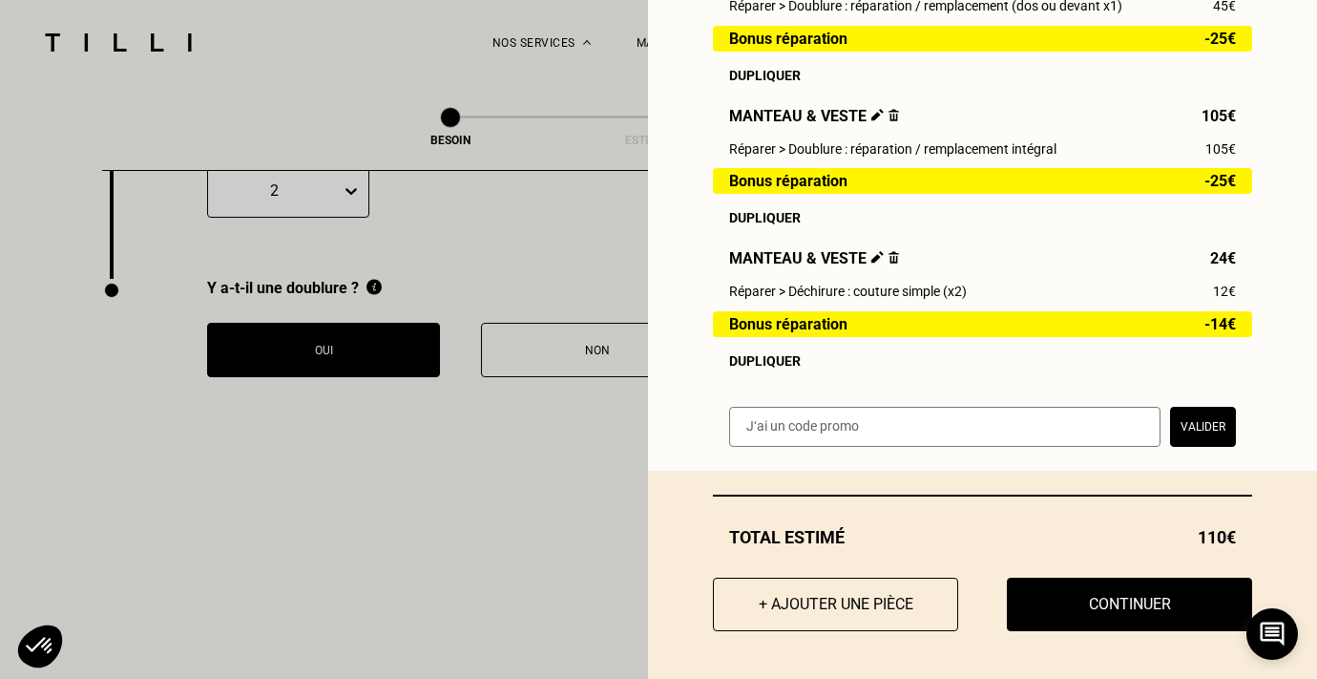
scroll to position [358, 0]
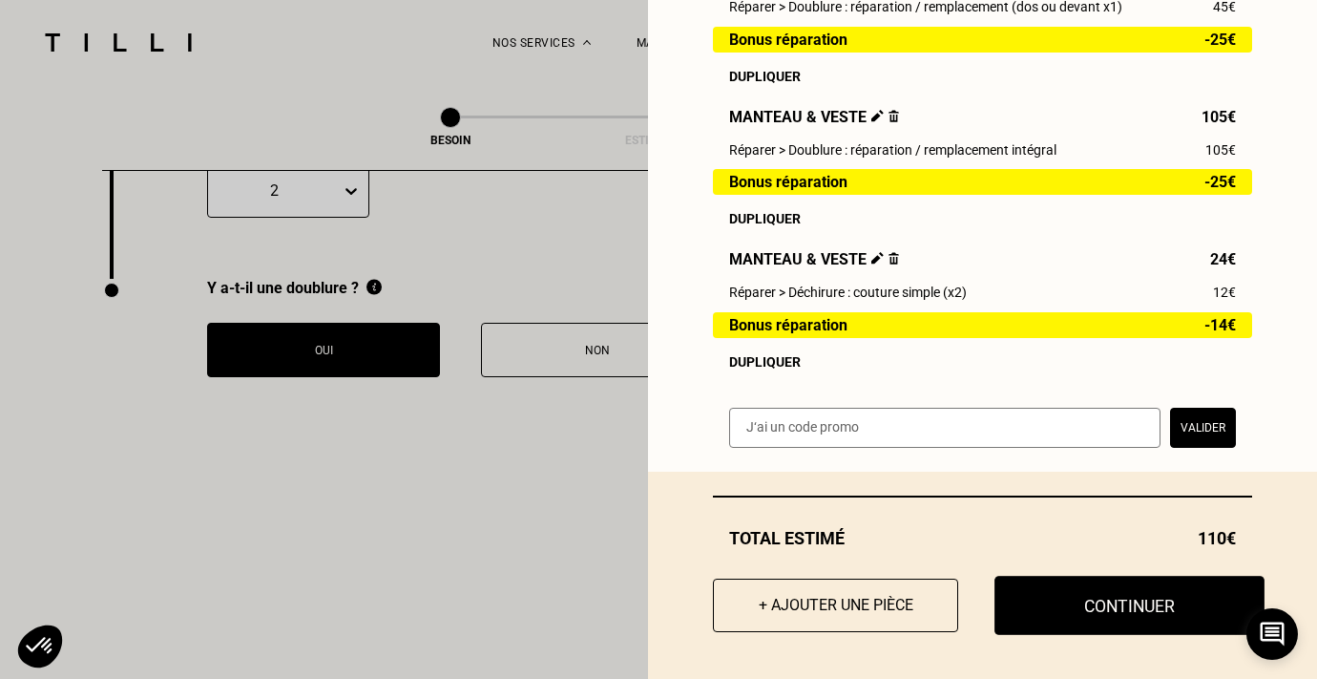
click at [1103, 605] on button "Continuer" at bounding box center [1129, 604] width 270 height 59
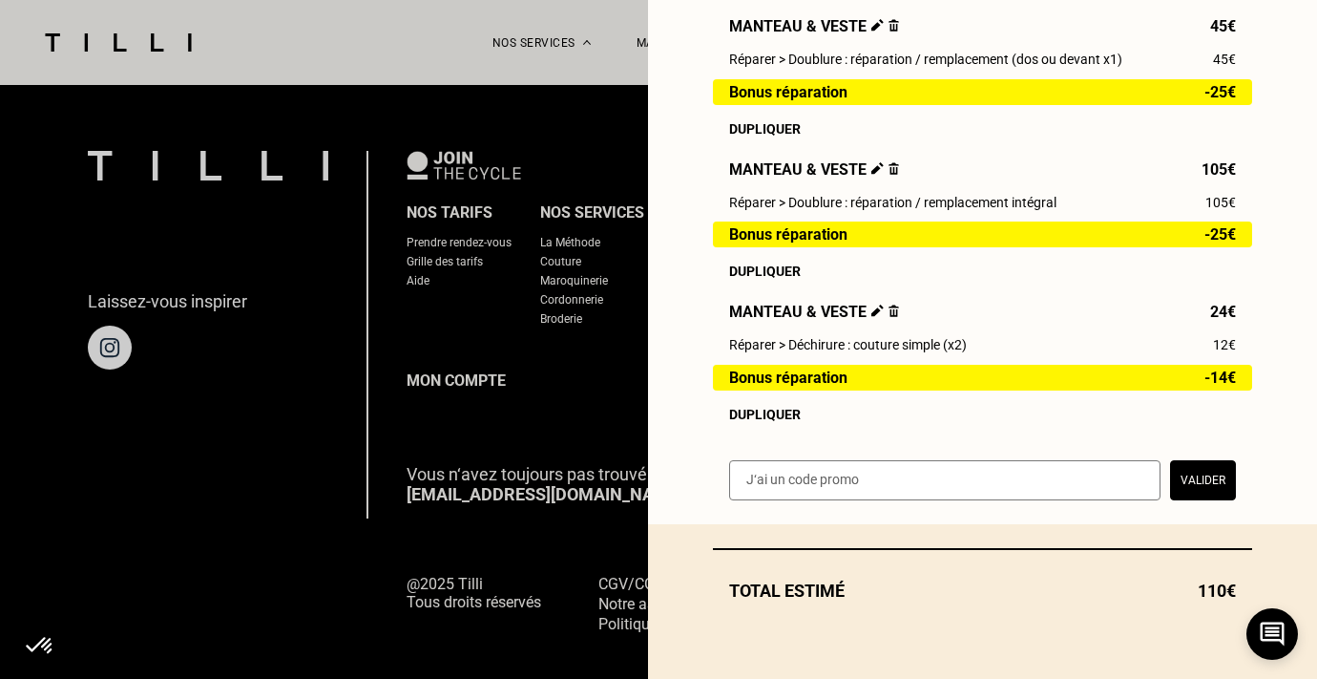
scroll to position [304, 0]
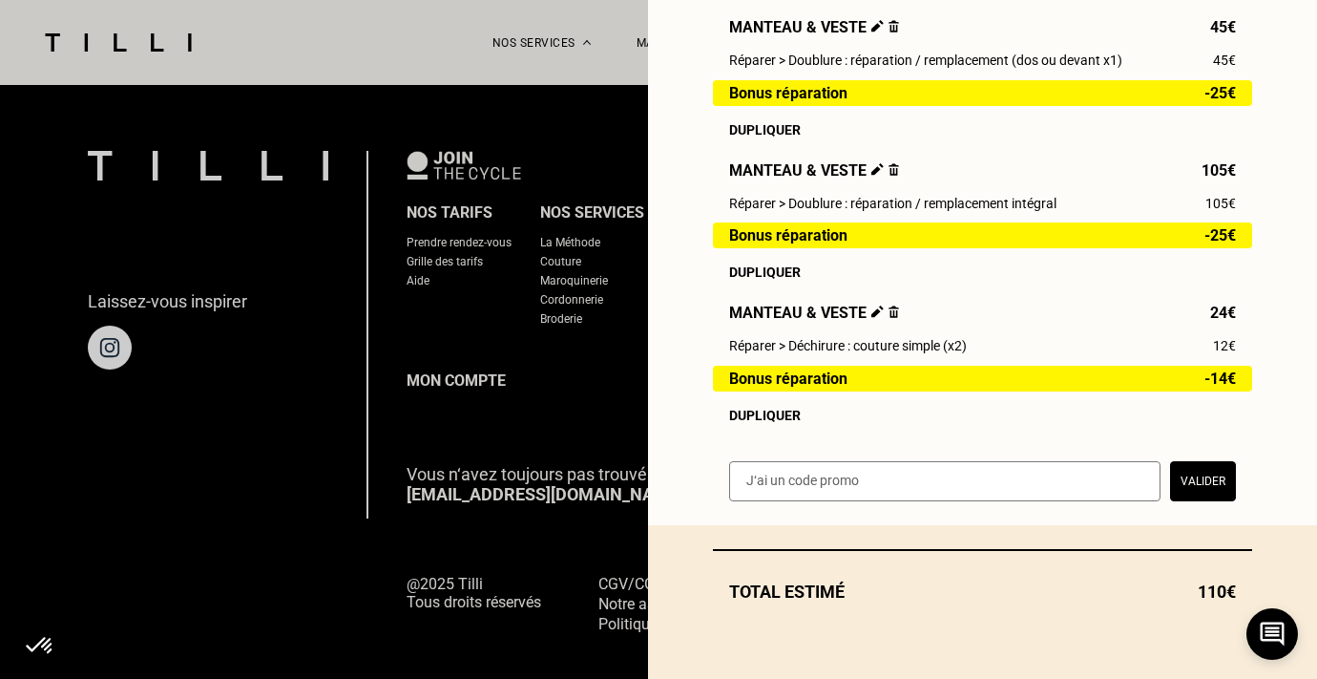
select select "FR"
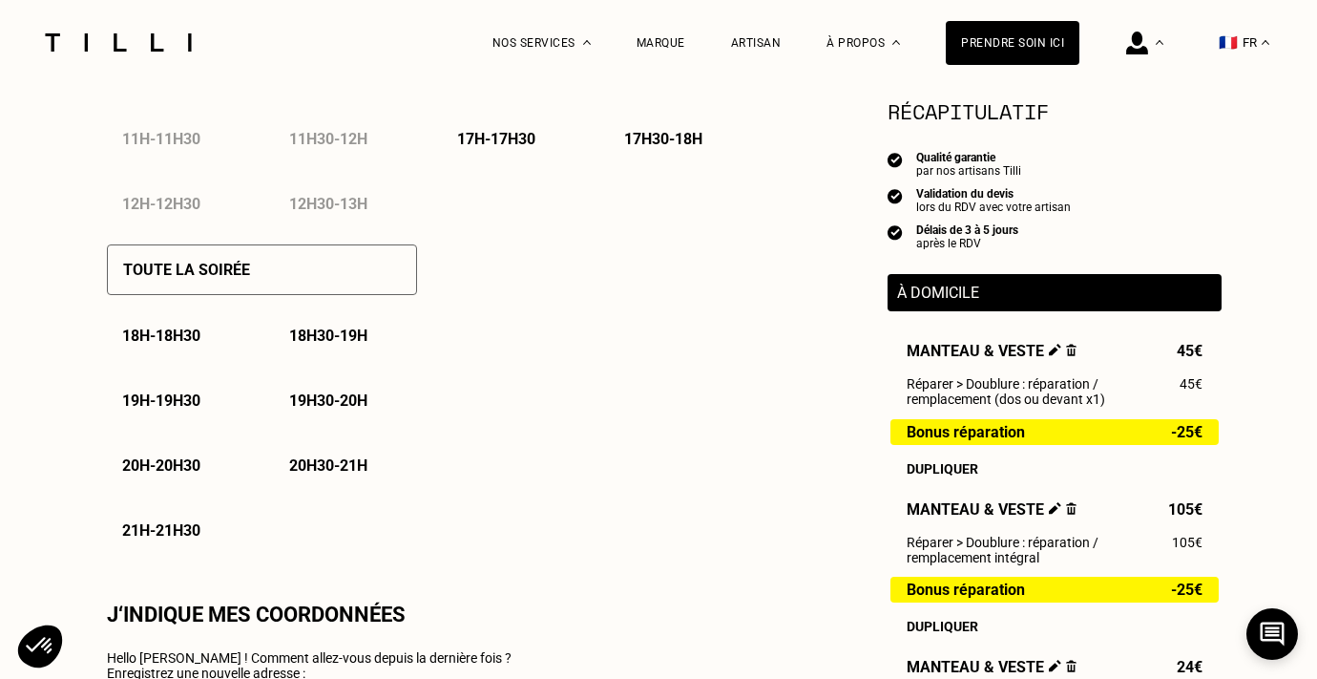
type input "06 45 07 81 52"
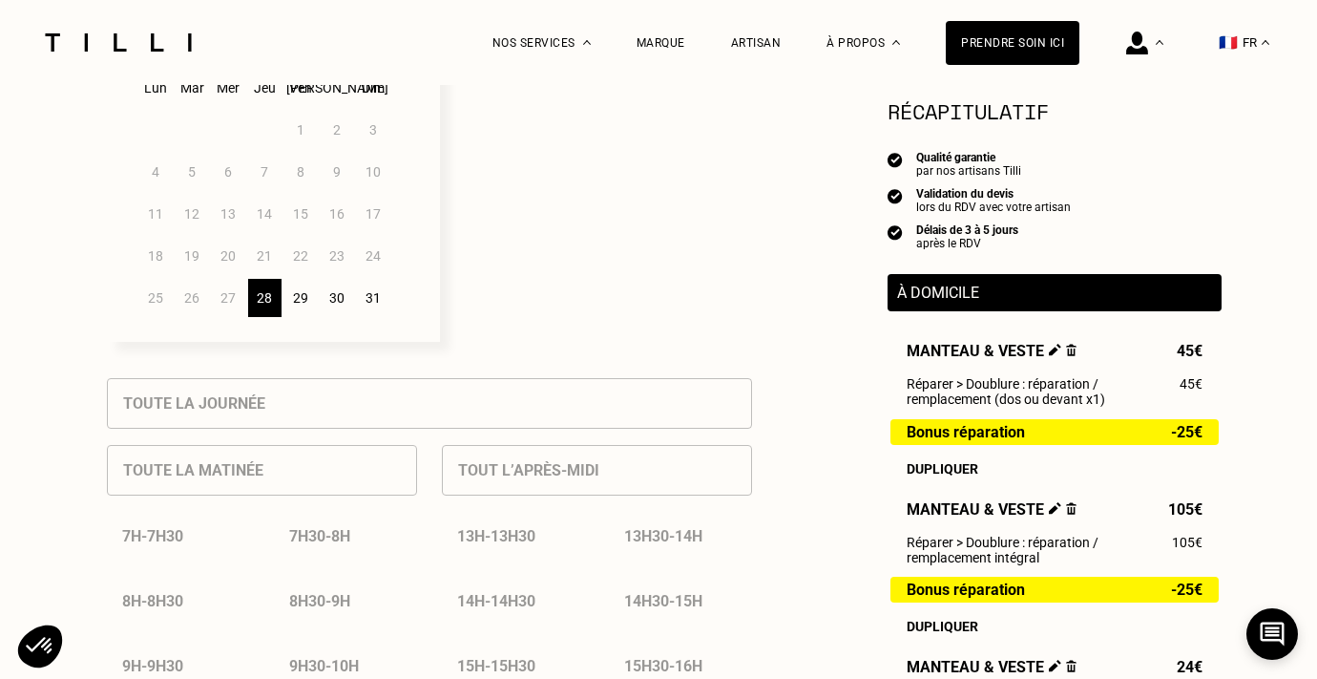
scroll to position [601, 0]
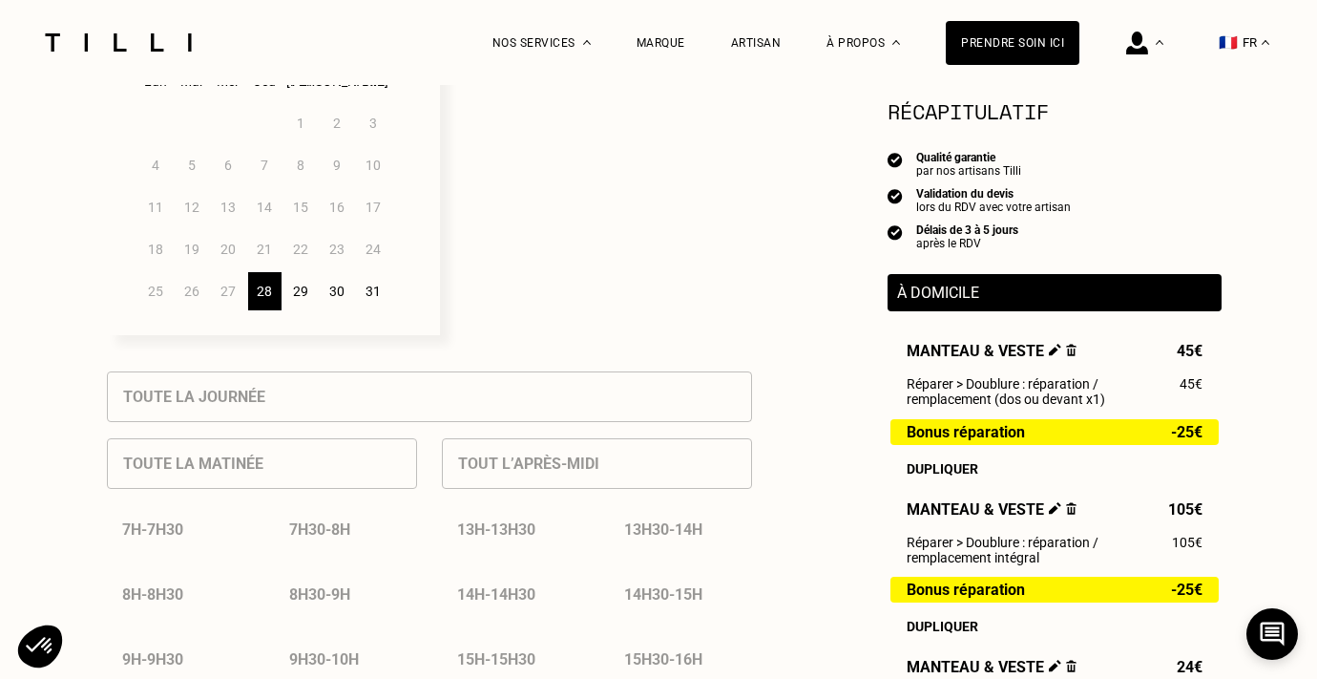
click at [303, 285] on div "29" at bounding box center [300, 291] width 33 height 38
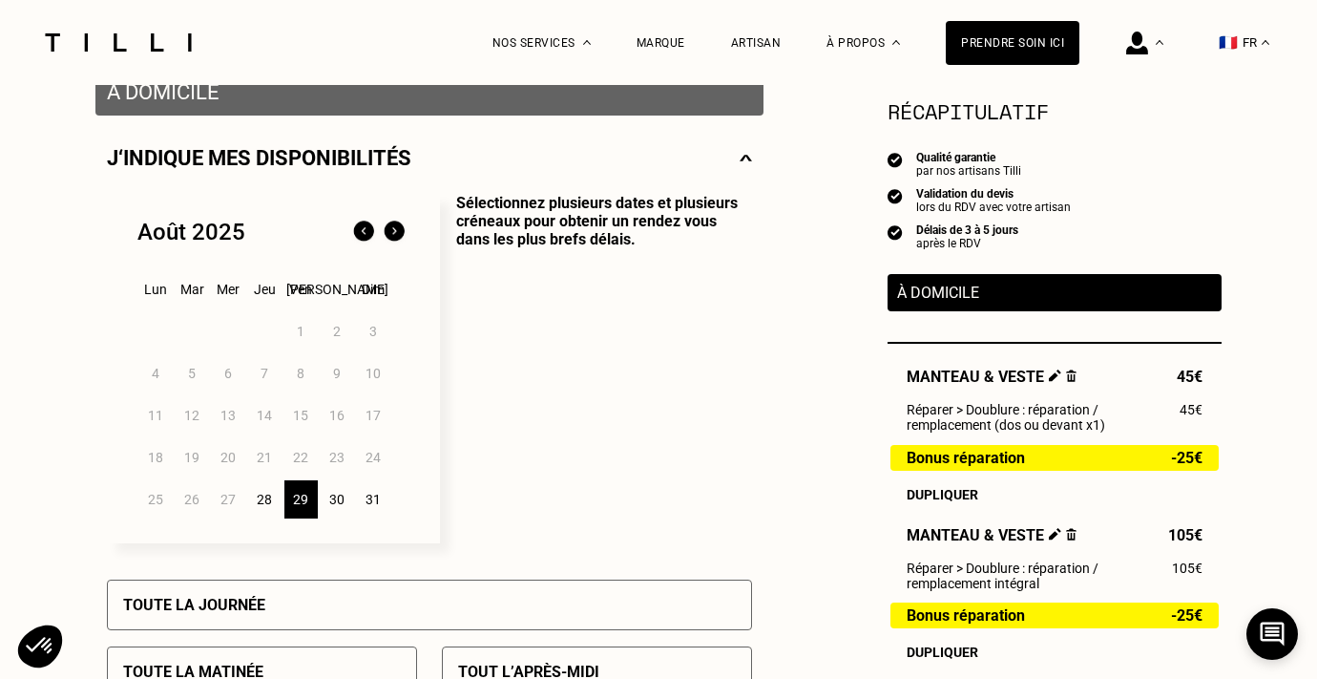
scroll to position [400, 0]
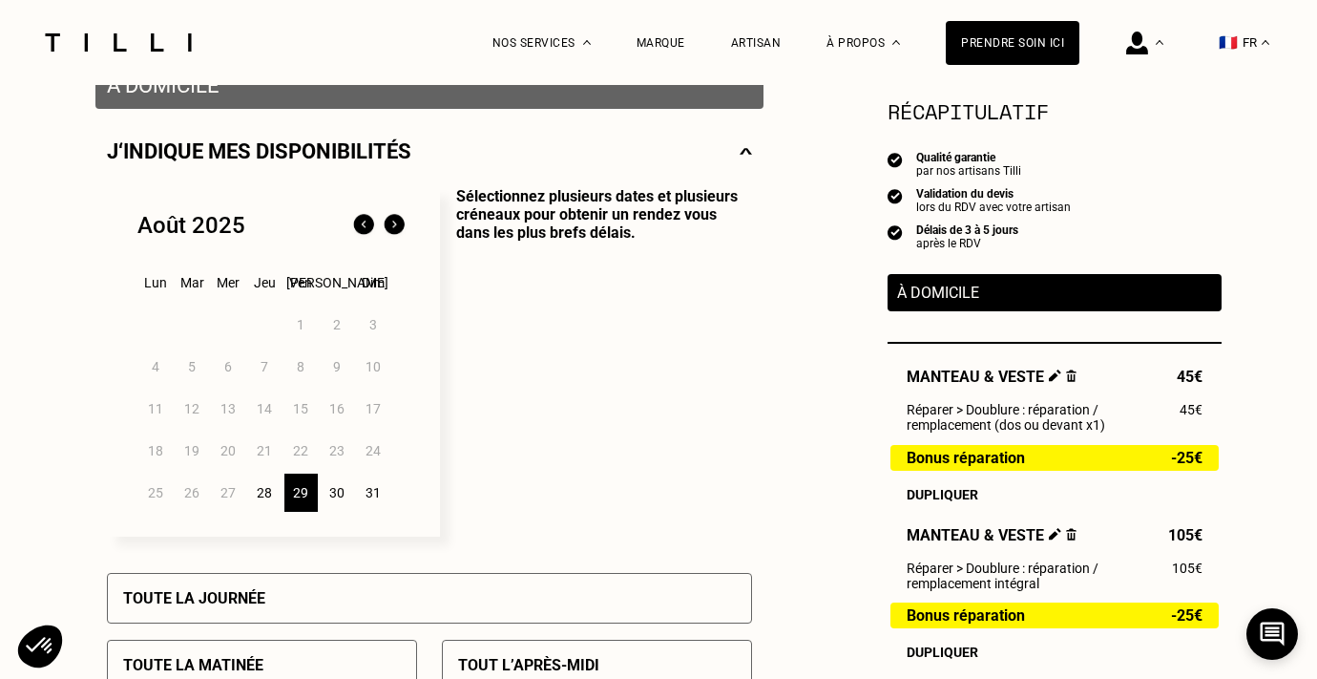
click at [335, 493] on div "30" at bounding box center [337, 492] width 33 height 38
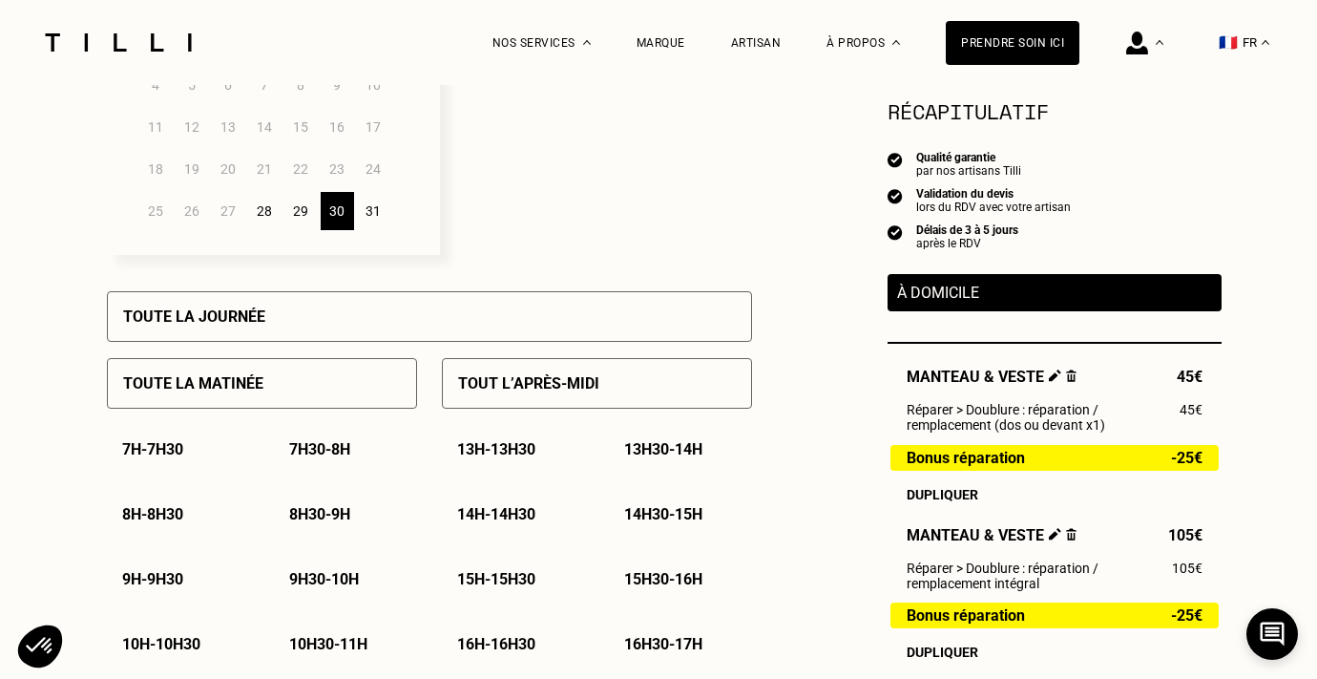
scroll to position [726, 0]
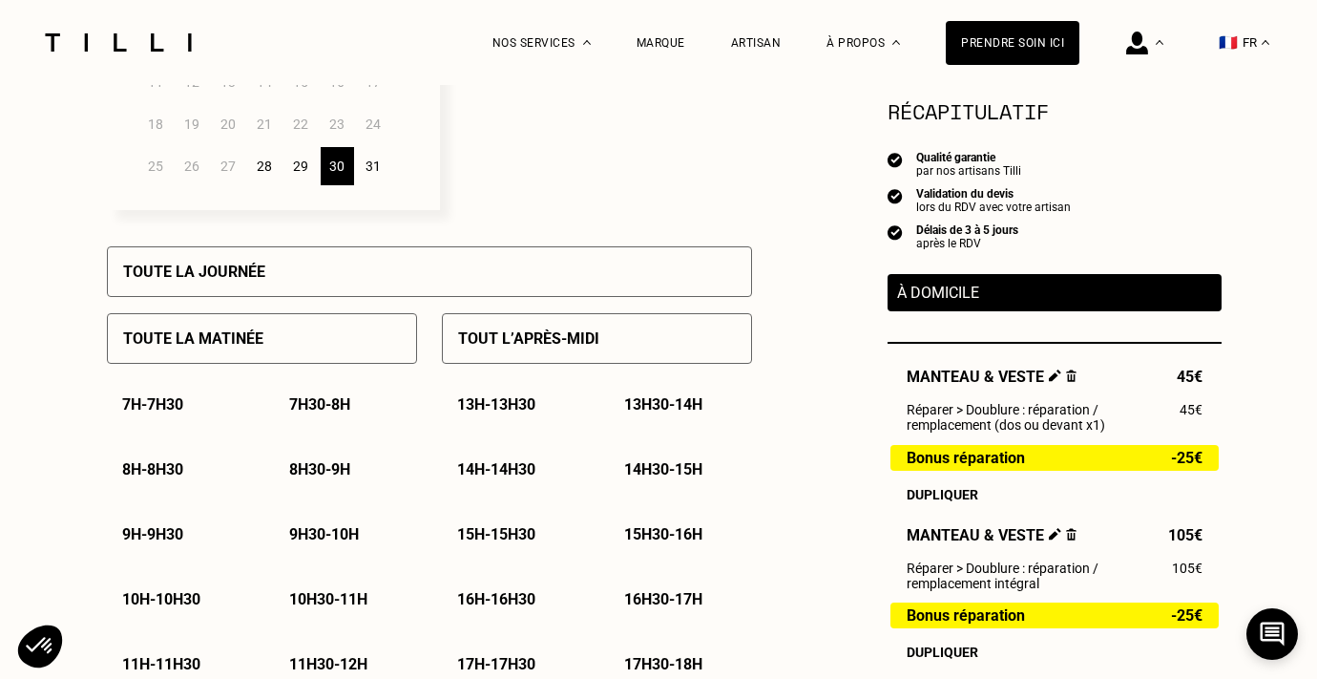
click at [502, 341] on p "Tout l’après-midi" at bounding box center [528, 338] width 141 height 18
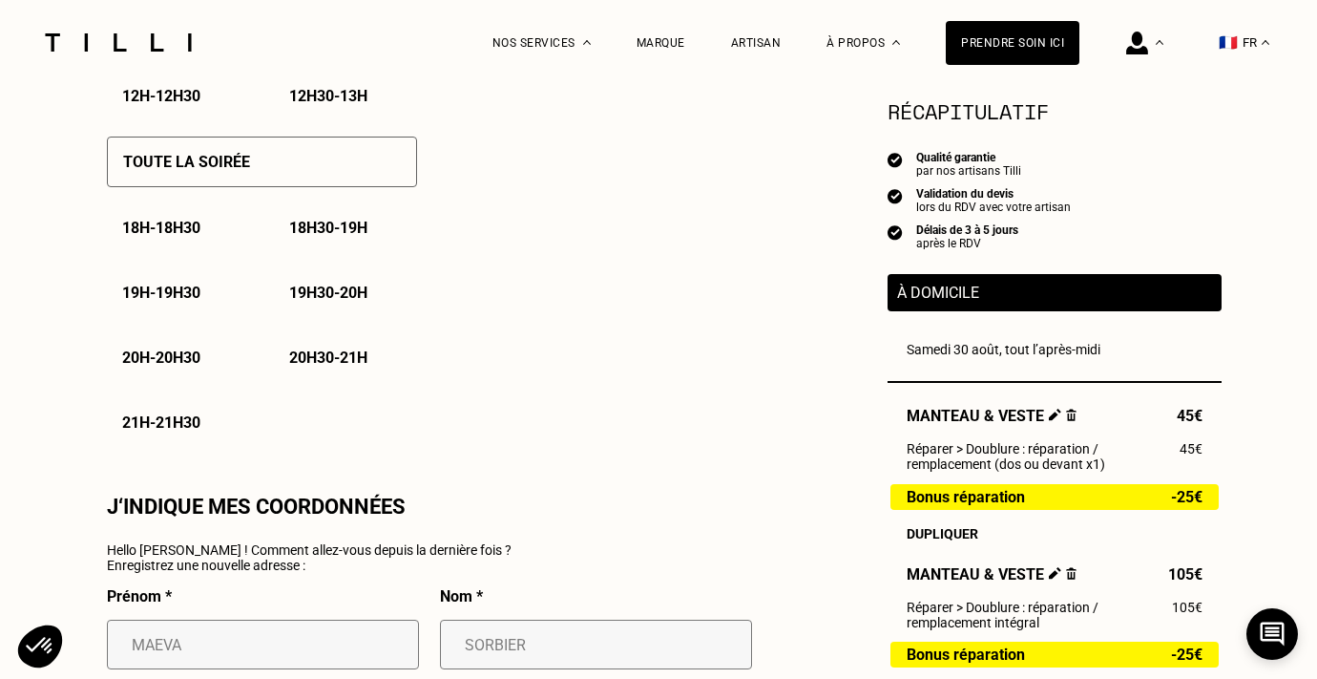
scroll to position [1358, 0]
click at [280, 177] on div "Toute la soirée" at bounding box center [262, 162] width 310 height 51
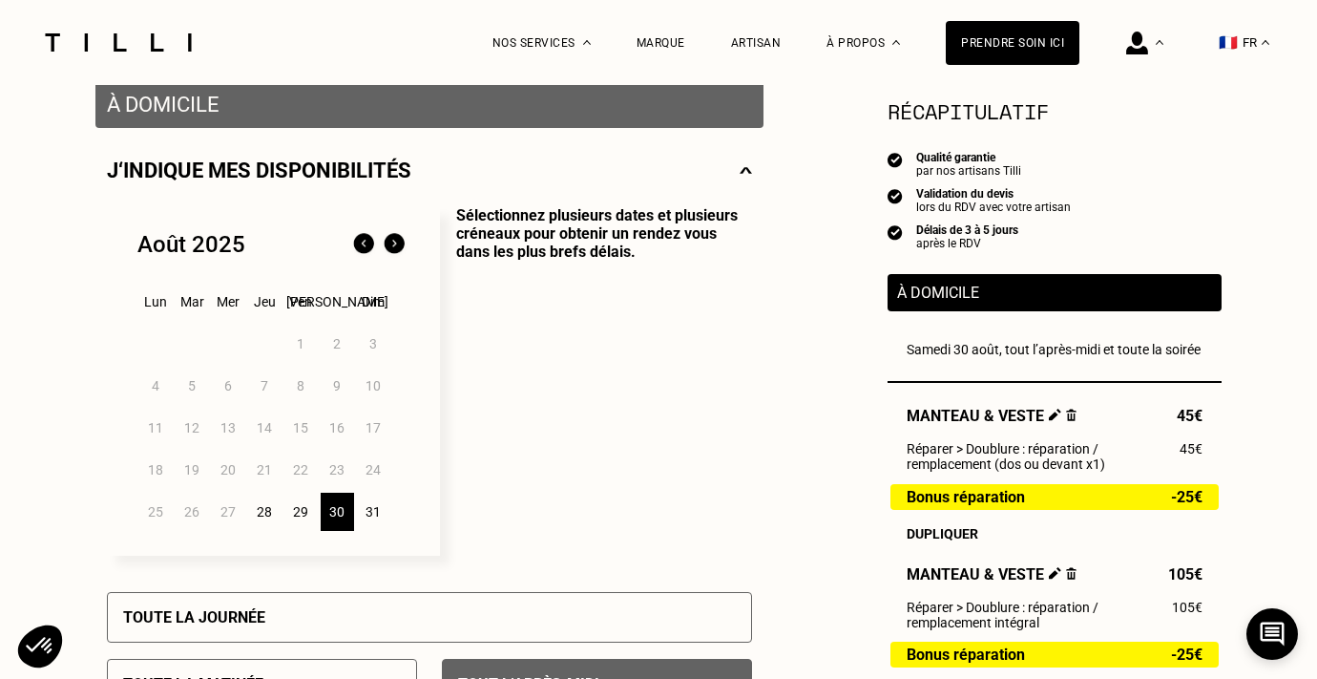
scroll to position [358, 0]
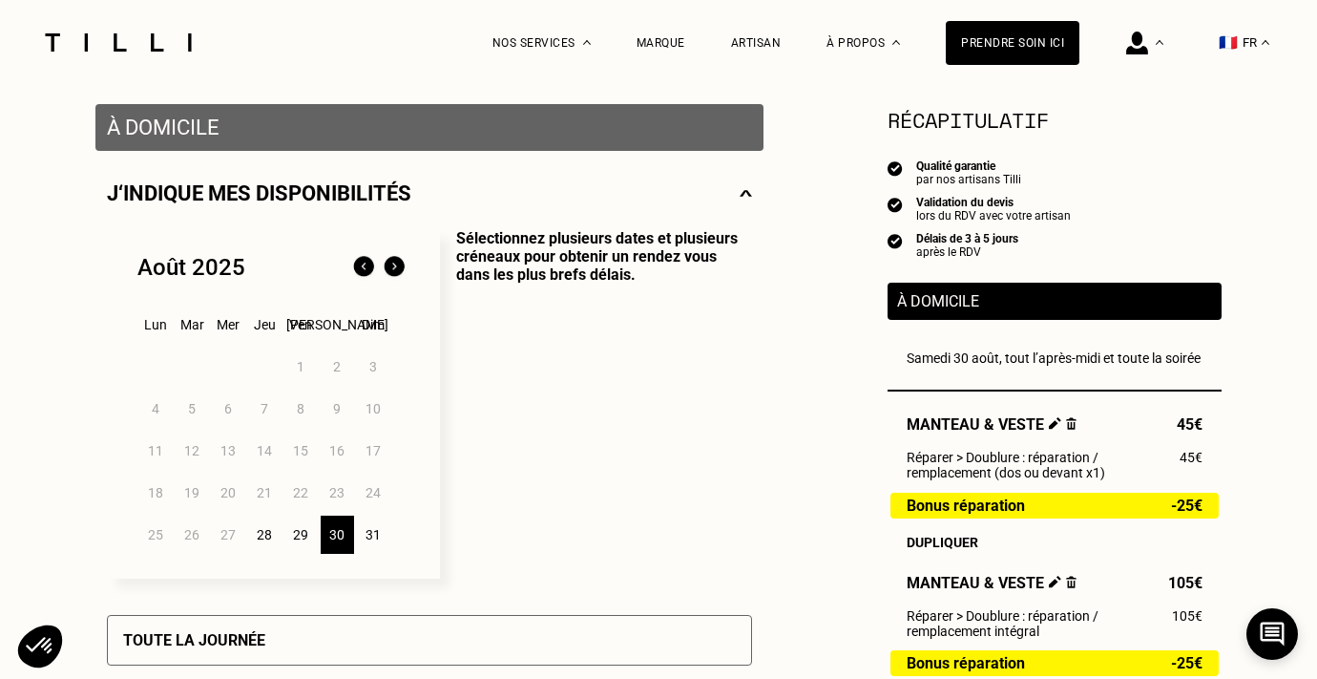
click at [380, 533] on div "31" at bounding box center [373, 534] width 33 height 38
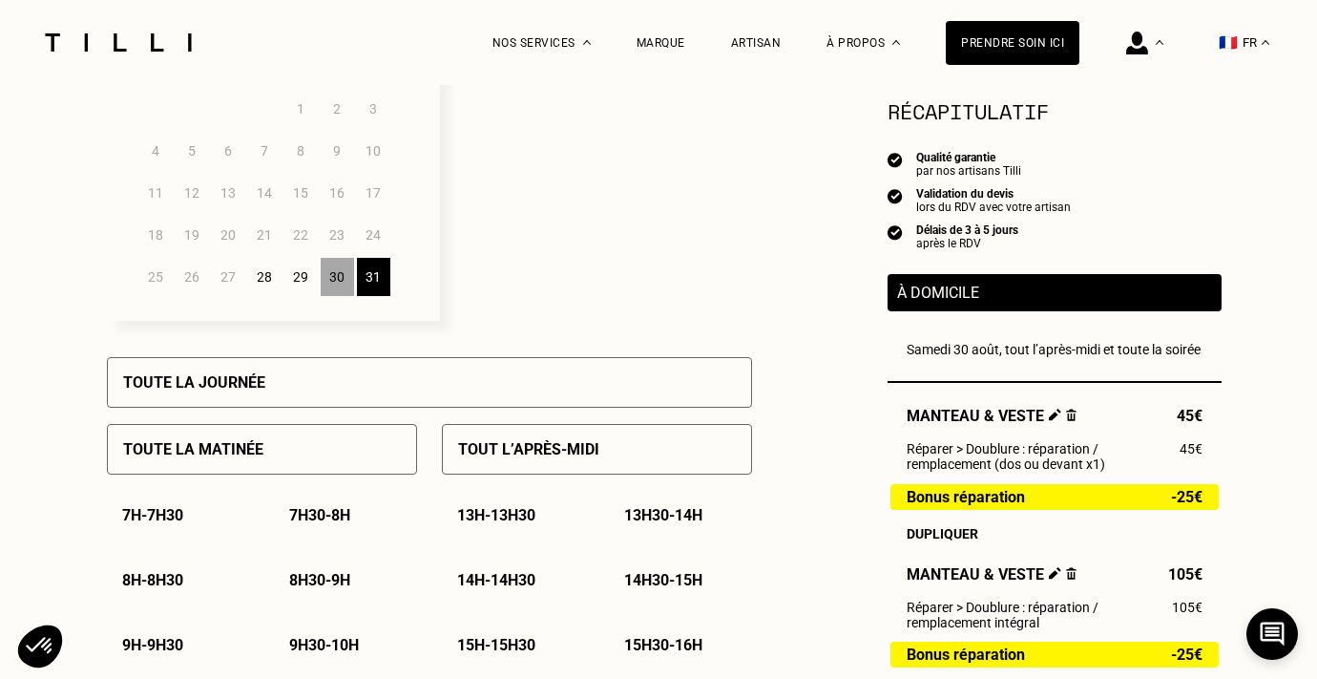
scroll to position [843, 0]
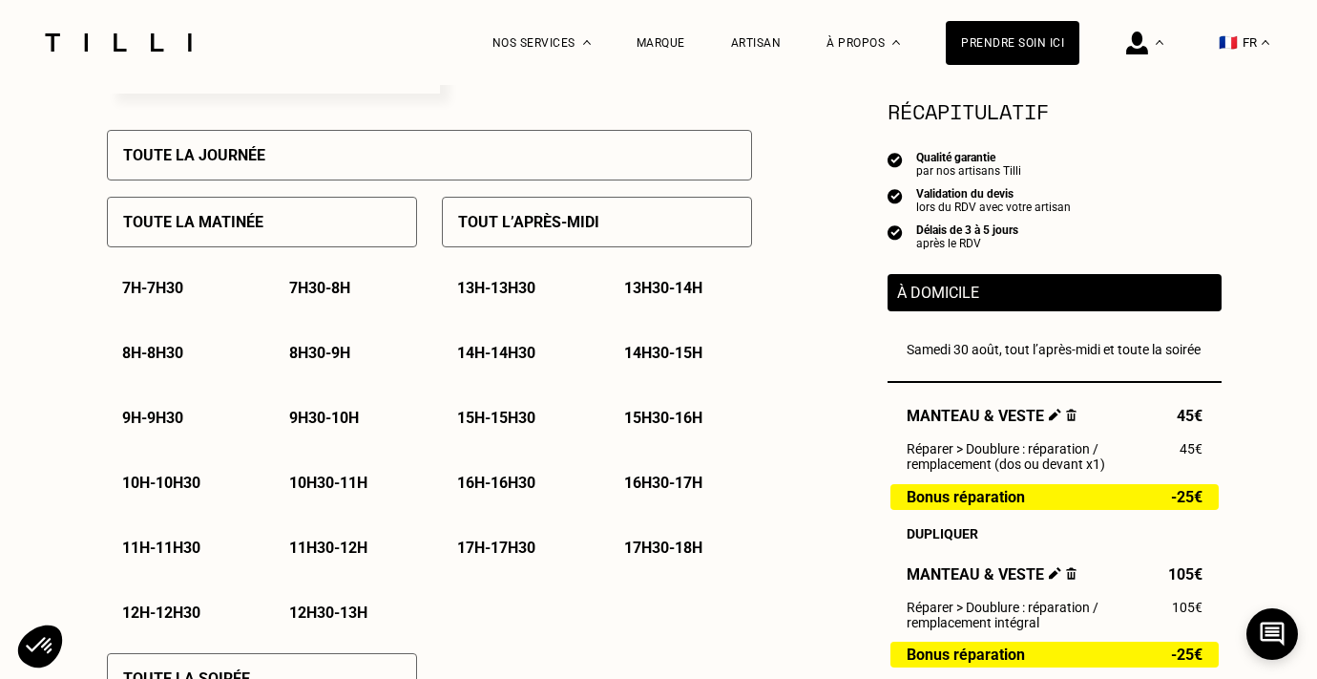
click at [343, 232] on div "Toute la matinée" at bounding box center [262, 222] width 310 height 51
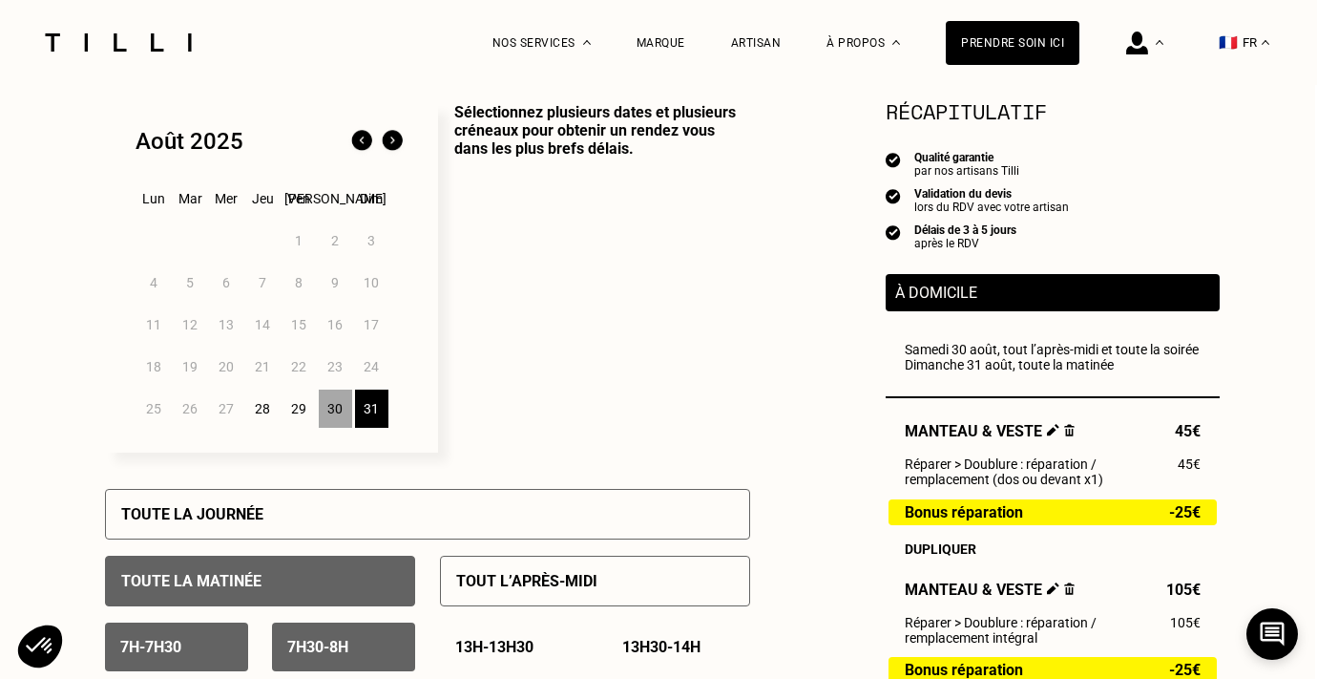
scroll to position [473, 2]
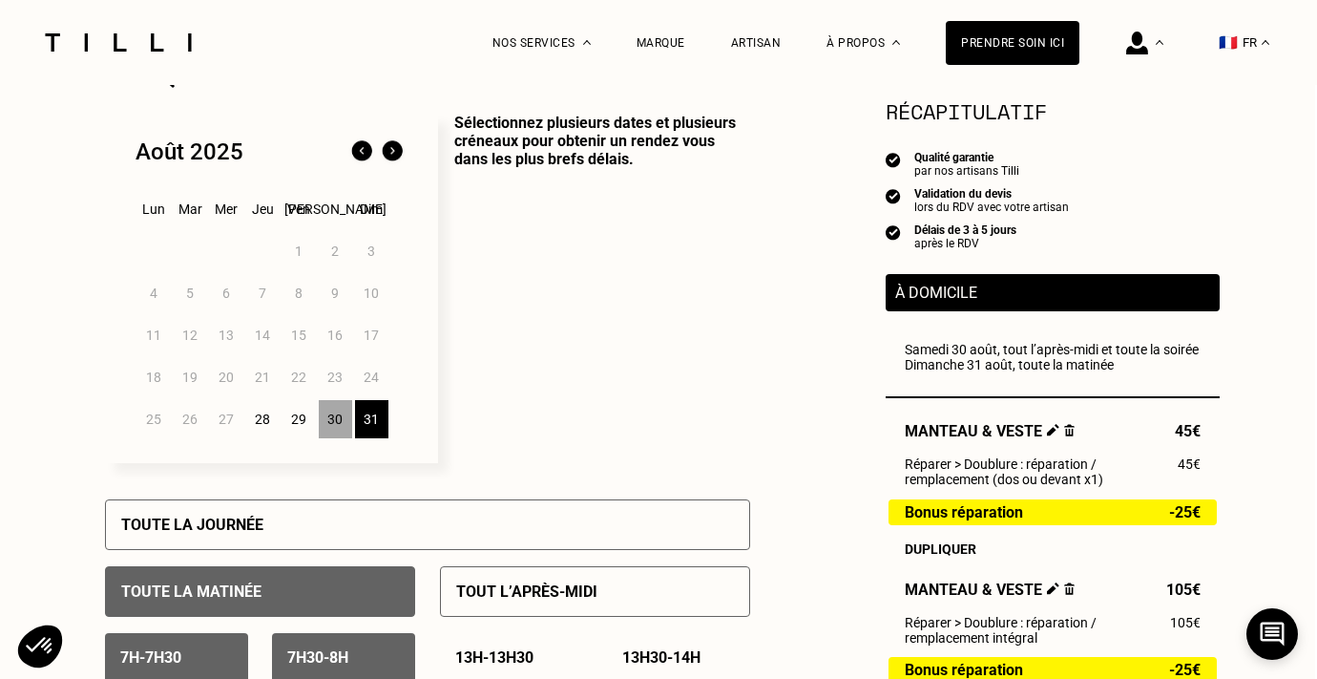
click at [395, 143] on img at bounding box center [392, 151] width 31 height 31
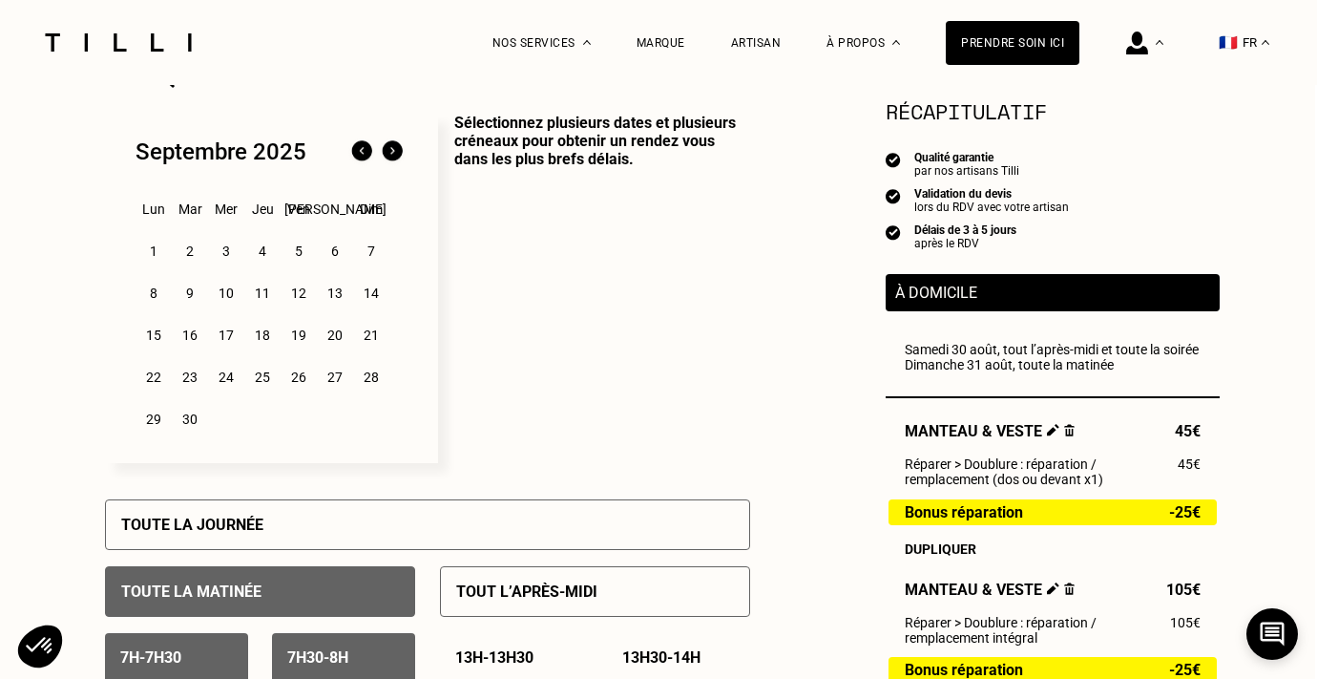
click at [336, 246] on div "6" at bounding box center [335, 251] width 33 height 38
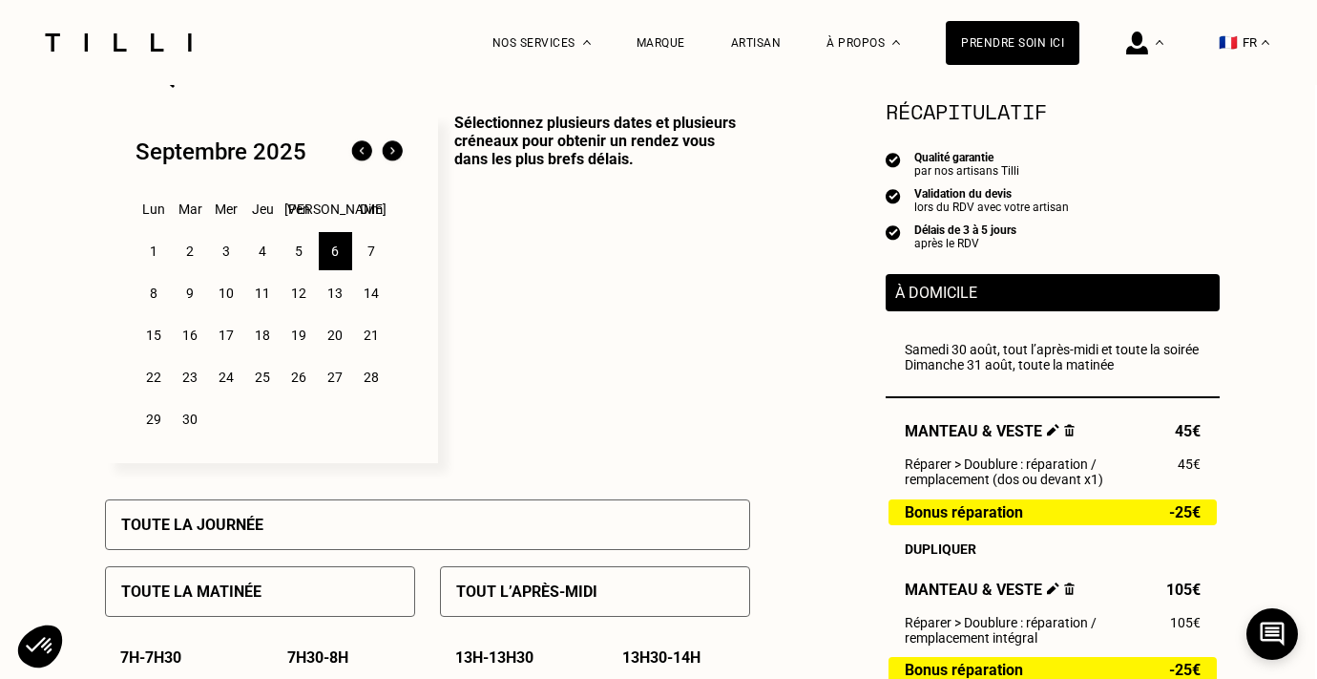
click at [387, 520] on div "Toute la journée" at bounding box center [427, 524] width 645 height 51
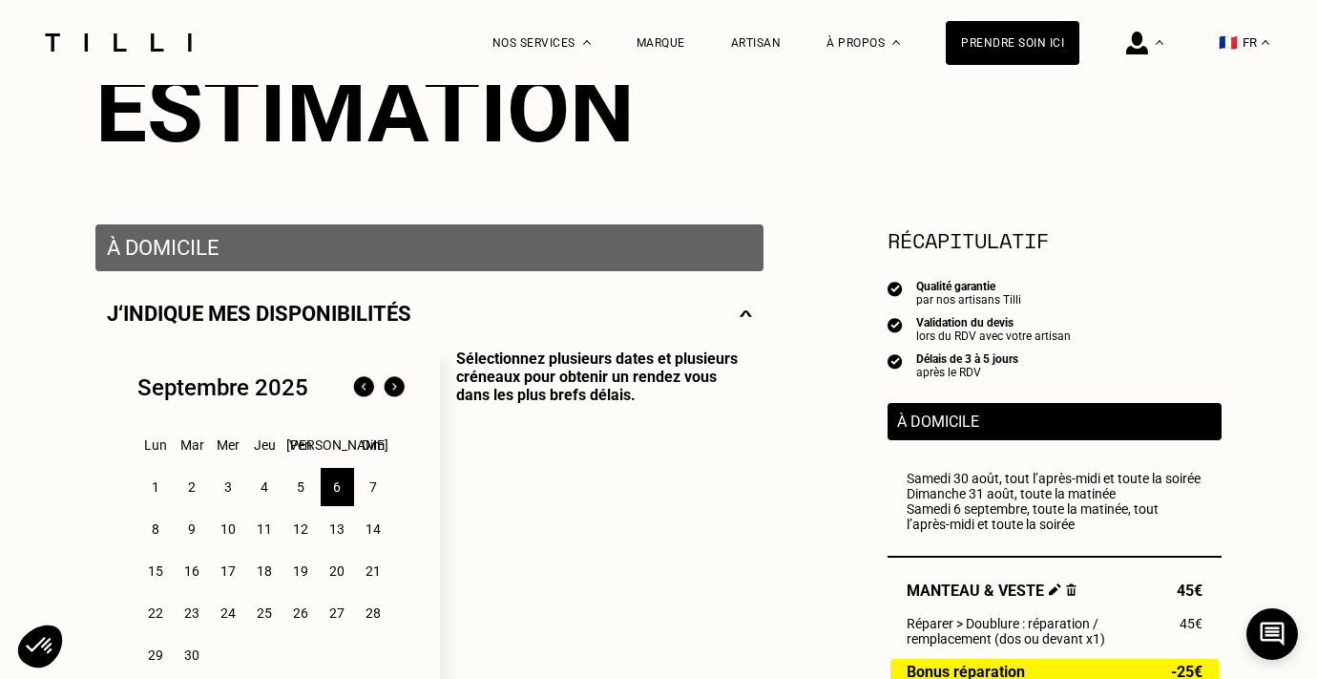
scroll to position [228, 0]
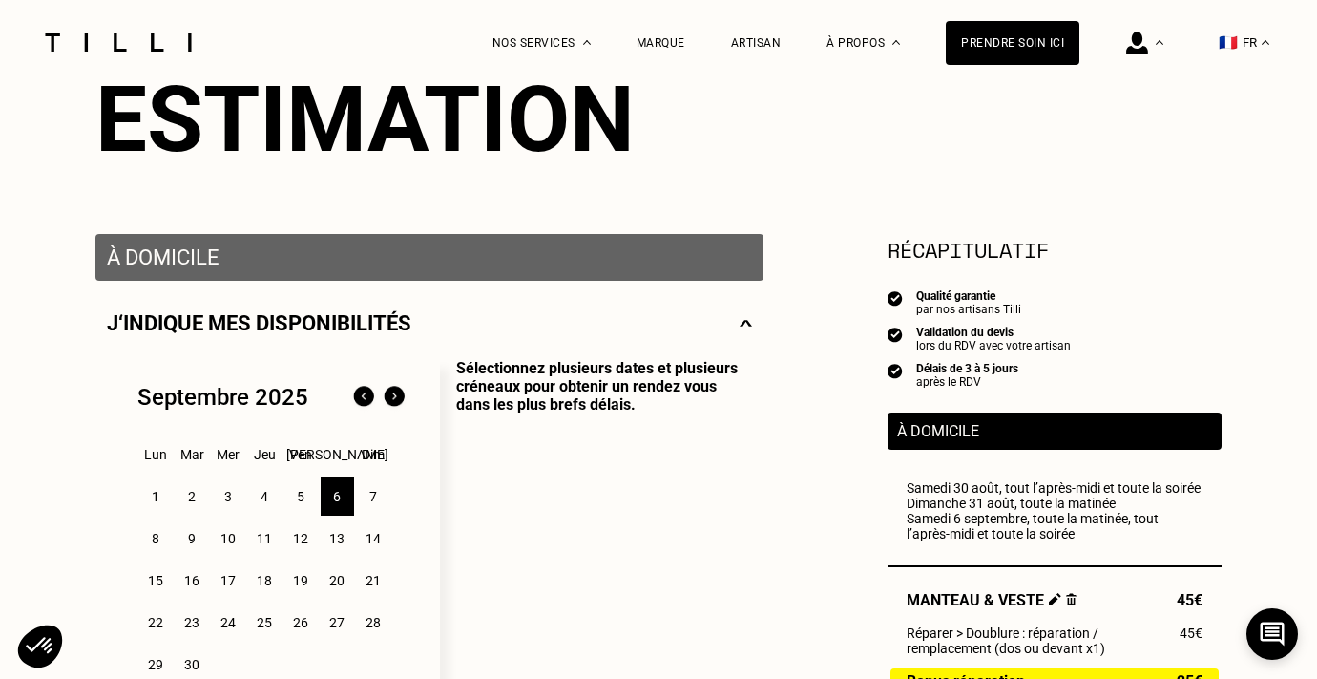
click at [671, 449] on p "Sélectionnez plusieurs dates et plusieurs créneaux pour obtenir un rendez vous …" at bounding box center [596, 533] width 312 height 349
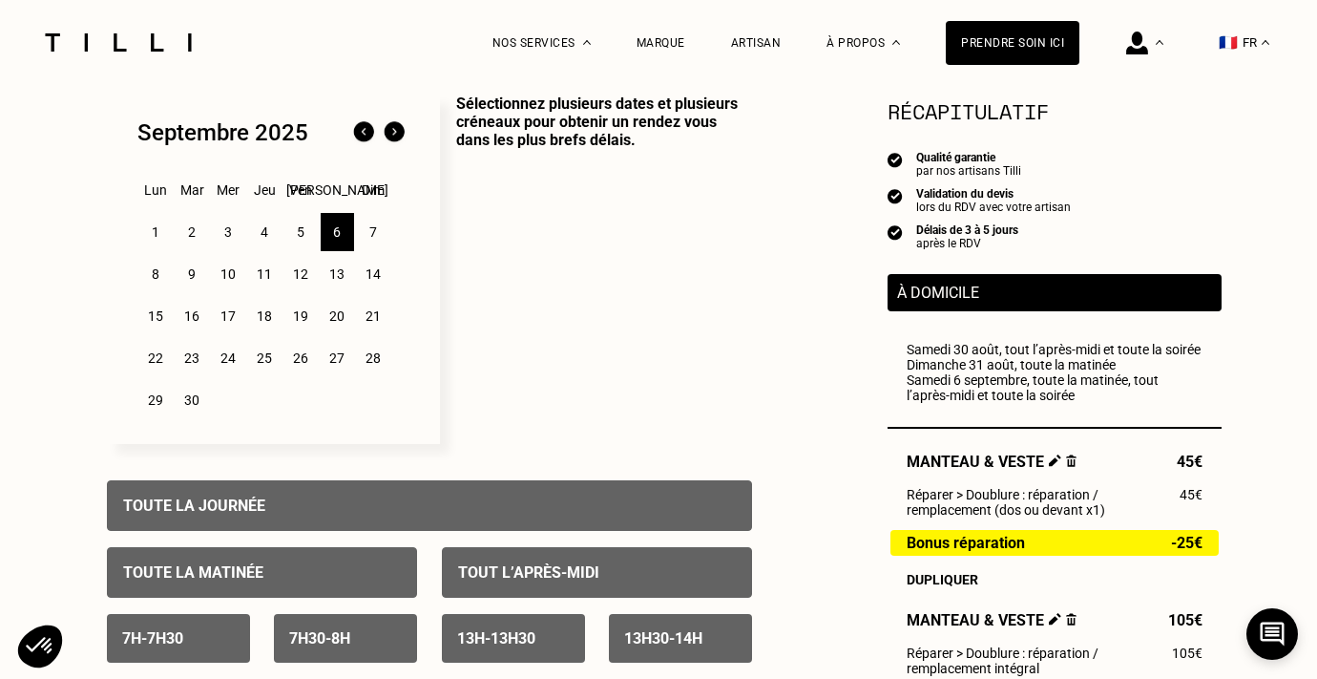
scroll to position [501, 0]
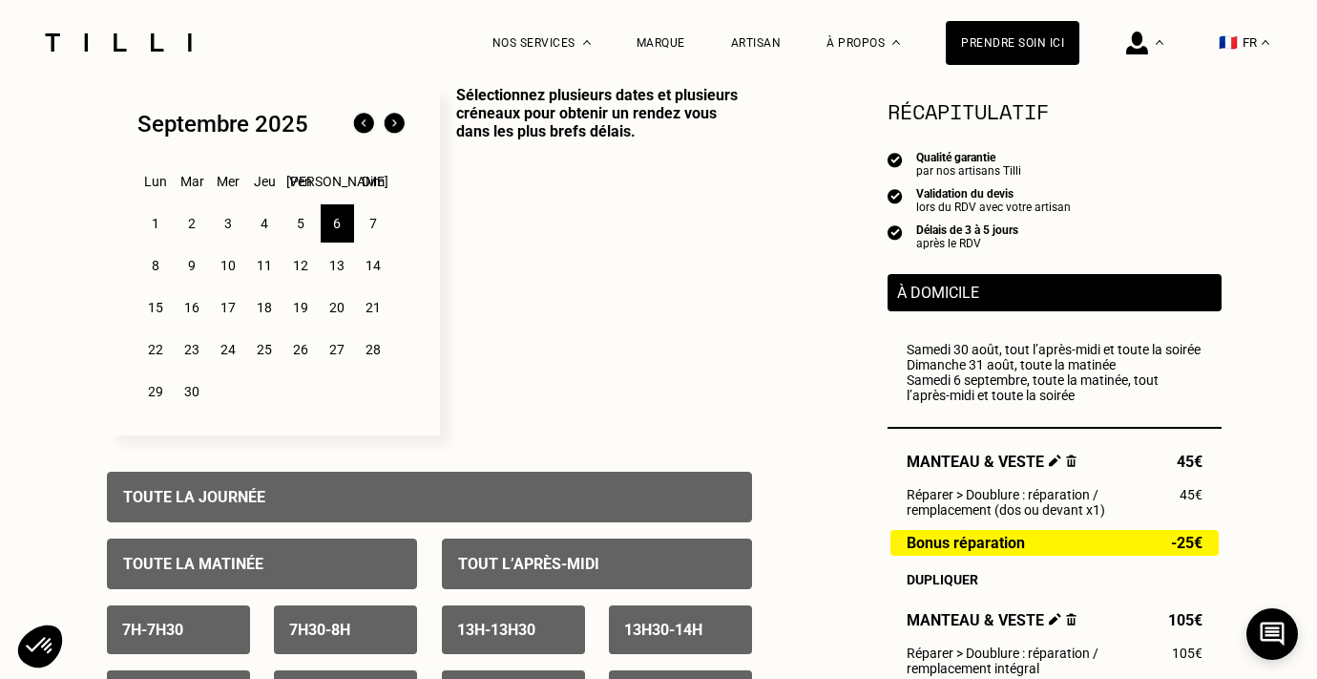
click at [375, 221] on div "7" at bounding box center [373, 223] width 33 height 38
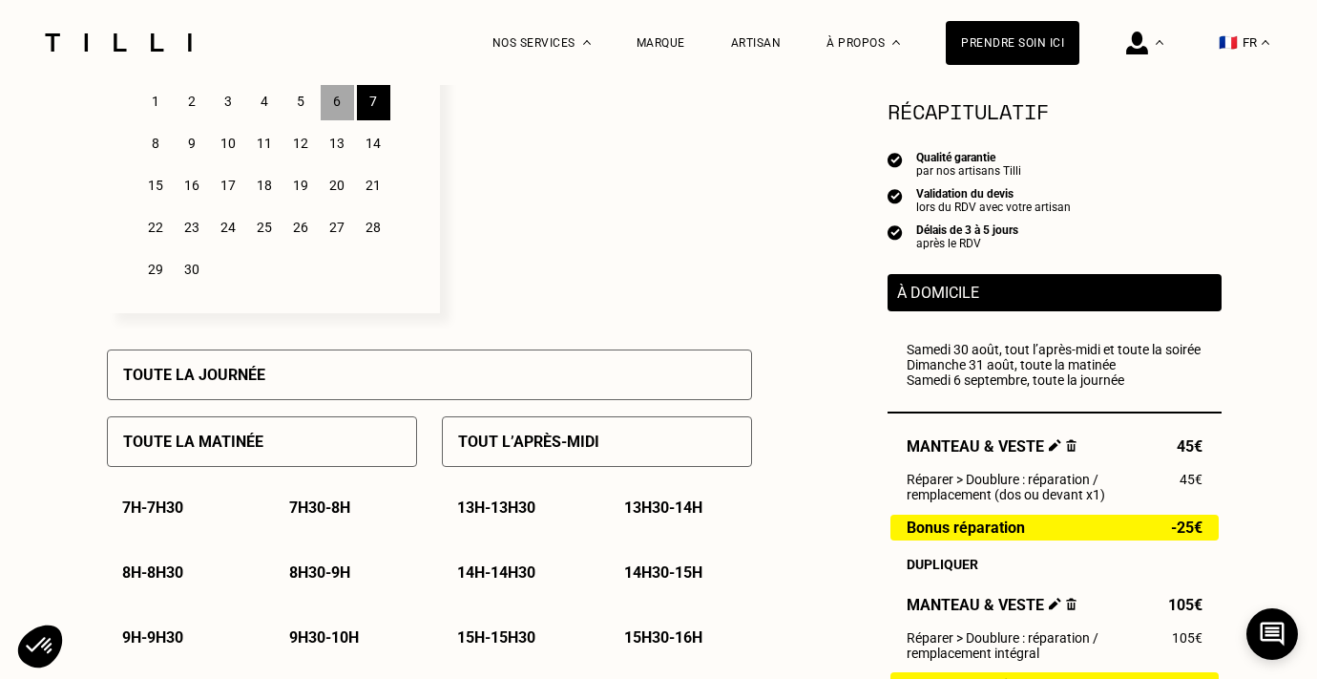
scroll to position [707, 0]
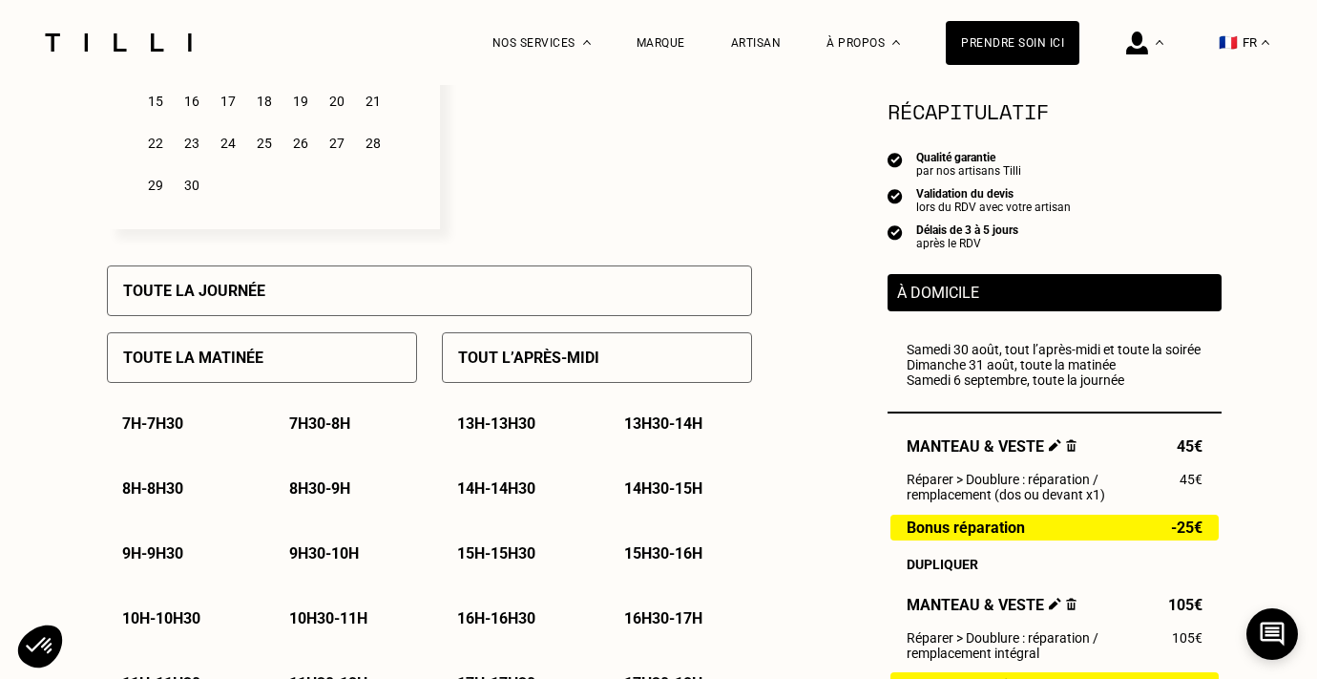
click at [327, 368] on div "Toute la matinée" at bounding box center [262, 357] width 310 height 51
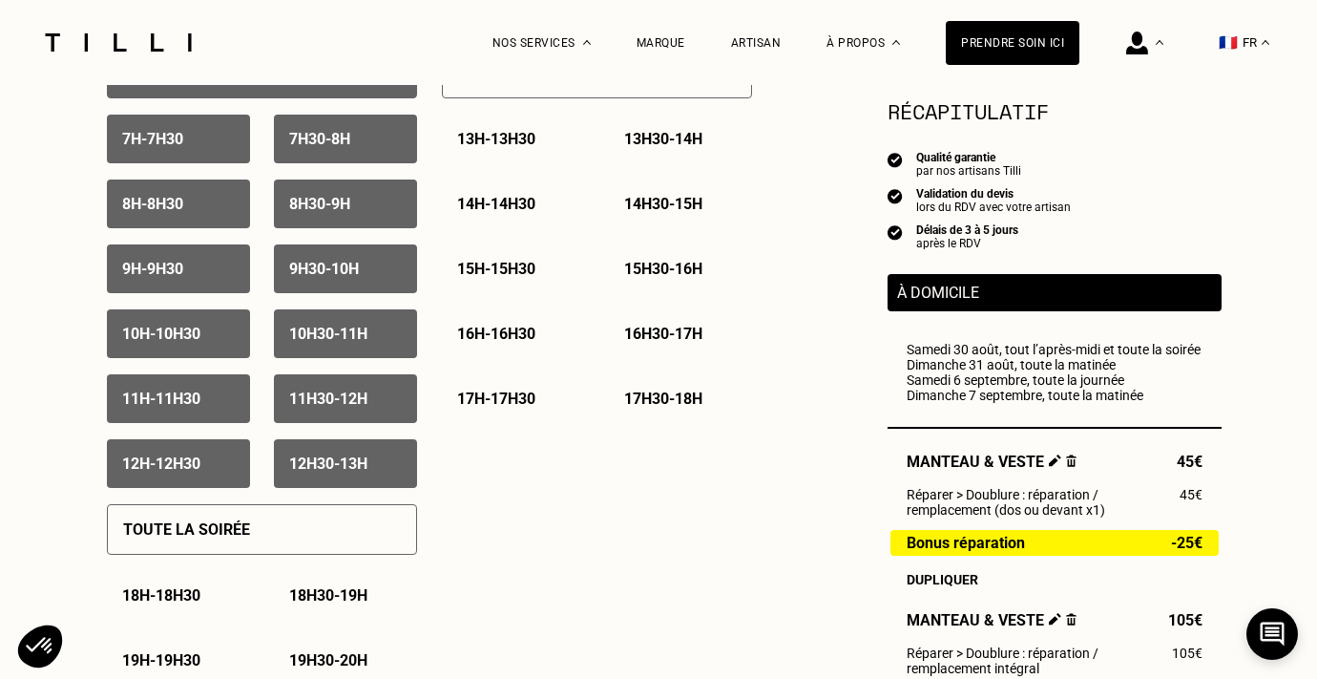
scroll to position [993, 0]
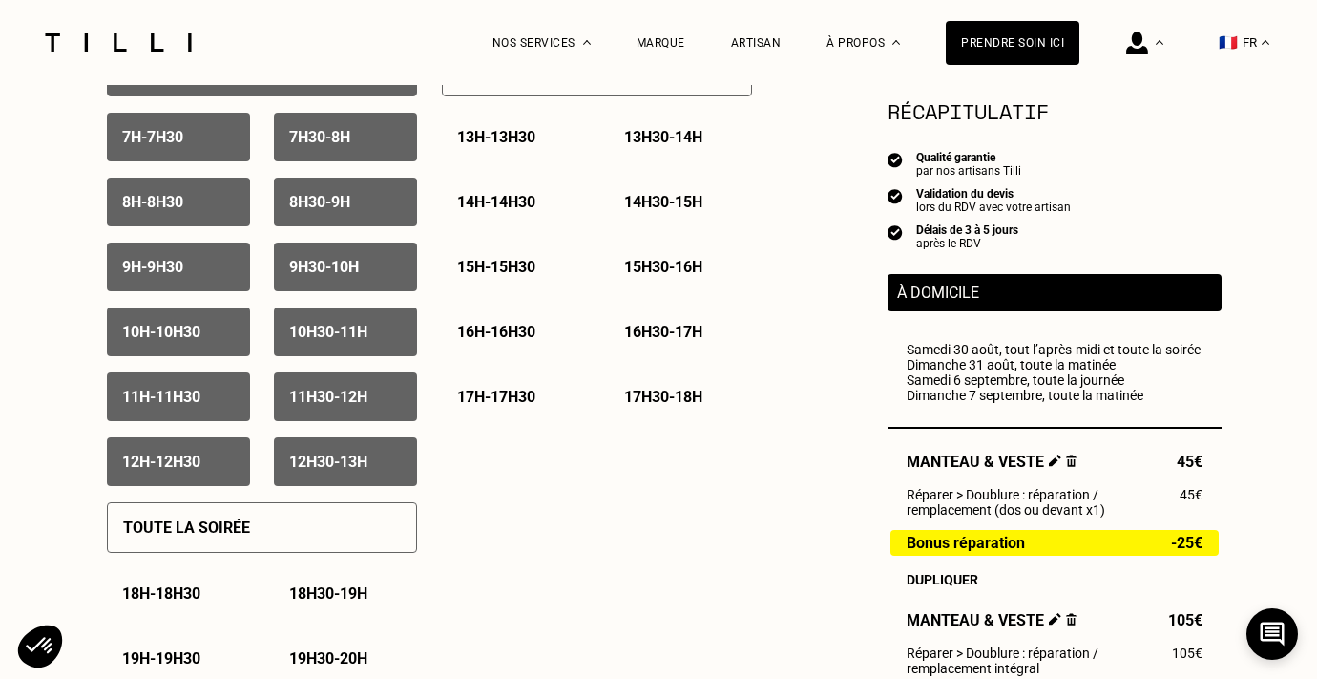
click at [313, 470] on div "12h30 - 13h" at bounding box center [345, 461] width 143 height 49
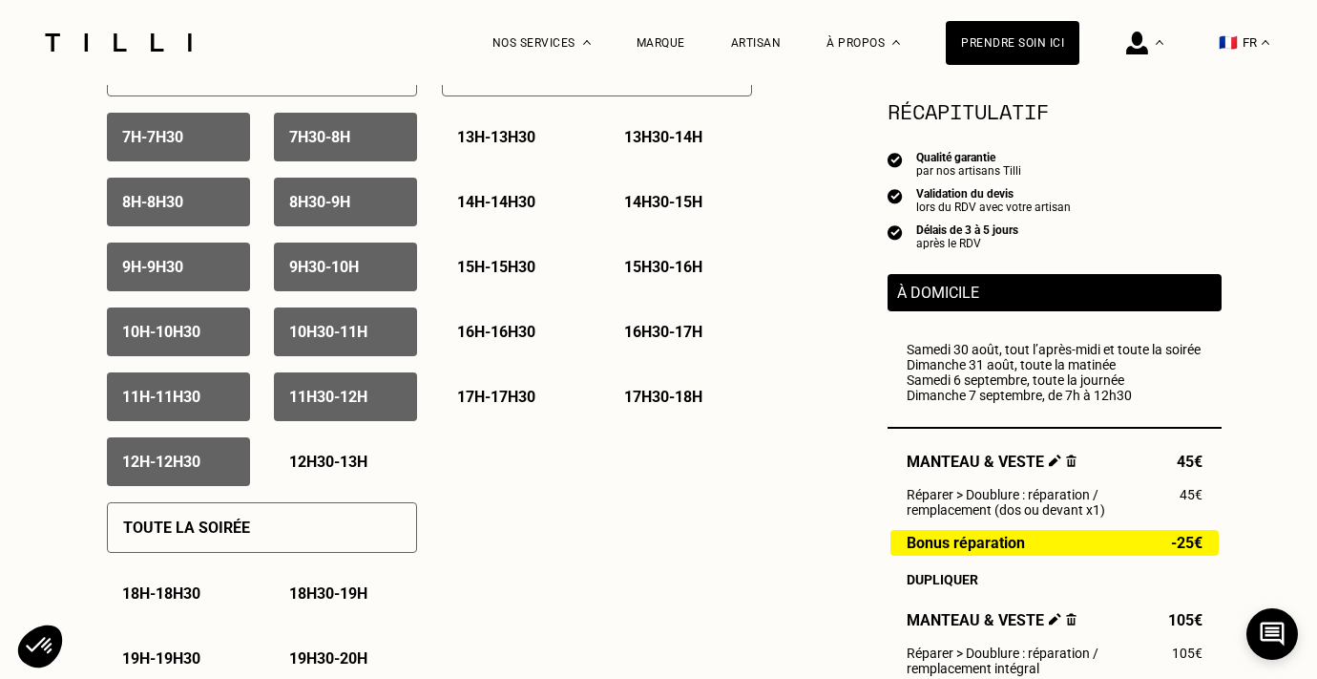
click at [235, 467] on div "12h - 12h30" at bounding box center [178, 461] width 143 height 49
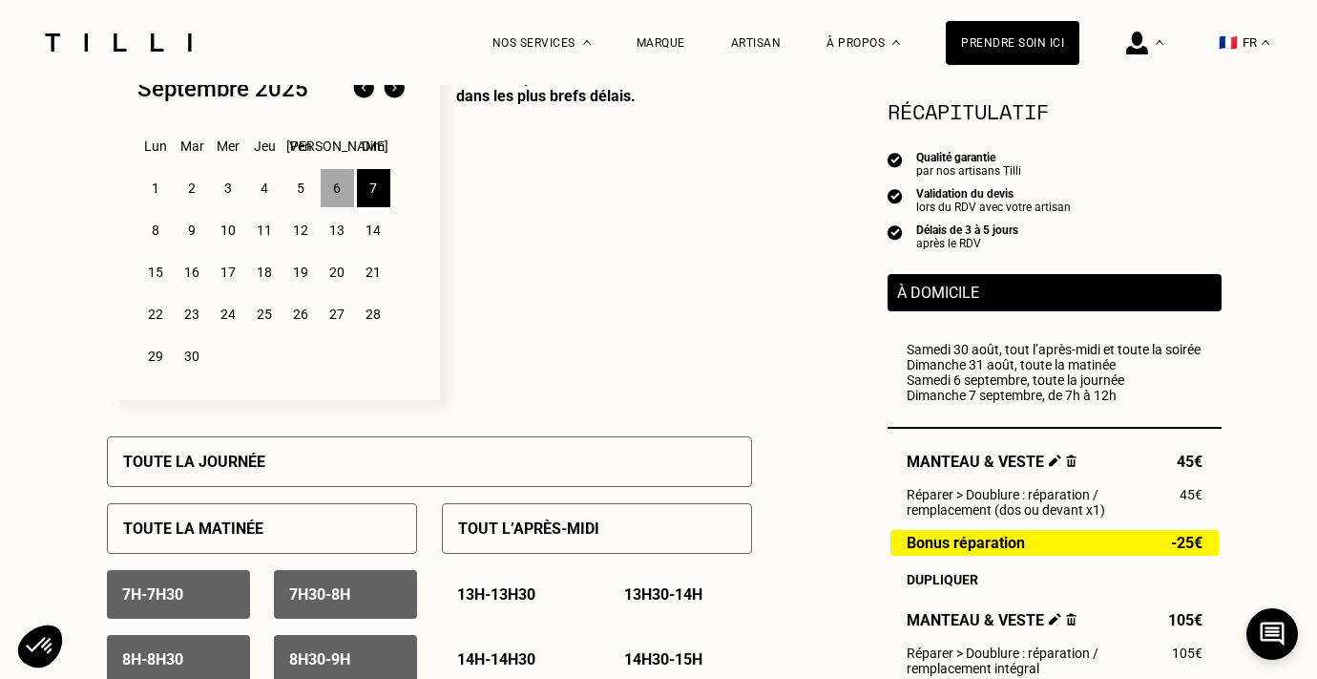
scroll to position [509, 0]
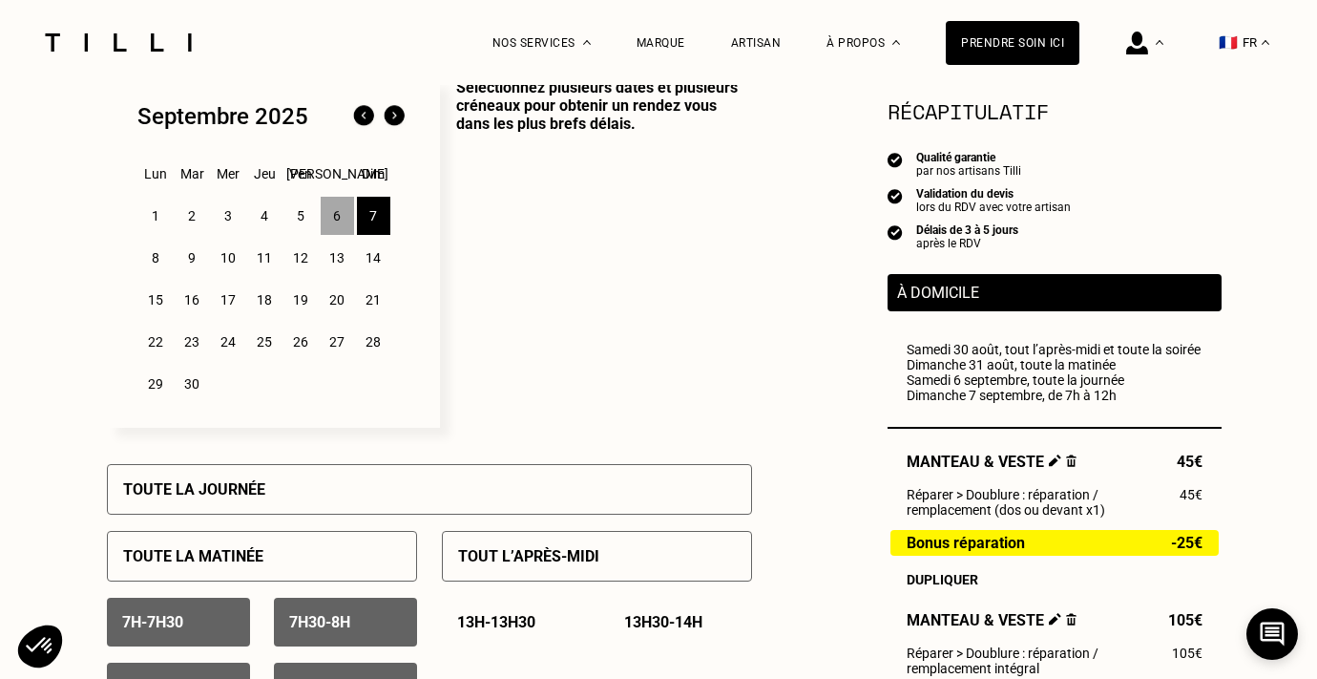
click at [366, 119] on img at bounding box center [363, 116] width 31 height 31
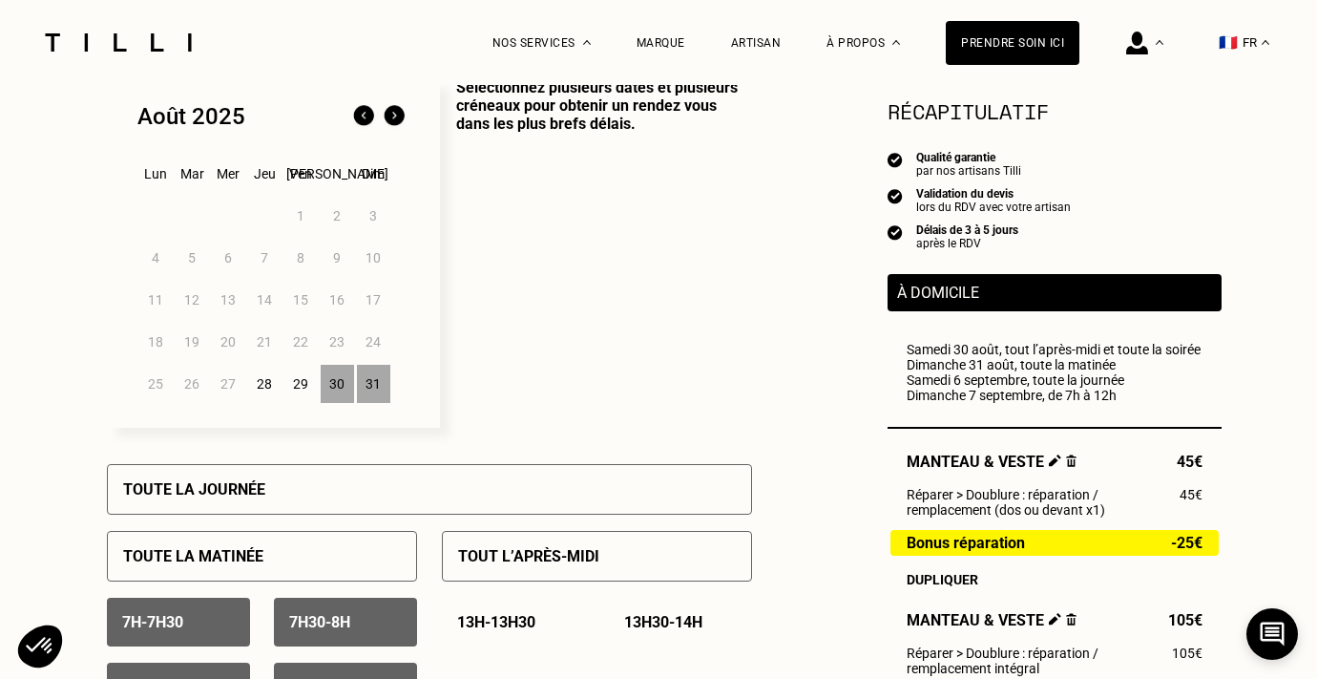
click at [293, 383] on div "29" at bounding box center [300, 384] width 33 height 38
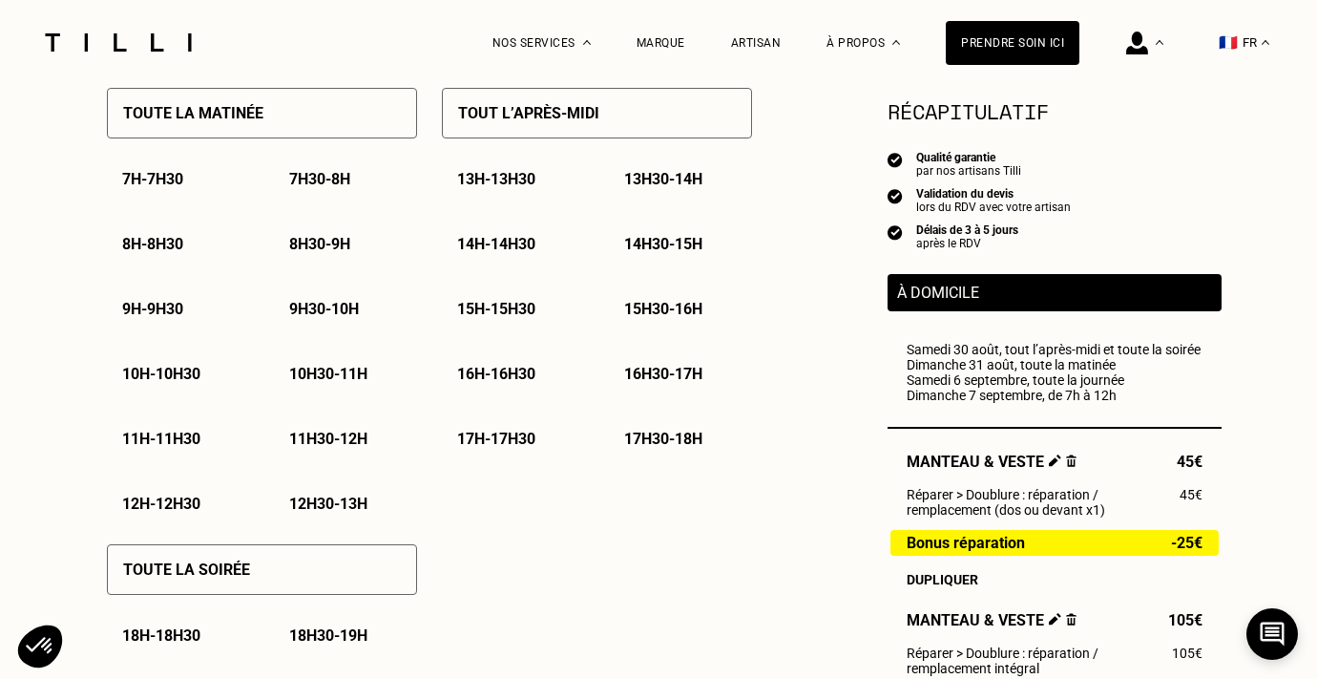
scroll to position [1183, 0]
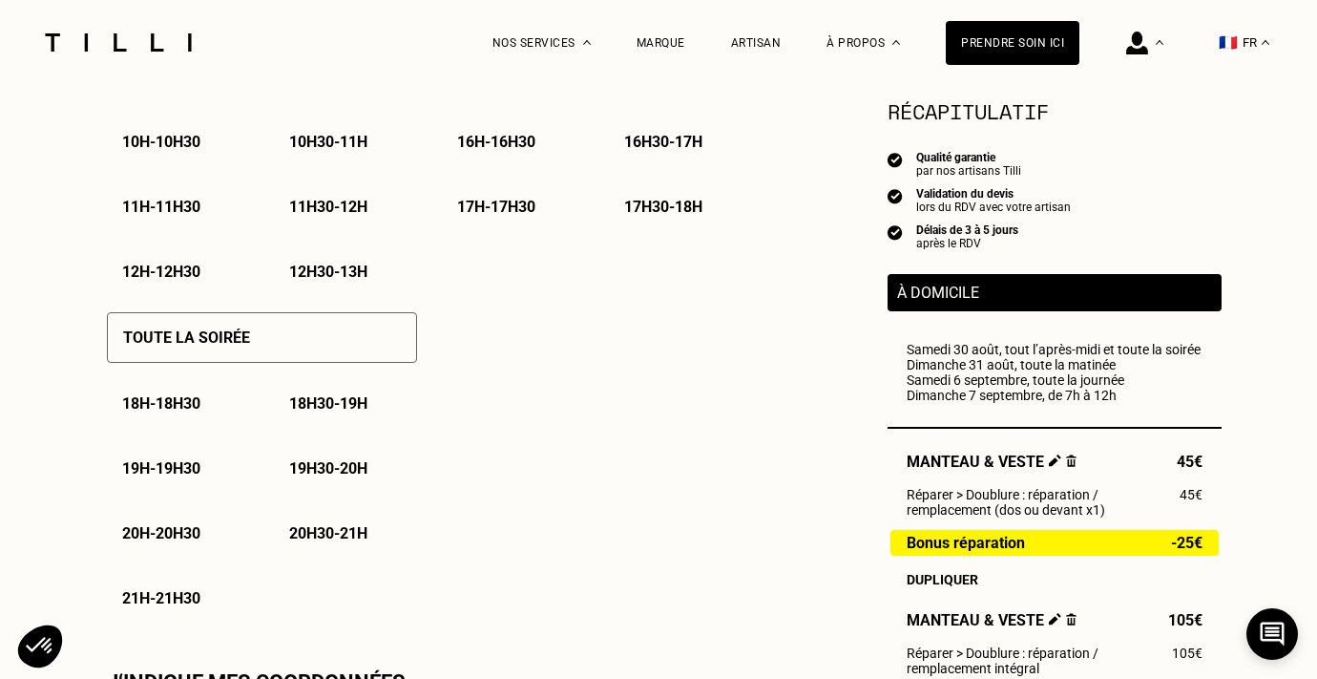
click at [359, 332] on div "Toute la soirée" at bounding box center [262, 337] width 310 height 51
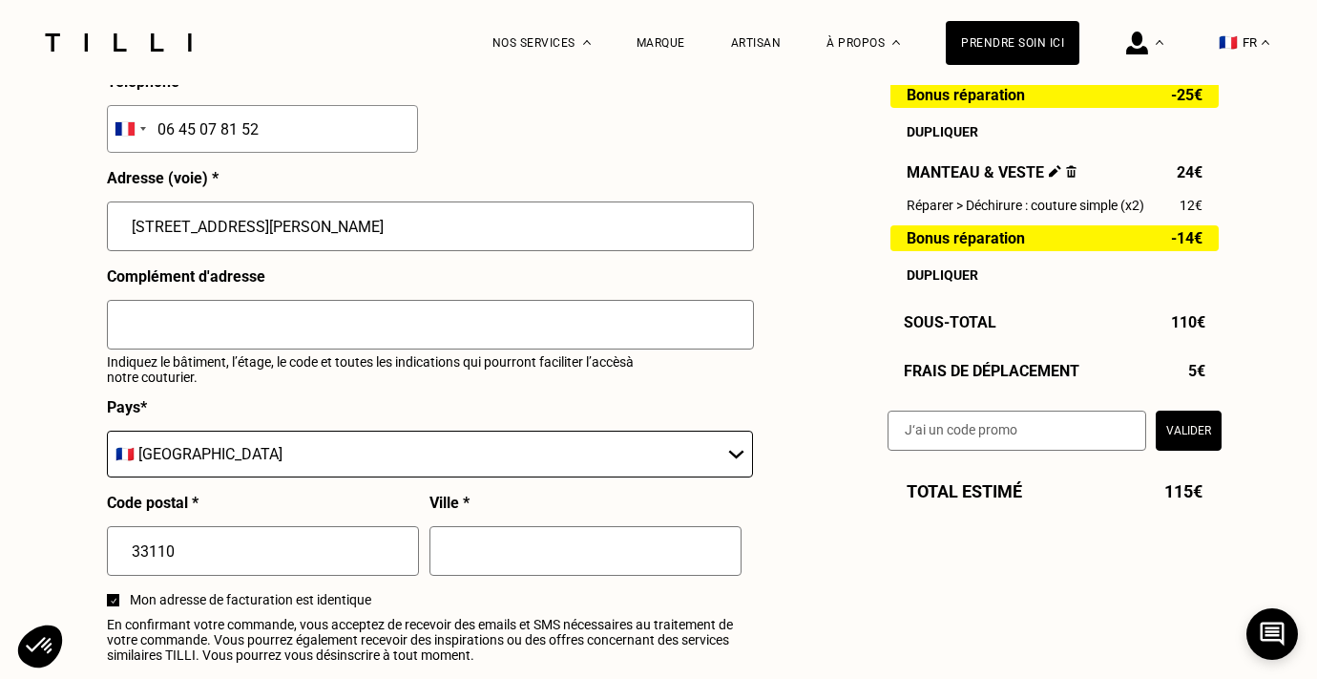
scroll to position [2073, 0]
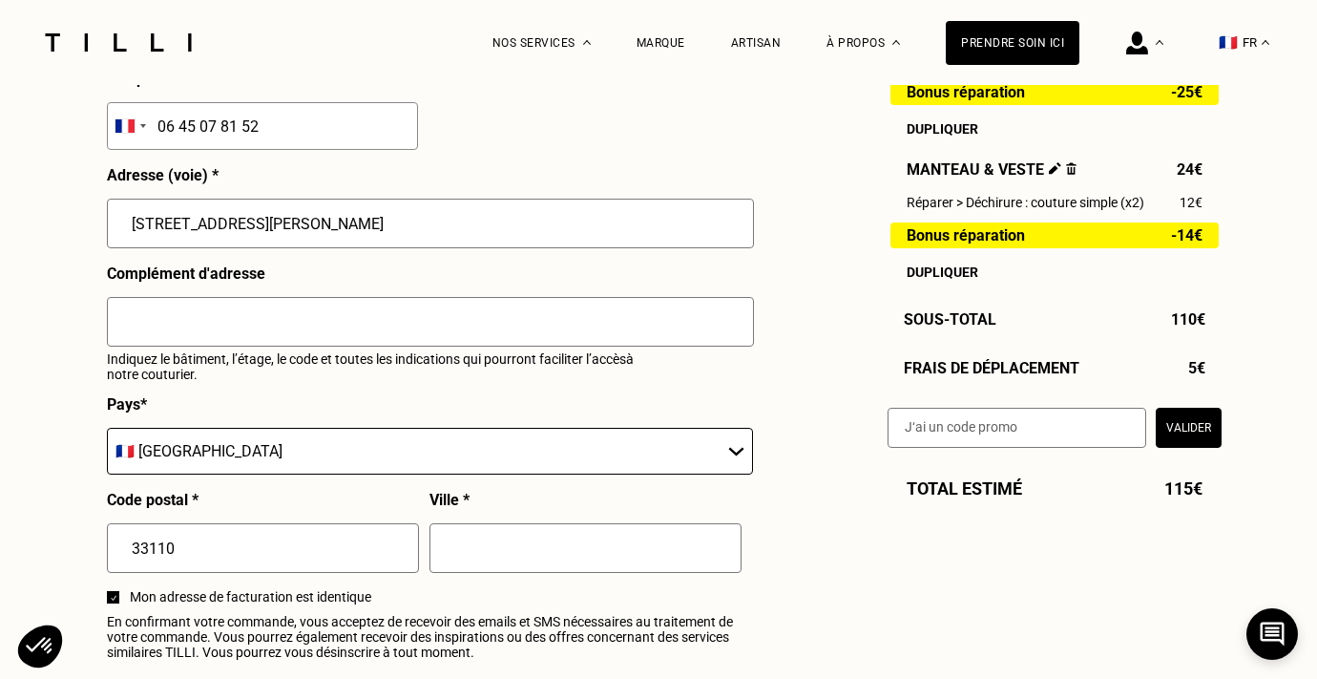
type input "[STREET_ADDRESS][PERSON_NAME]"
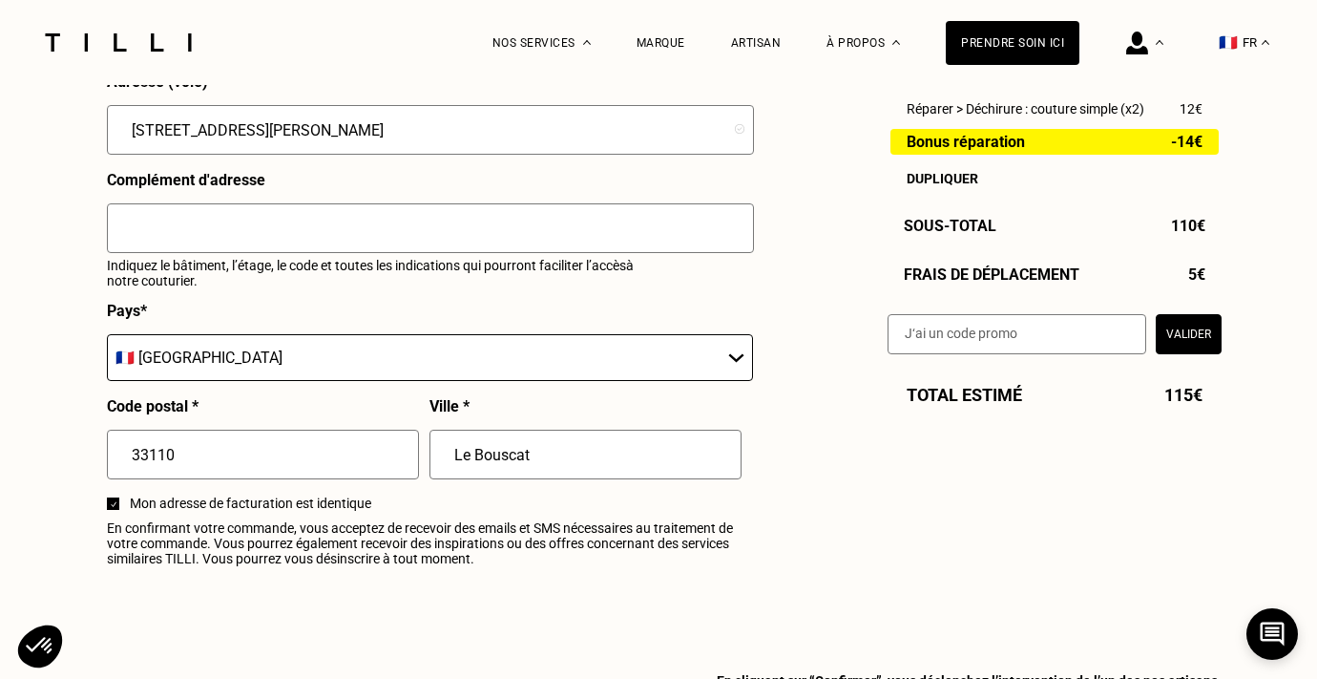
scroll to position [2331, 0]
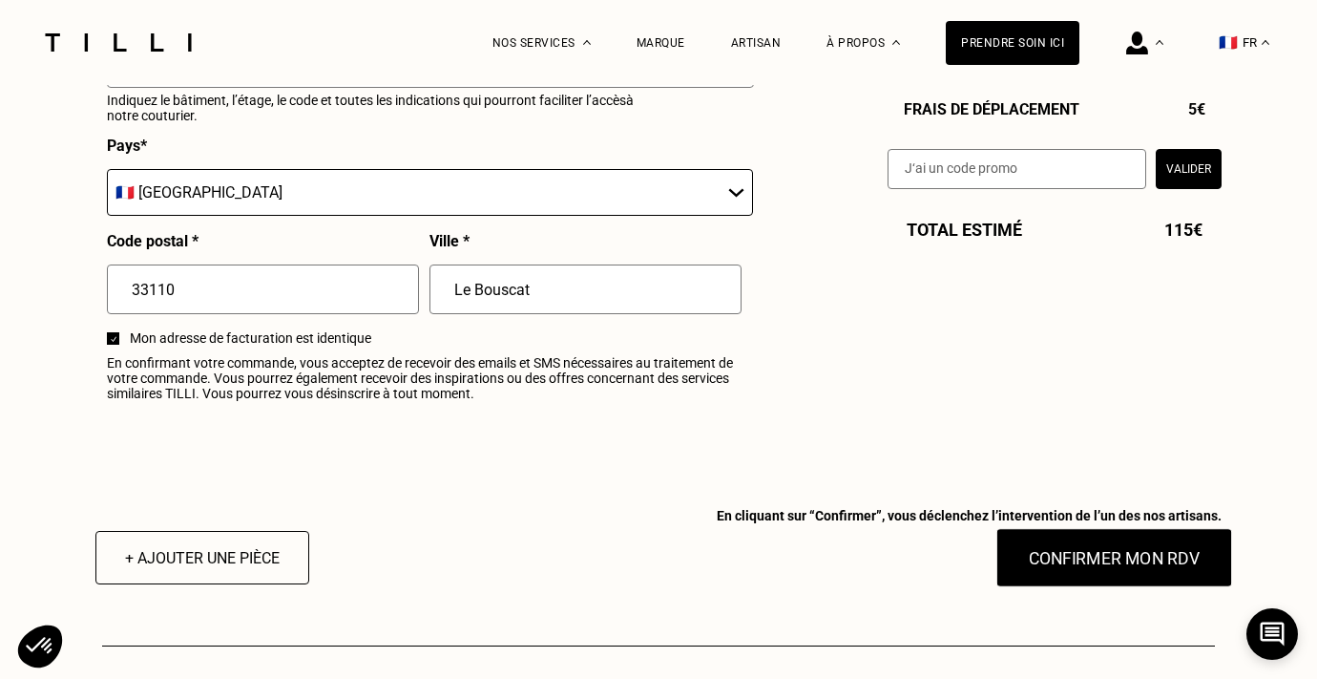
type input "Le Bouscat"
click at [1079, 562] on button "Confirmer mon RDV" at bounding box center [1114, 557] width 237 height 59
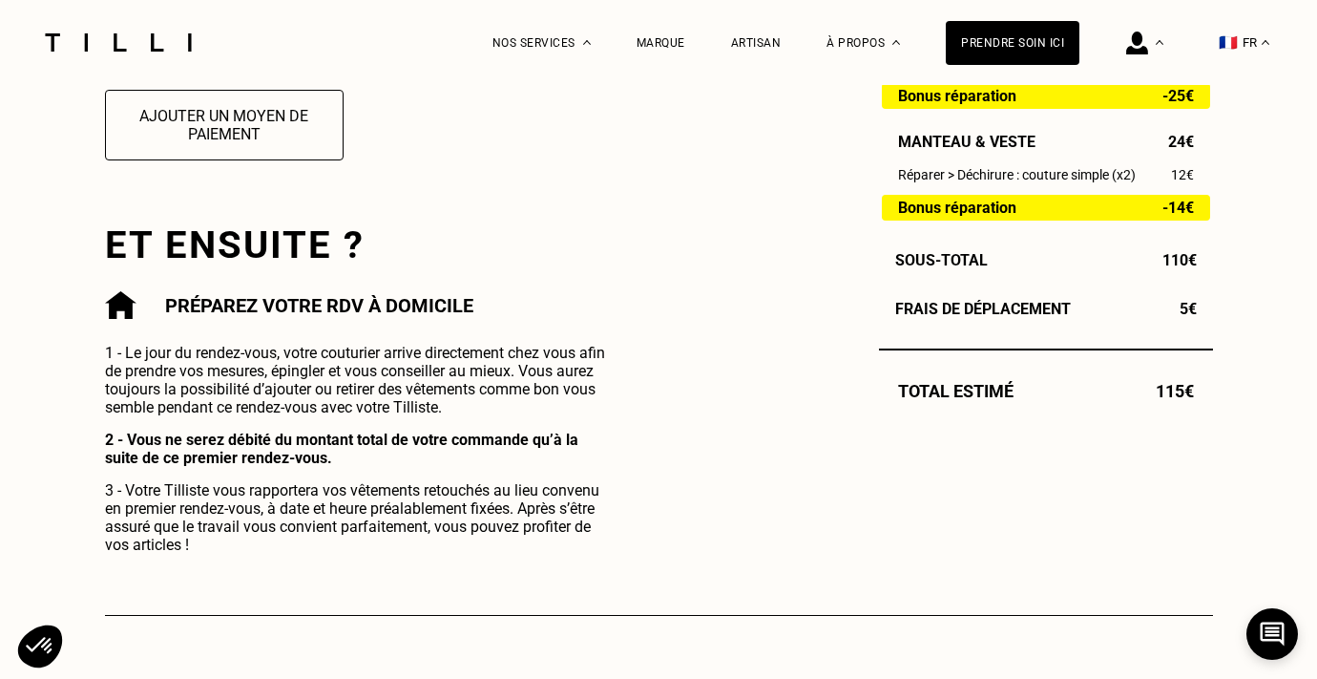
scroll to position [848, 0]
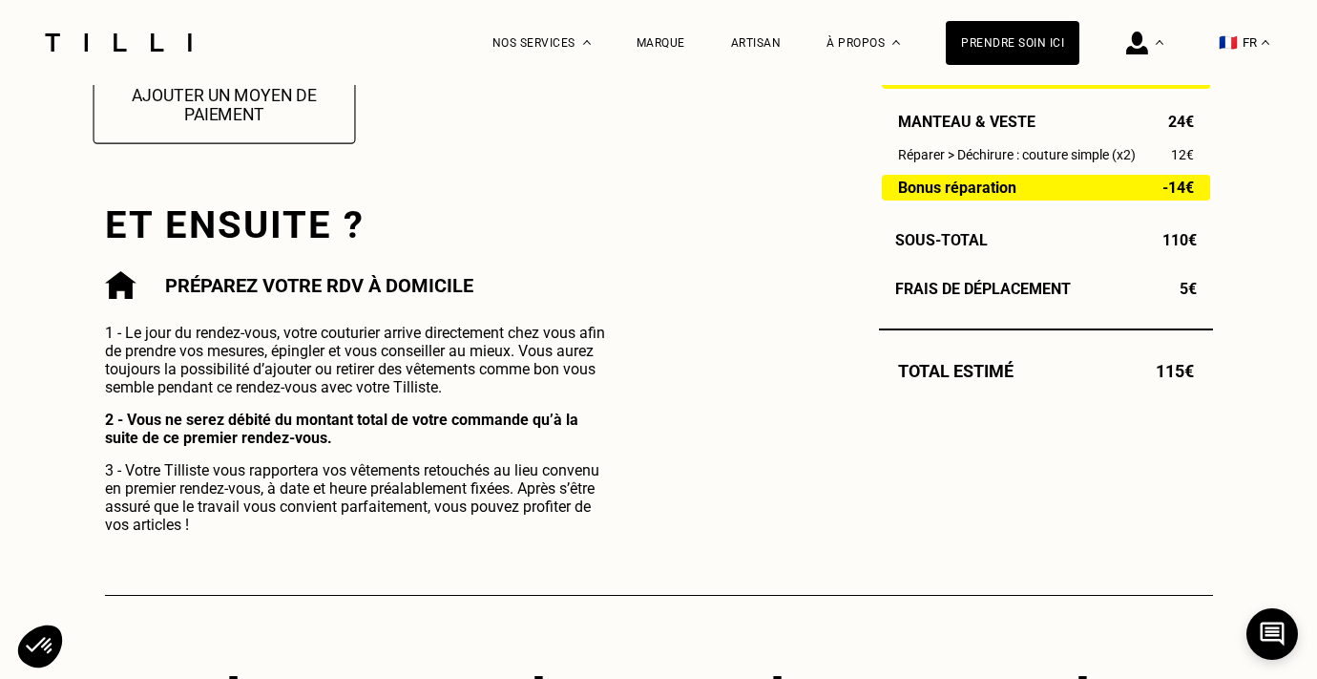
click at [286, 139] on button "Ajouter un moyen de paiement" at bounding box center [224, 104] width 262 height 77
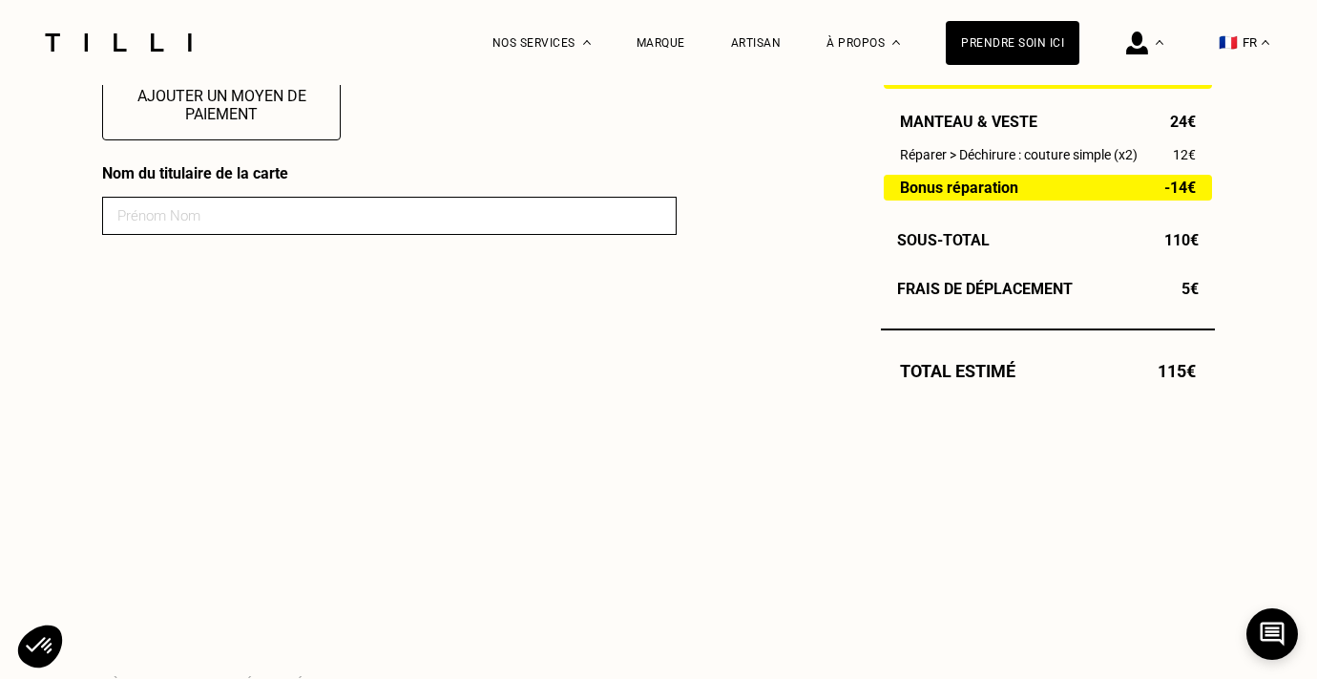
click at [255, 205] on input at bounding box center [389, 216] width 575 height 38
click at [234, 217] on input at bounding box center [389, 216] width 575 height 38
click at [268, 214] on input "Maeva" at bounding box center [389, 216] width 575 height 38
type input "[PERSON_NAME]"
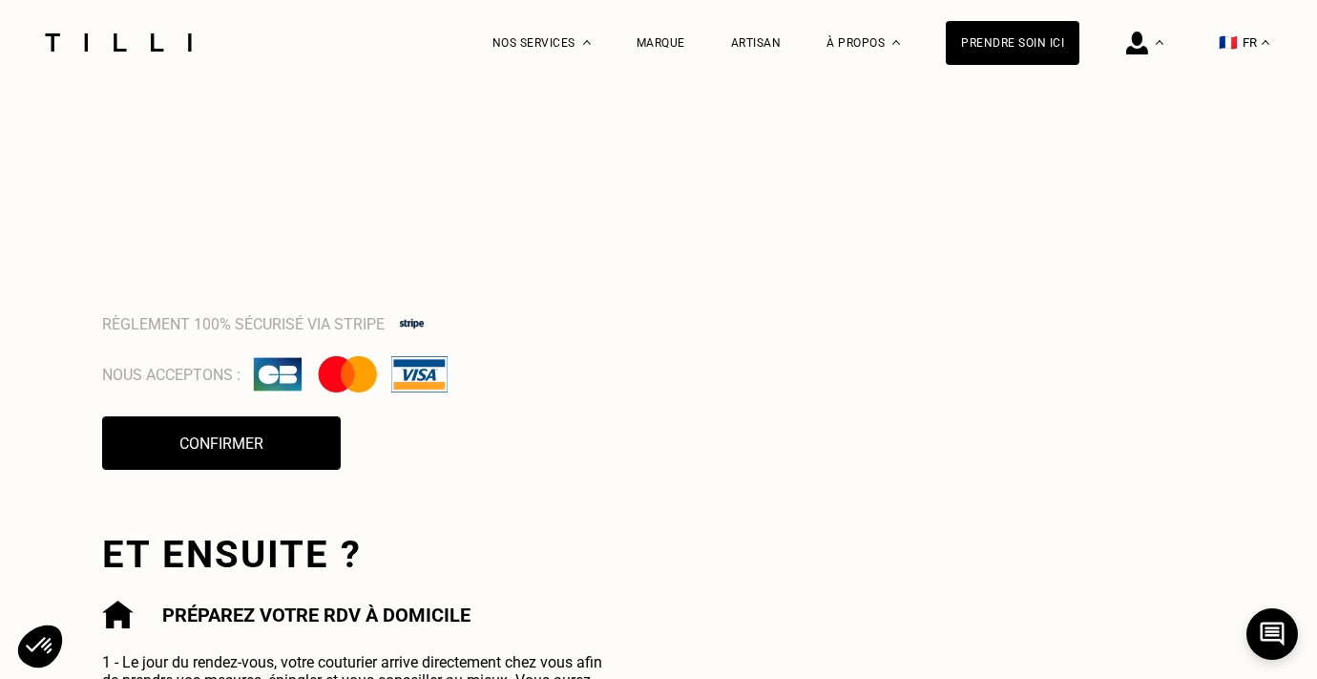
scroll to position [1524, 0]
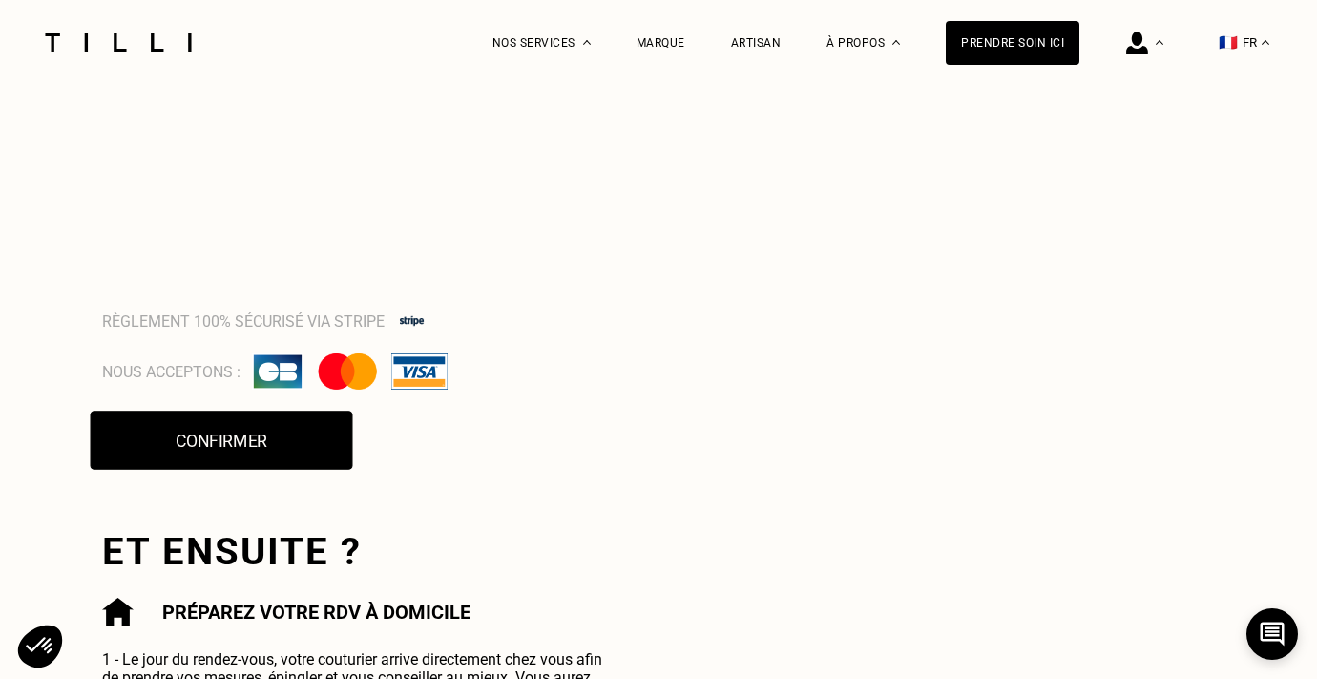
click at [261, 442] on button "Confirmer" at bounding box center [222, 439] width 262 height 59
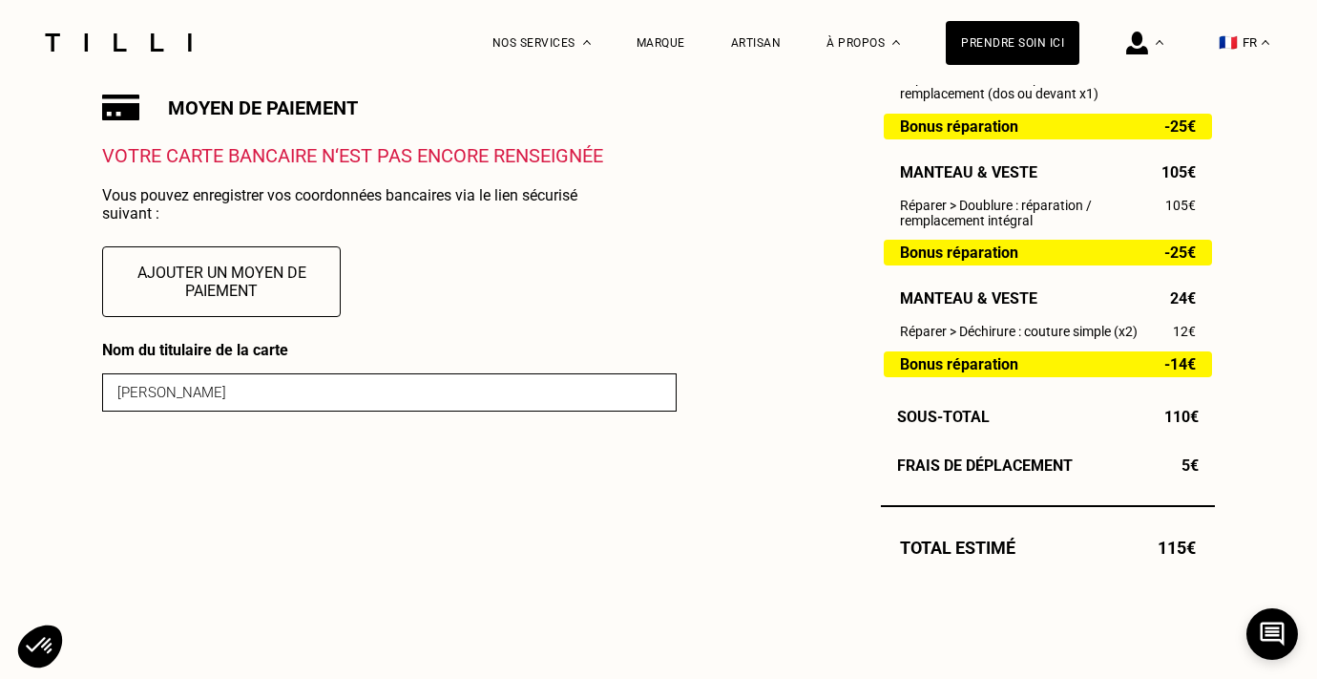
scroll to position [880, 0]
